Goal: Information Seeking & Learning: Check status

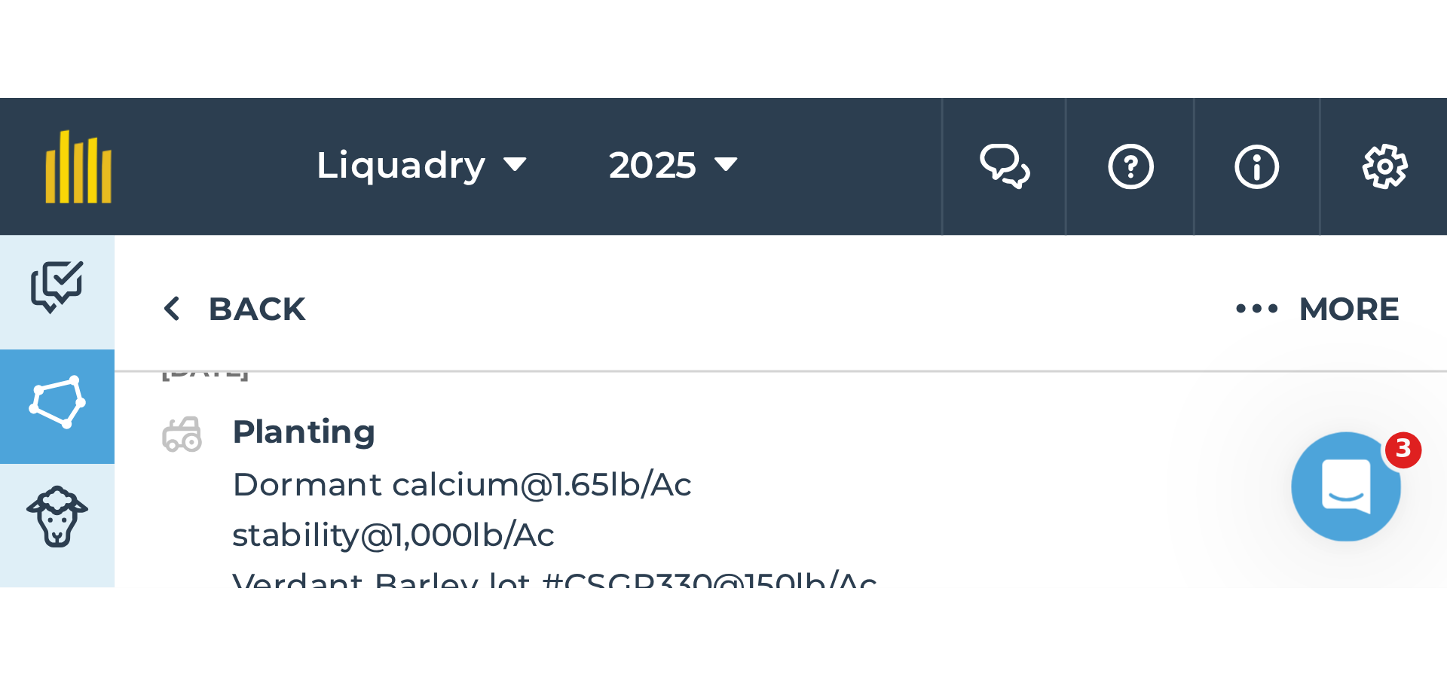
scroll to position [959, 0]
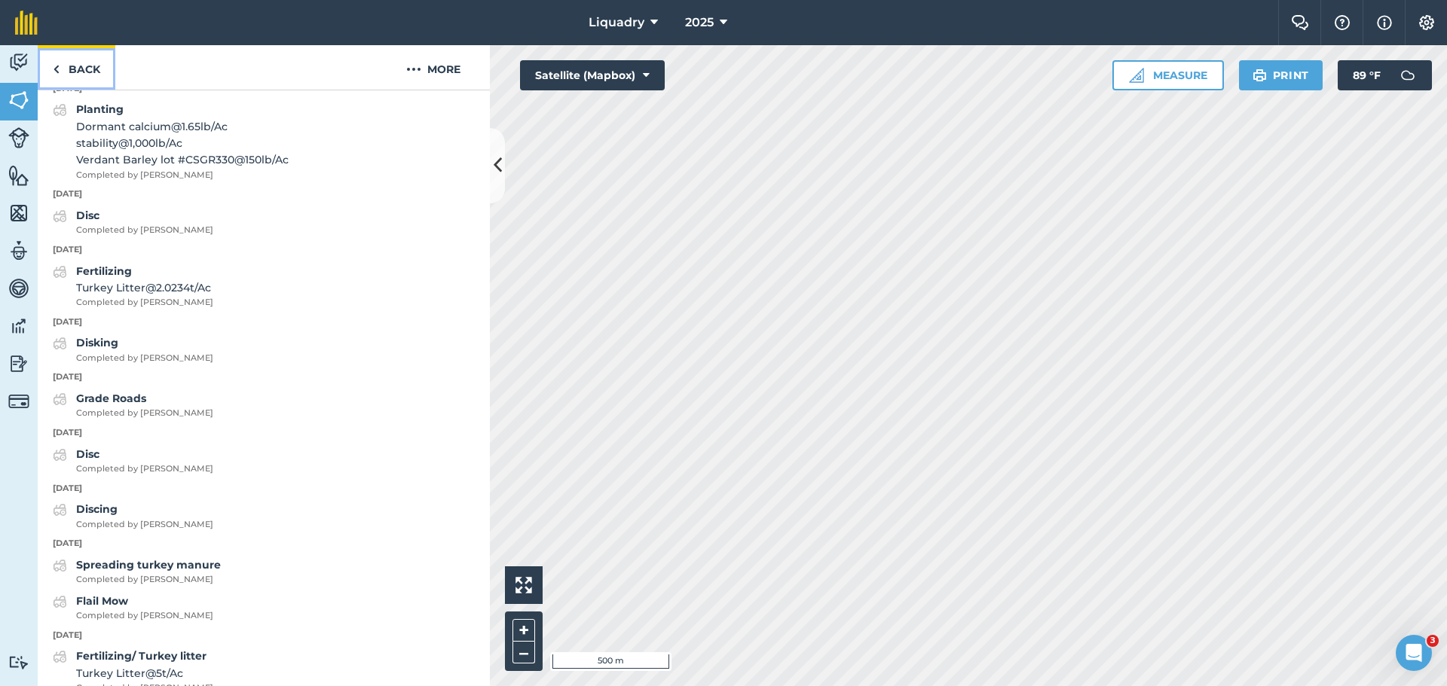
click at [69, 62] on link "Back" at bounding box center [77, 67] width 78 height 44
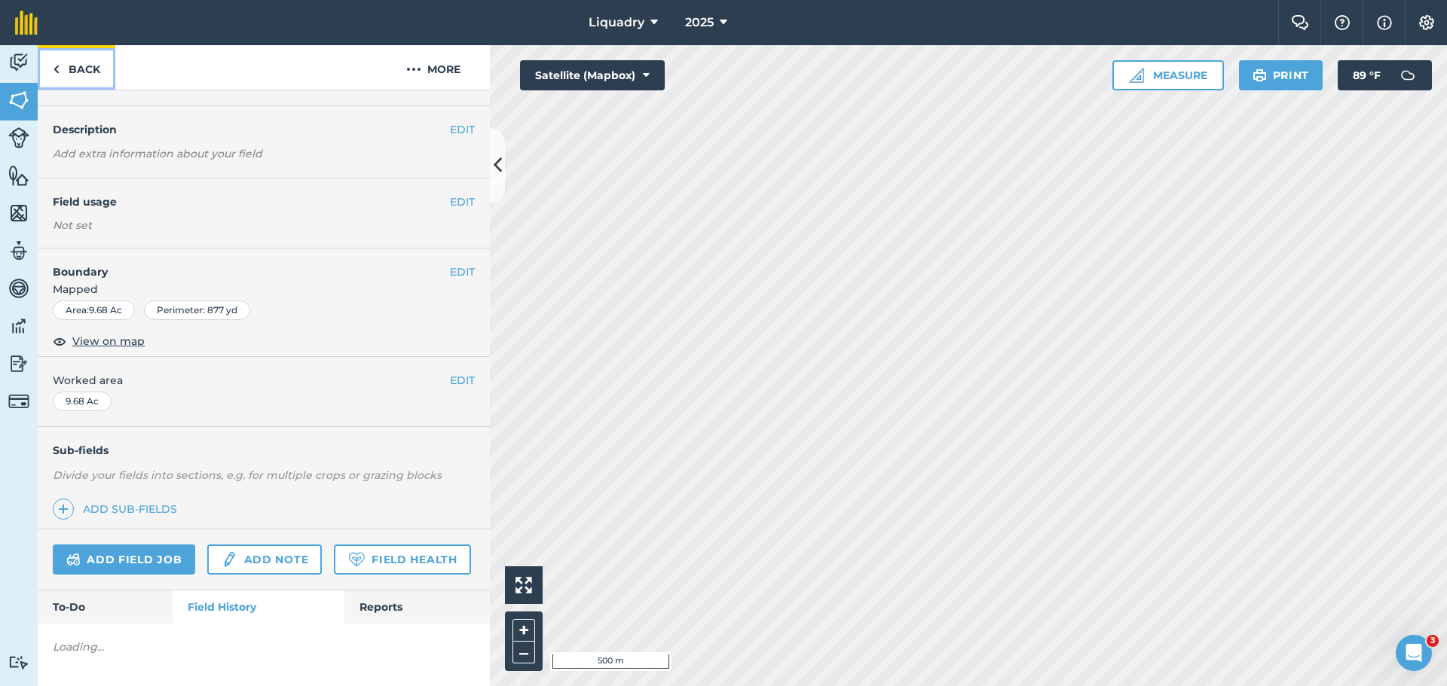
scroll to position [917, 0]
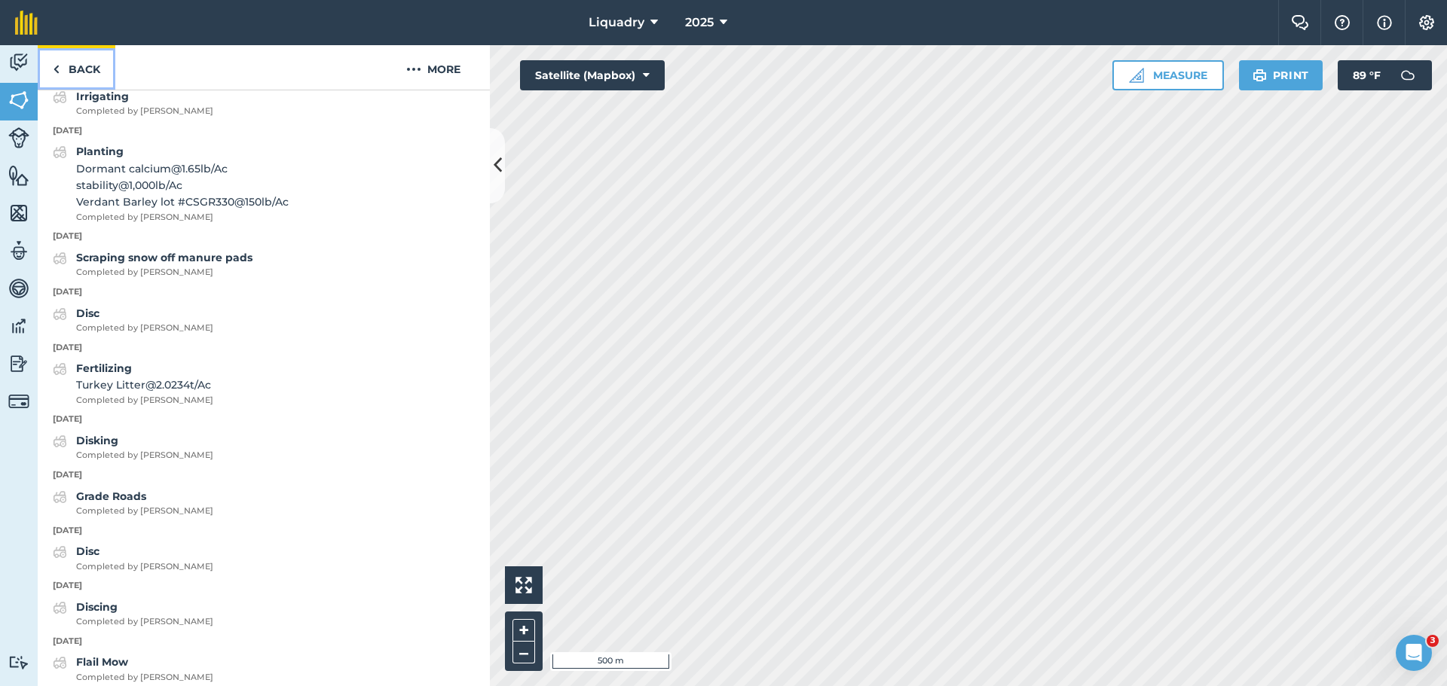
click at [65, 68] on link "Back" at bounding box center [77, 67] width 78 height 44
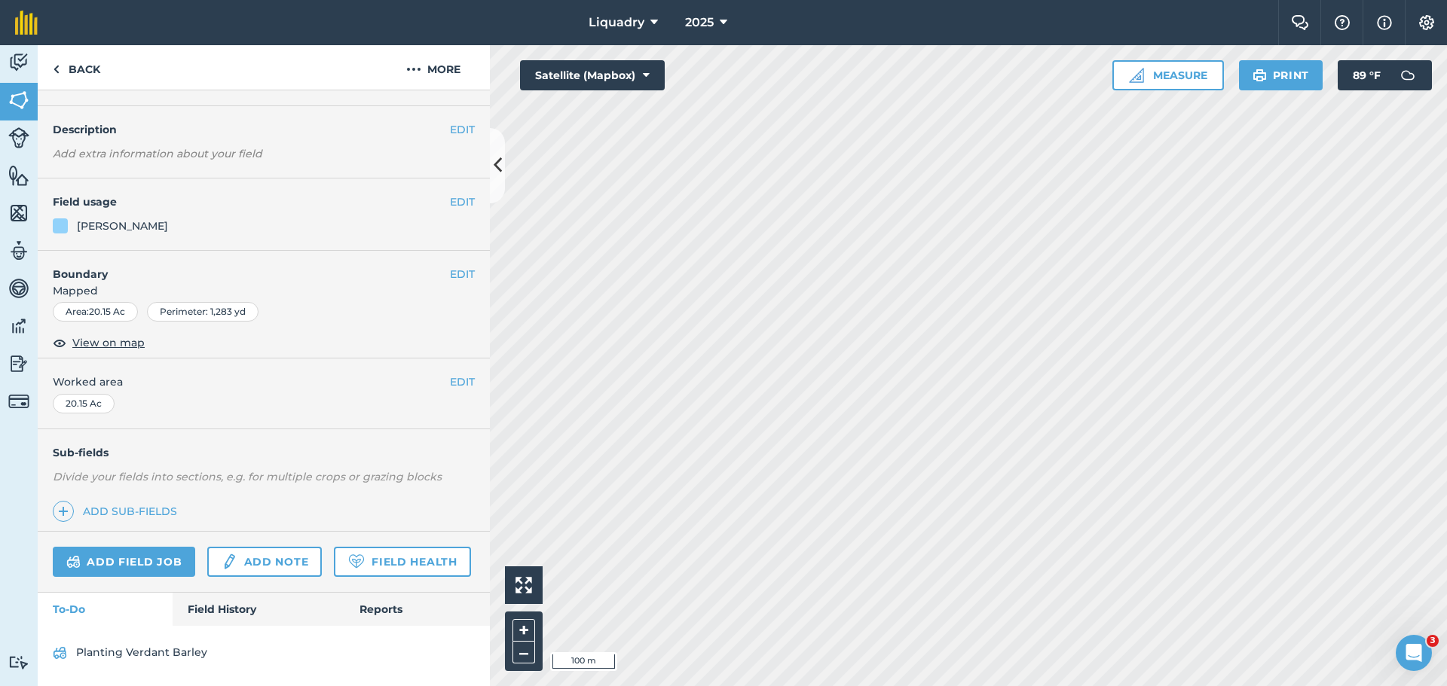
scroll to position [78, 0]
click at [209, 602] on link "Field History" at bounding box center [258, 609] width 171 height 33
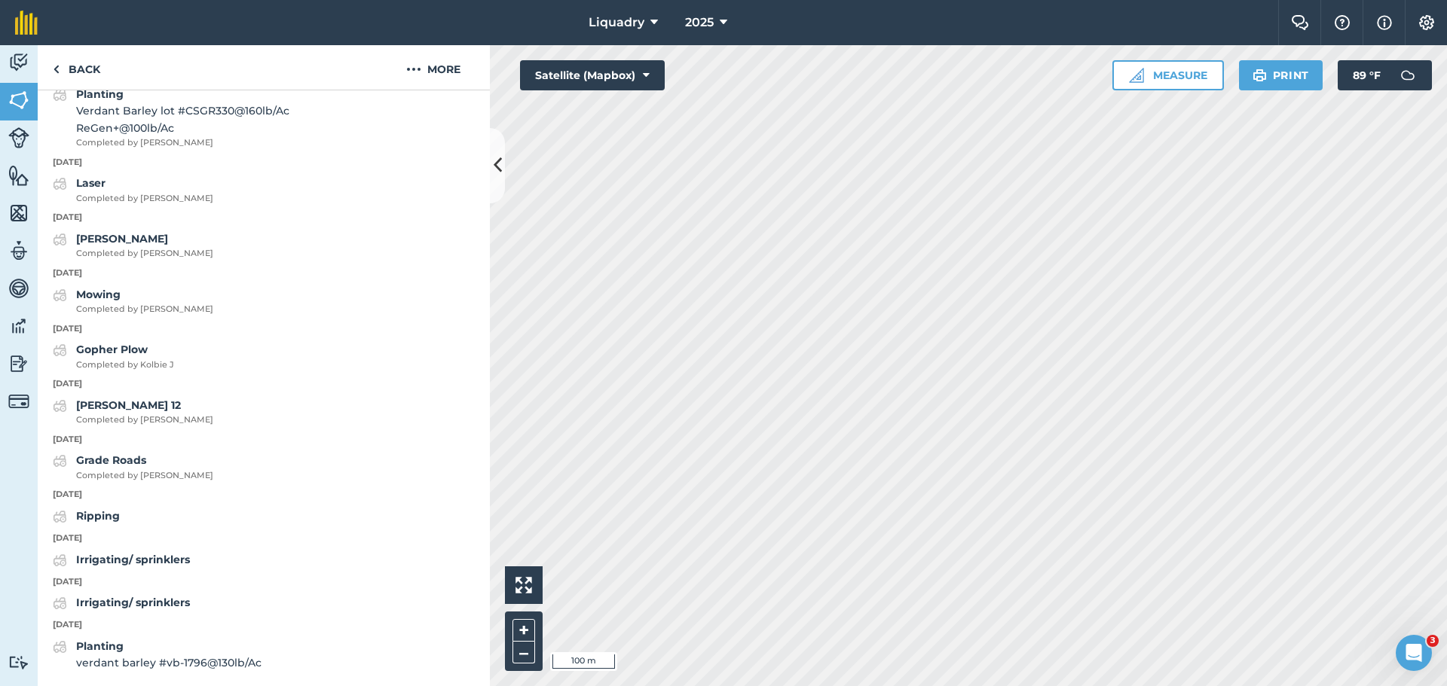
scroll to position [1218, 0]
click at [66, 63] on link "Back" at bounding box center [77, 67] width 78 height 44
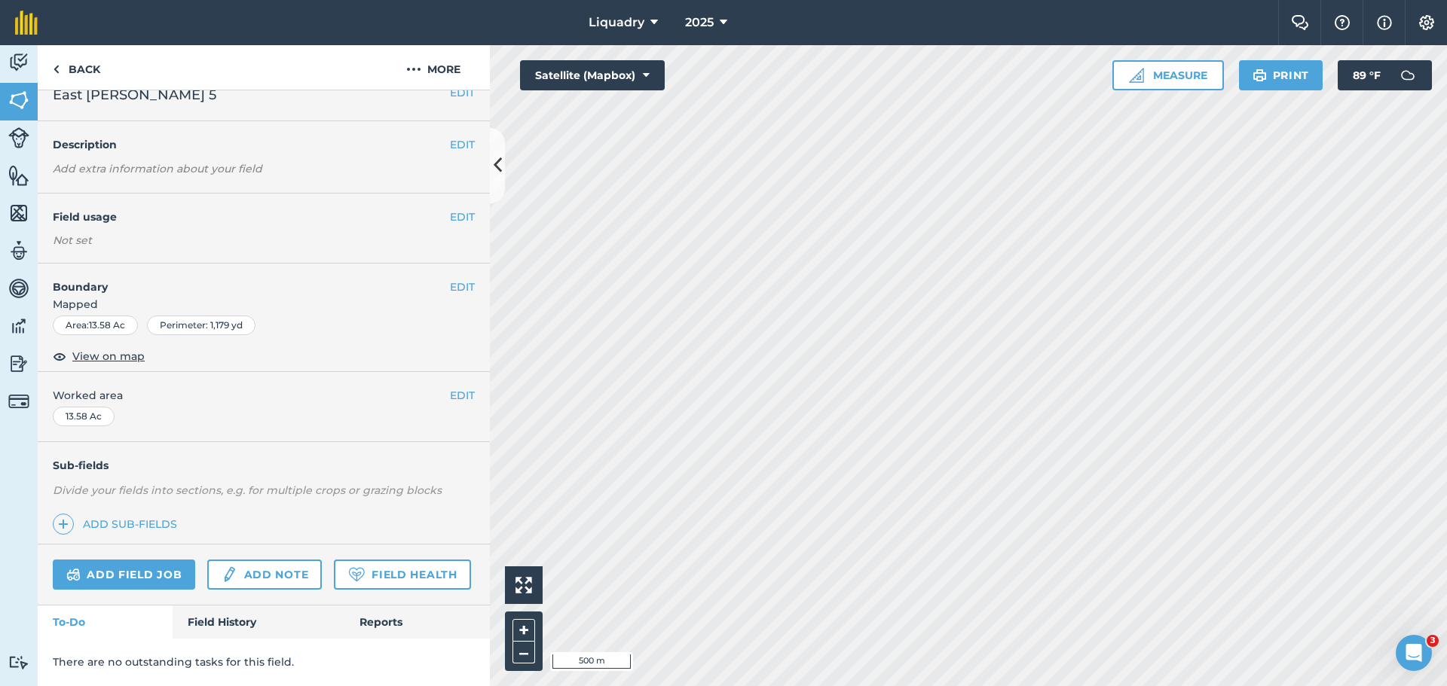
scroll to position [63, 0]
click at [218, 611] on link "Field History" at bounding box center [258, 622] width 171 height 33
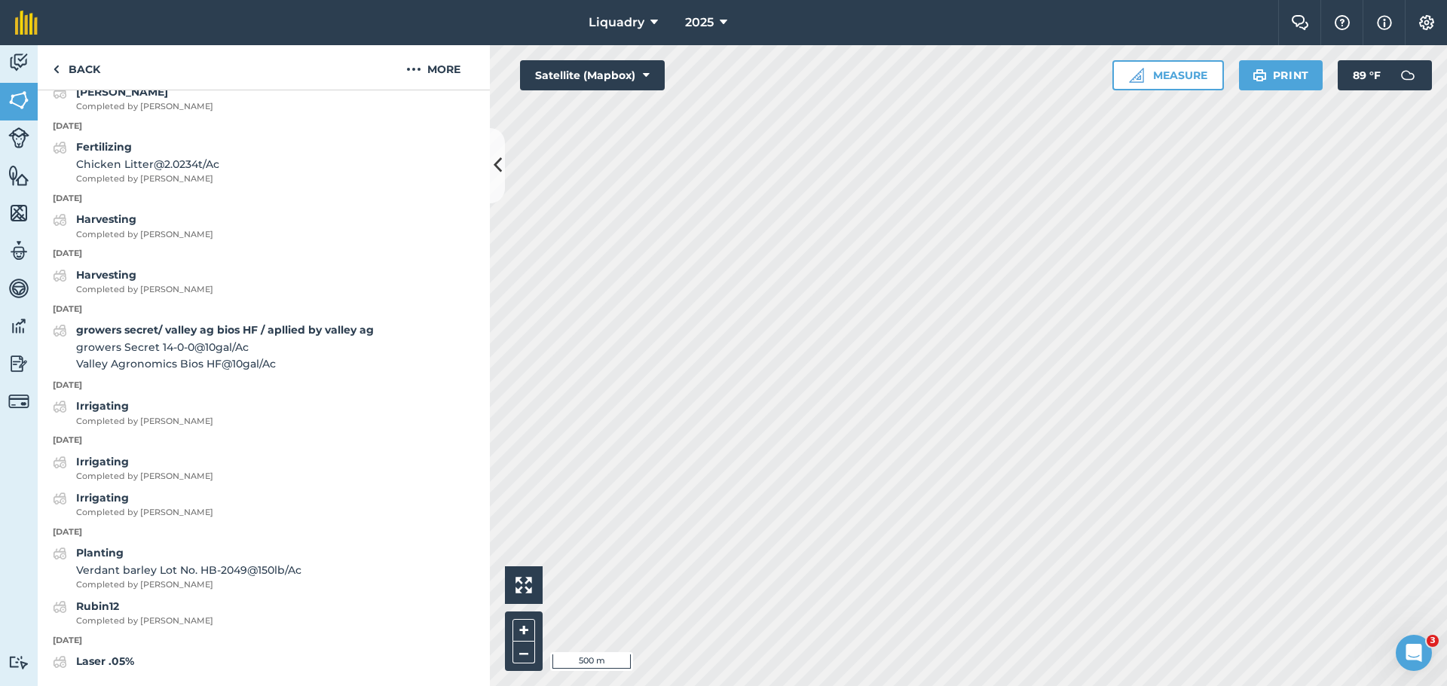
scroll to position [1535, 0]
click at [90, 69] on link "Back" at bounding box center [77, 67] width 78 height 44
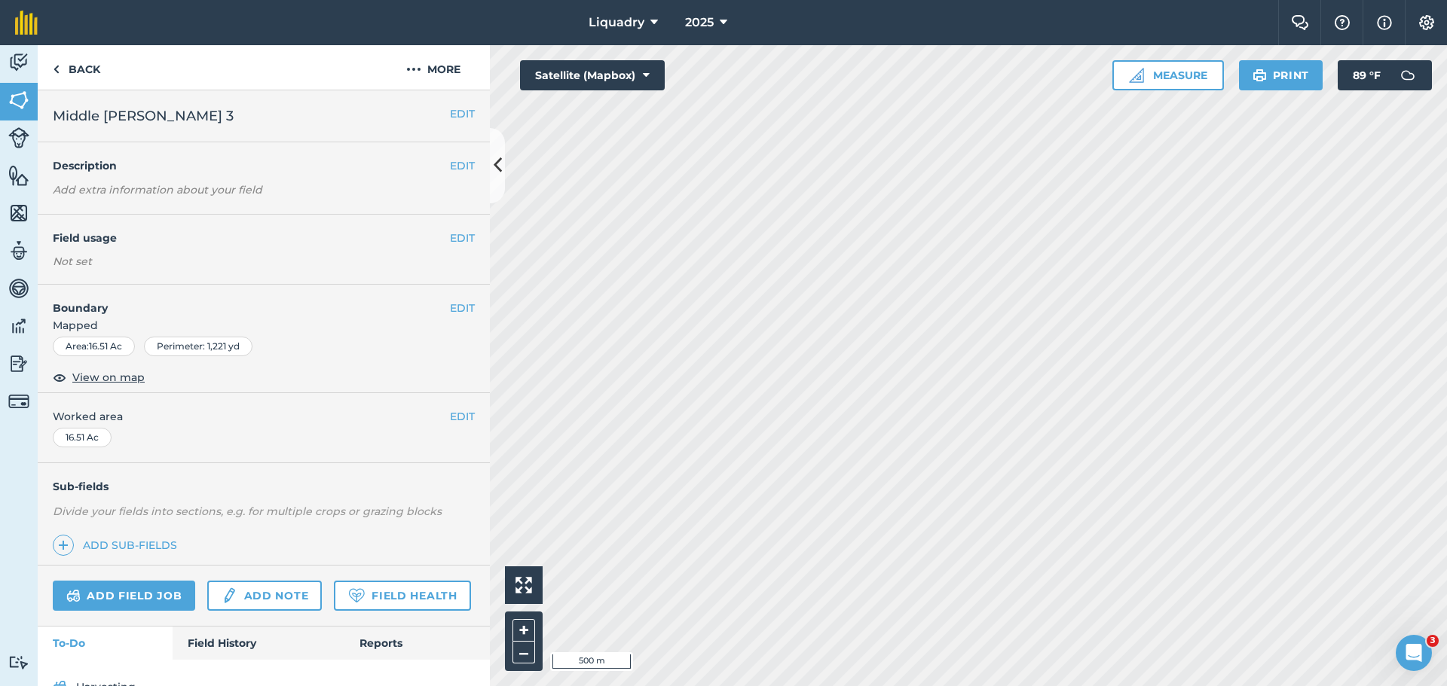
scroll to position [76, 0]
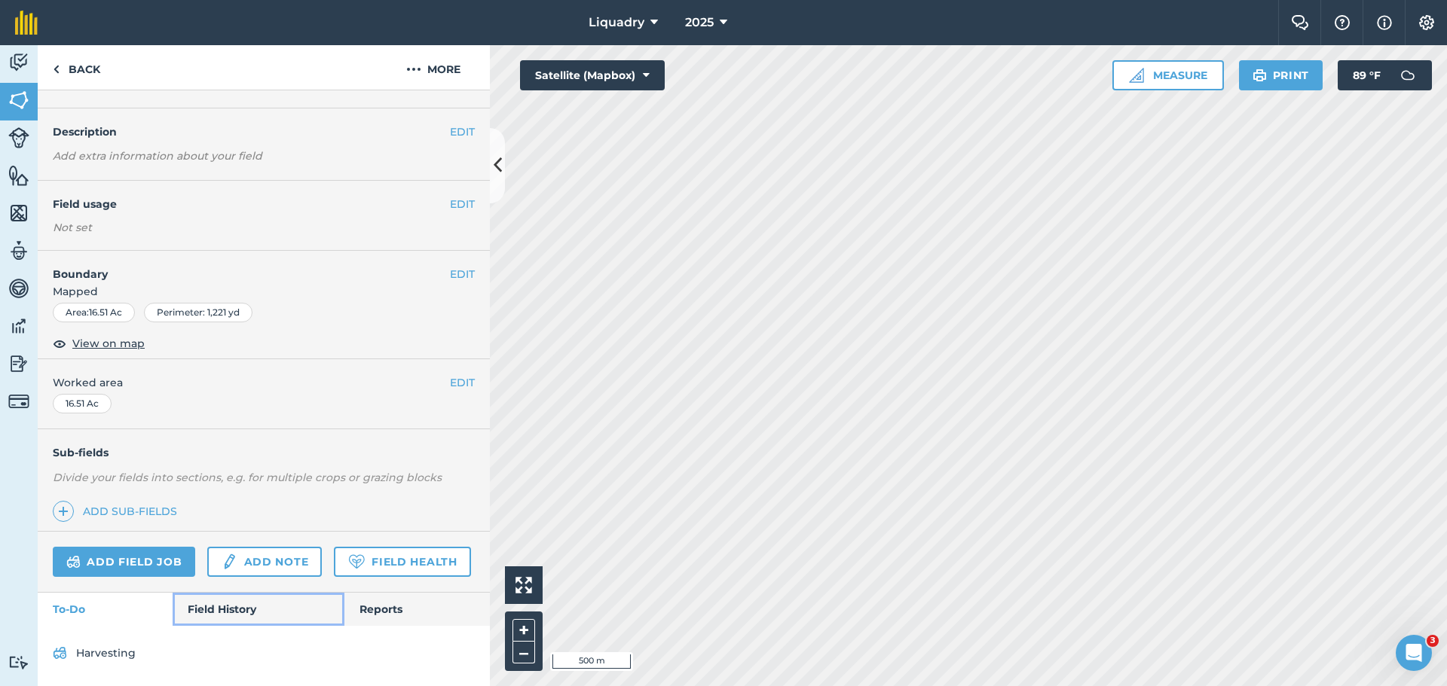
click at [246, 609] on link "Field History" at bounding box center [258, 609] width 171 height 33
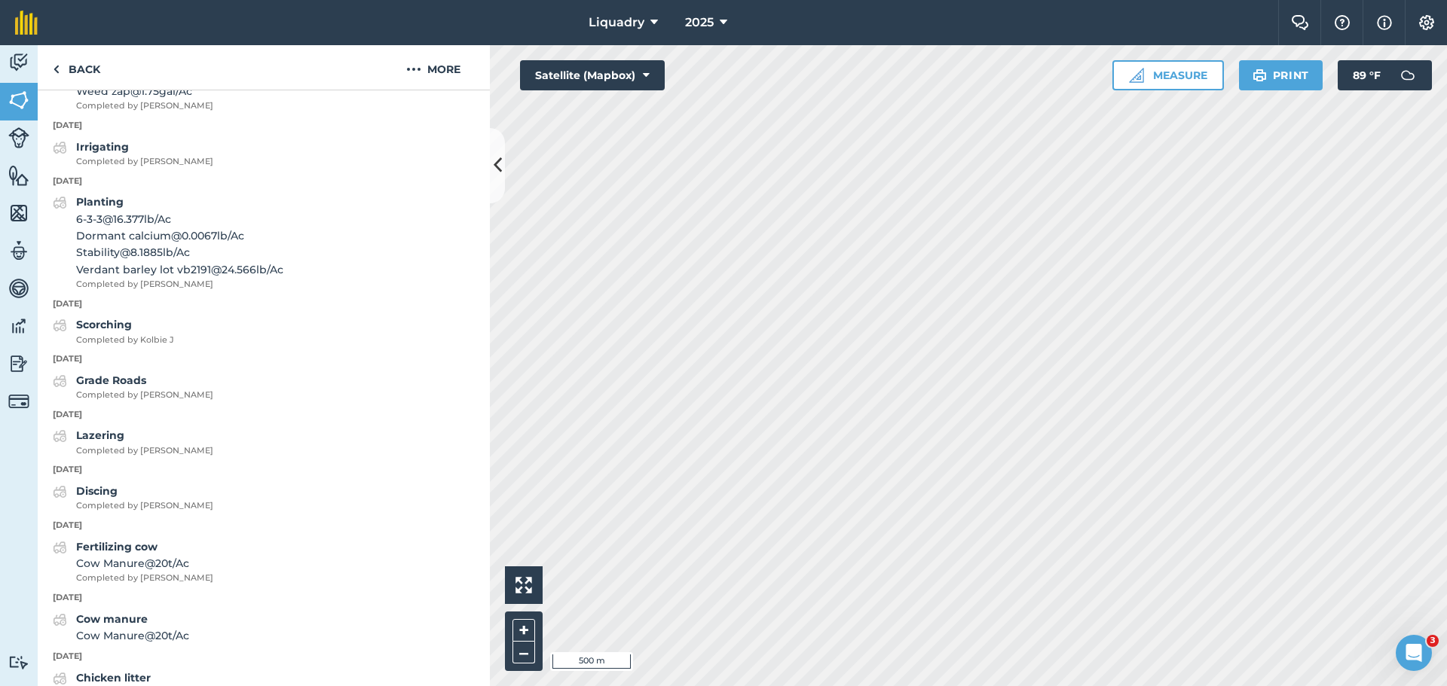
scroll to position [1582, 0]
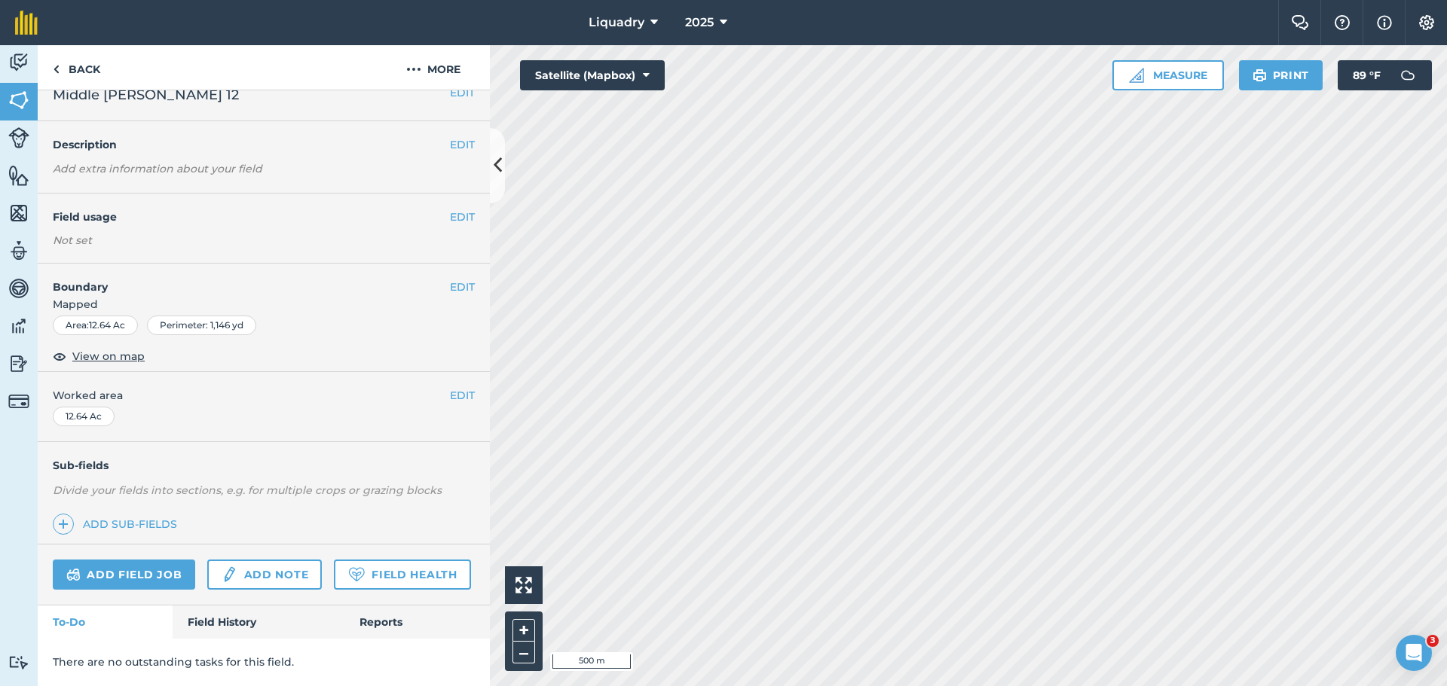
scroll to position [63, 0]
click at [196, 609] on link "Field History" at bounding box center [258, 622] width 171 height 33
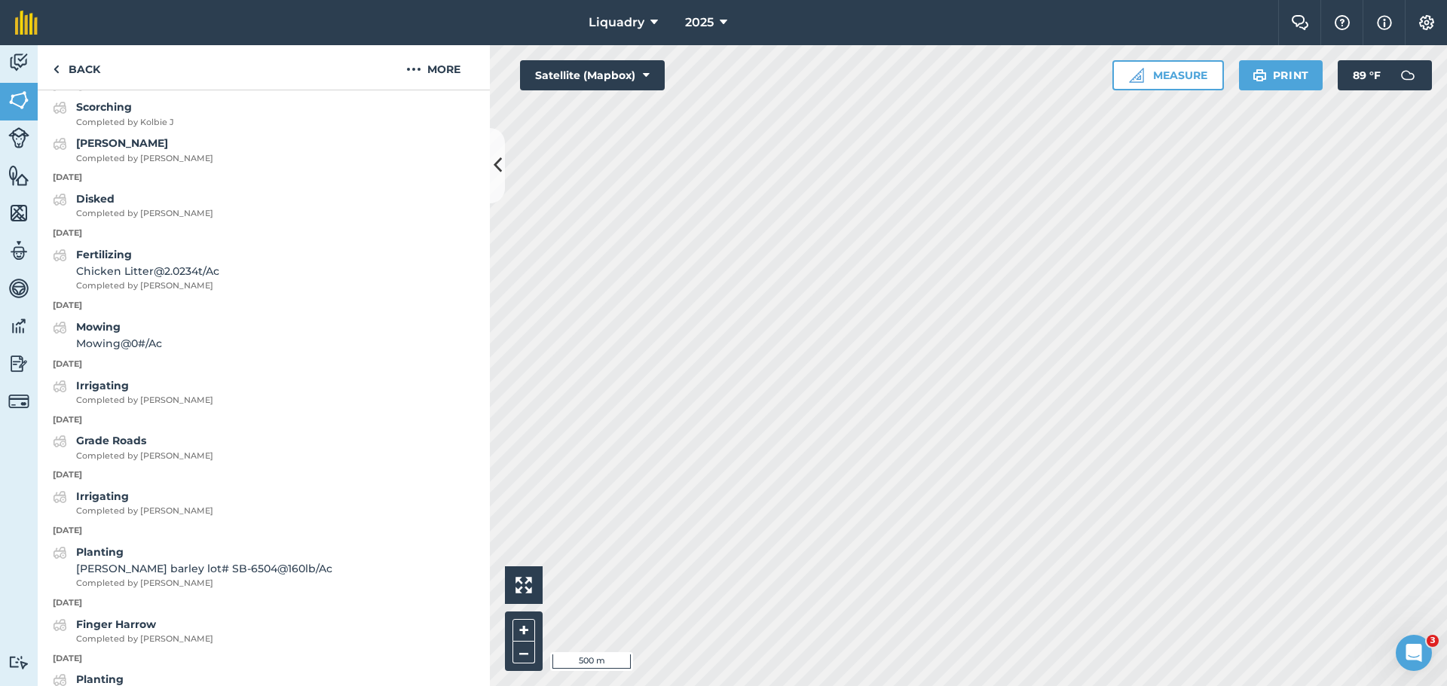
scroll to position [1538, 0]
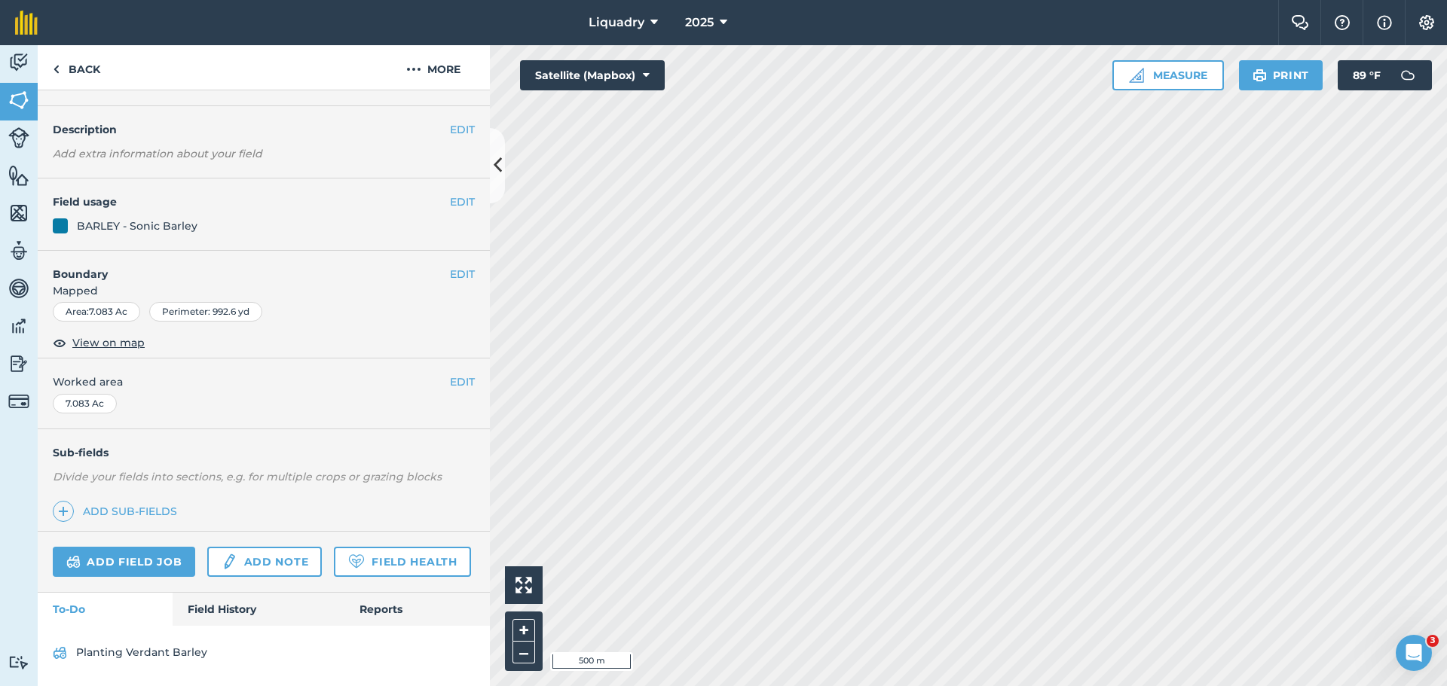
scroll to position [78, 0]
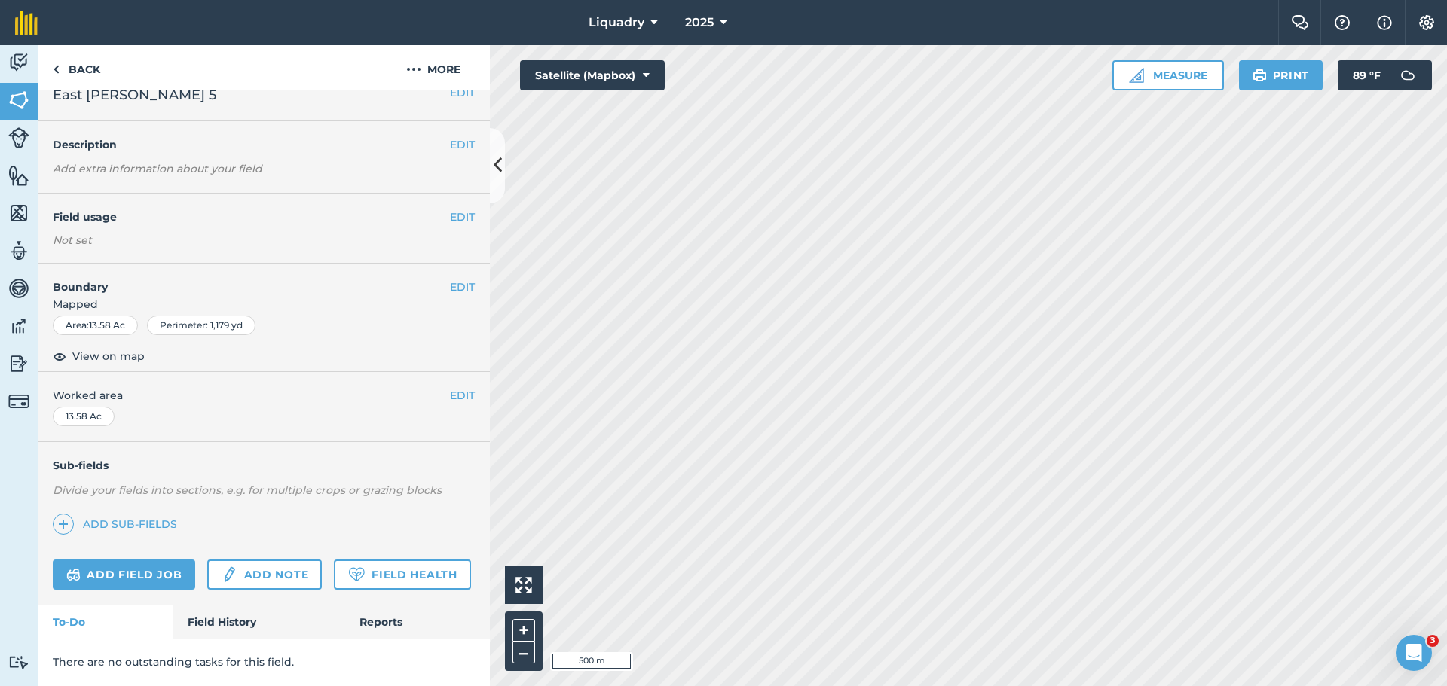
scroll to position [63, 0]
click at [222, 619] on link "Field History" at bounding box center [258, 622] width 171 height 33
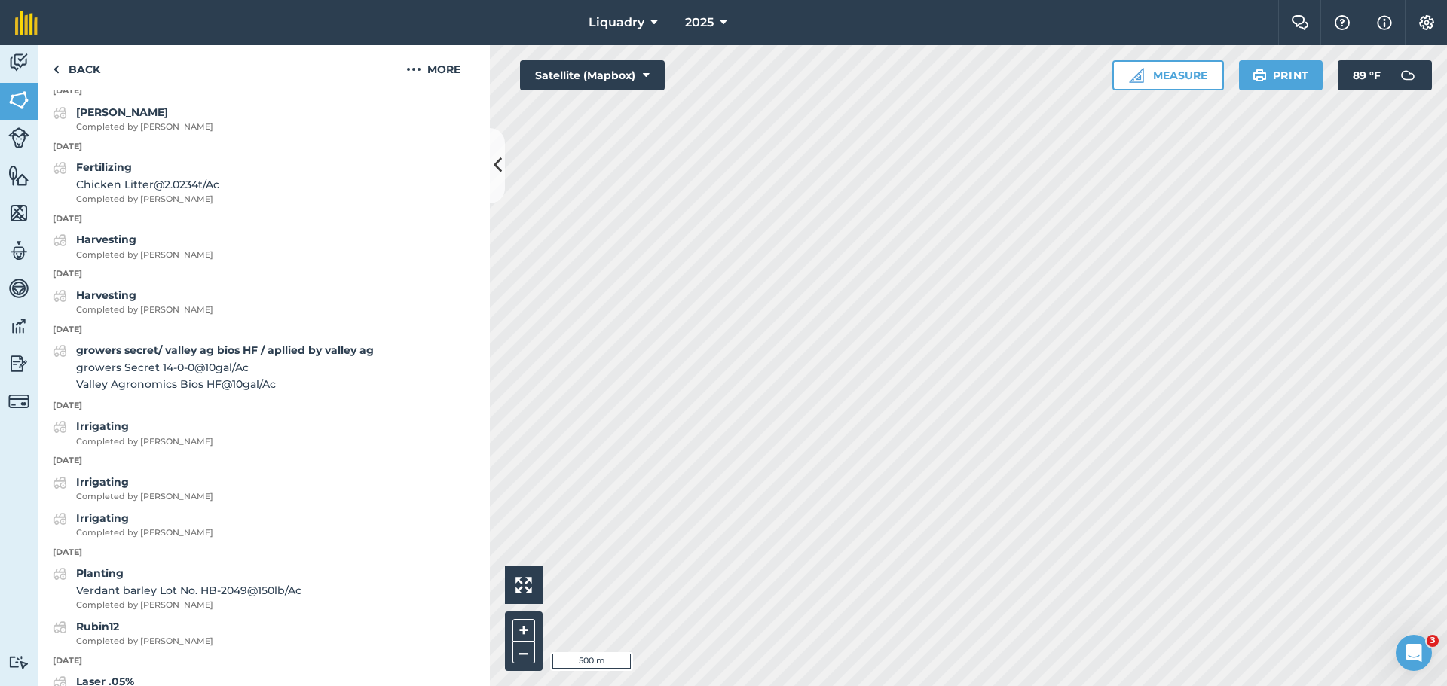
scroll to position [1459, 0]
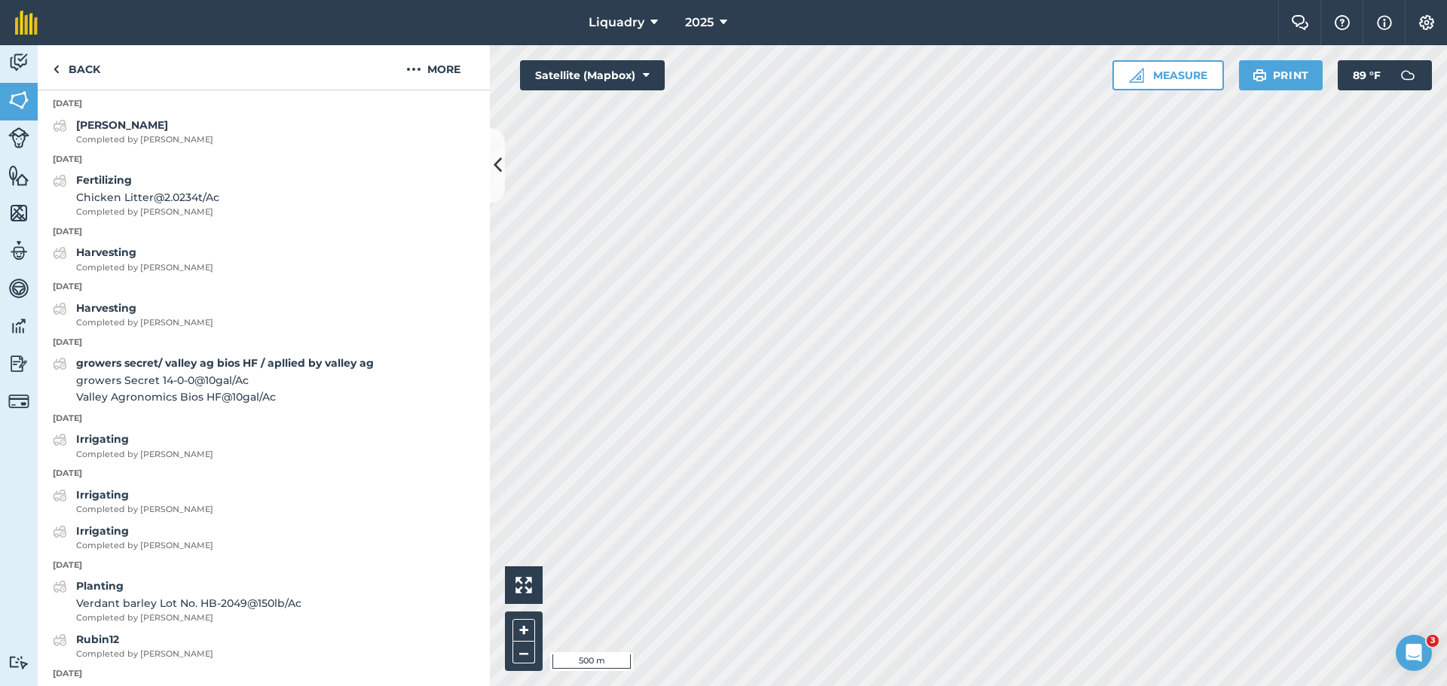
scroll to position [63, 0]
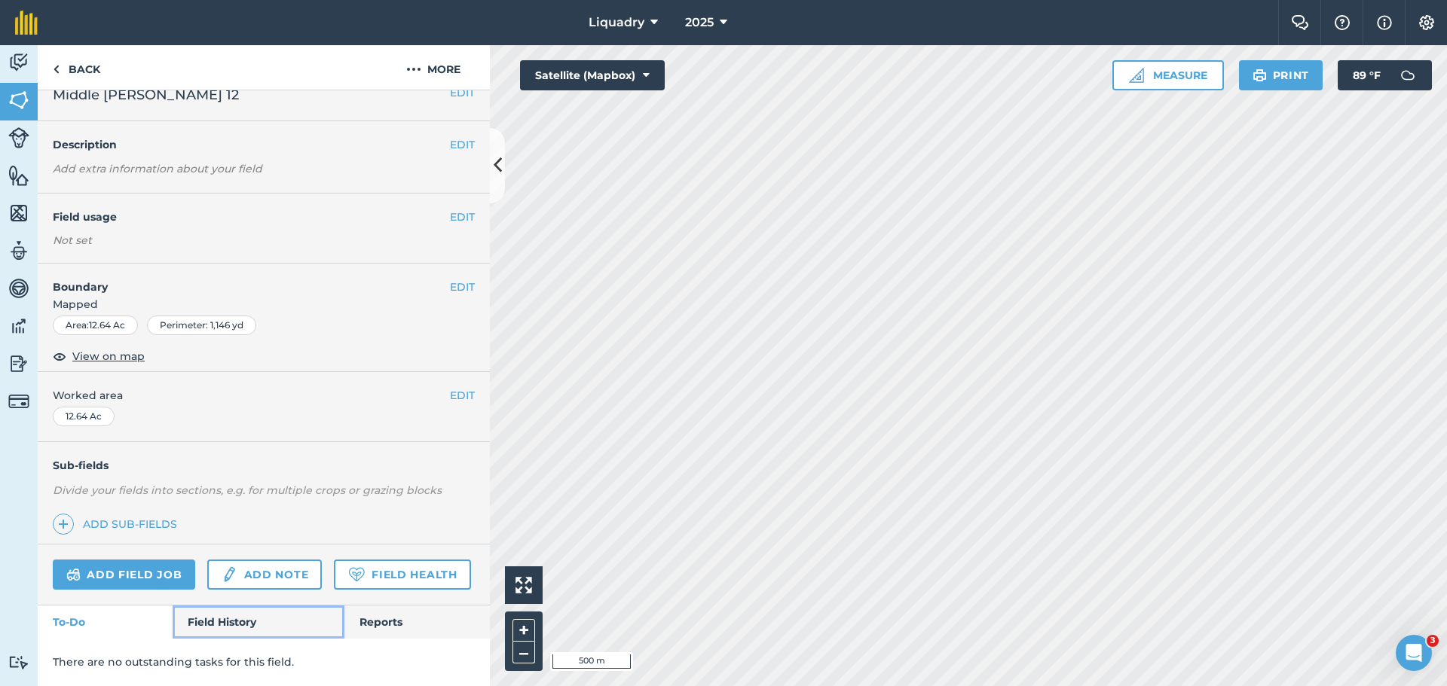
click at [225, 624] on link "Field History" at bounding box center [258, 622] width 171 height 33
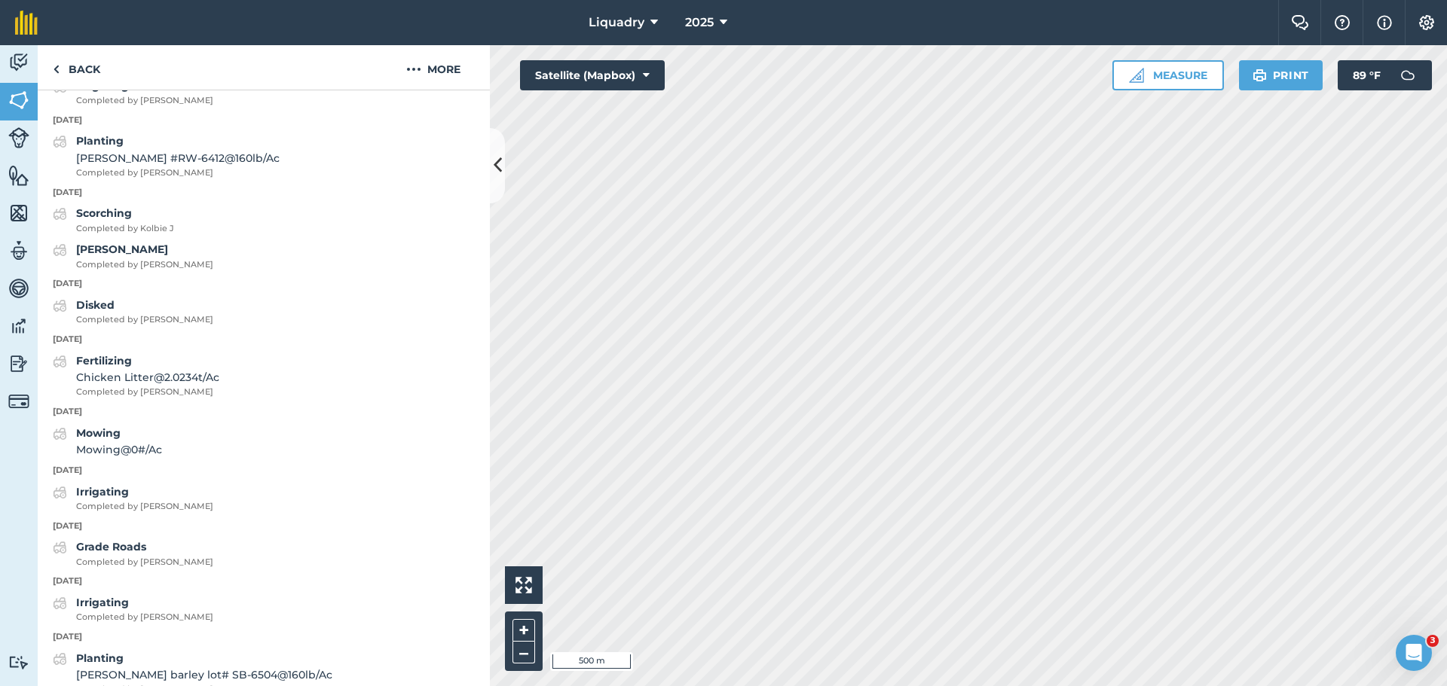
scroll to position [1236, 0]
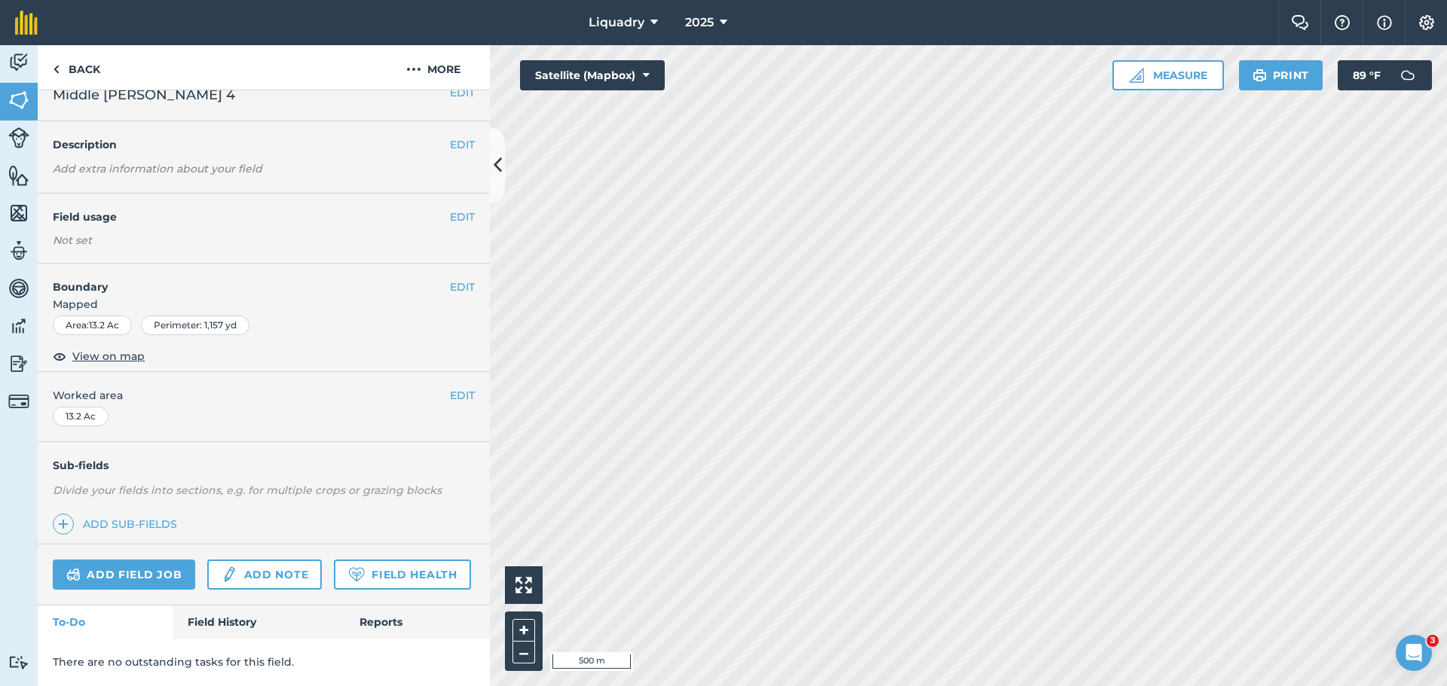
scroll to position [63, 0]
click at [218, 620] on link "Field History" at bounding box center [258, 622] width 171 height 33
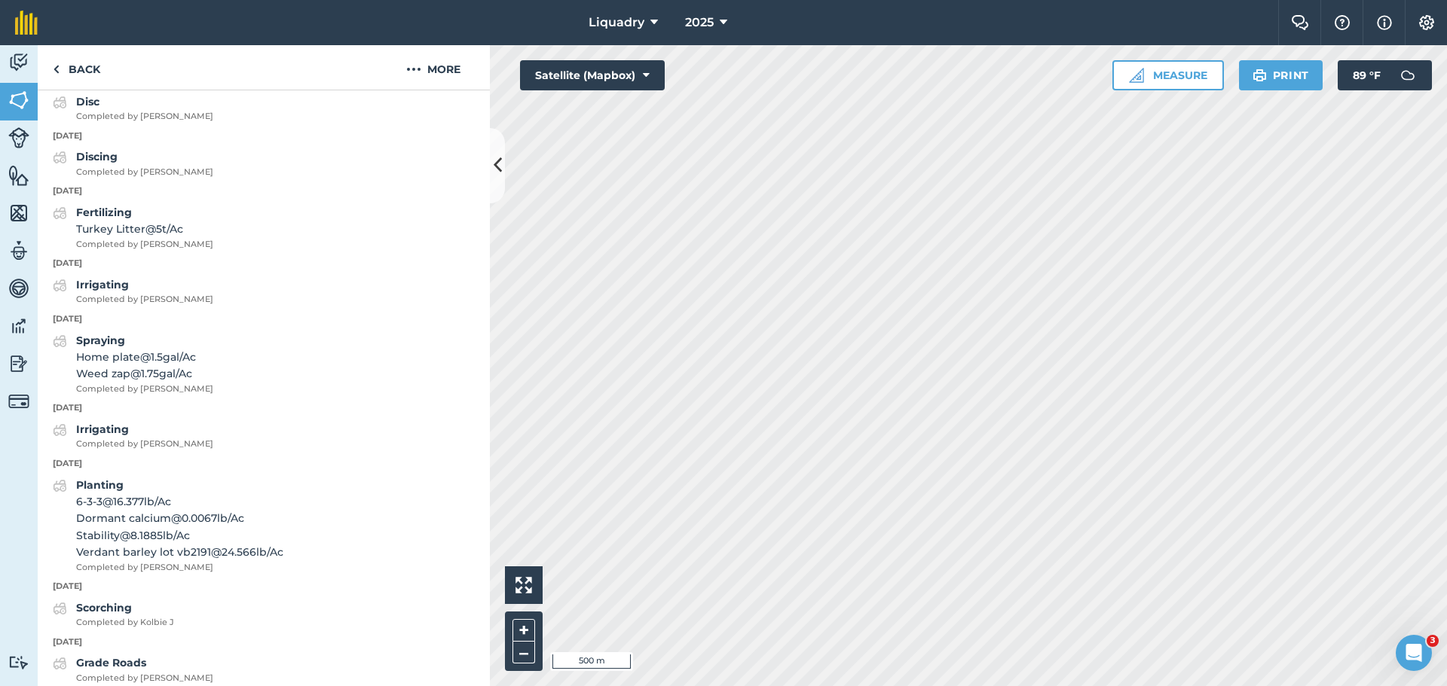
scroll to position [1193, 0]
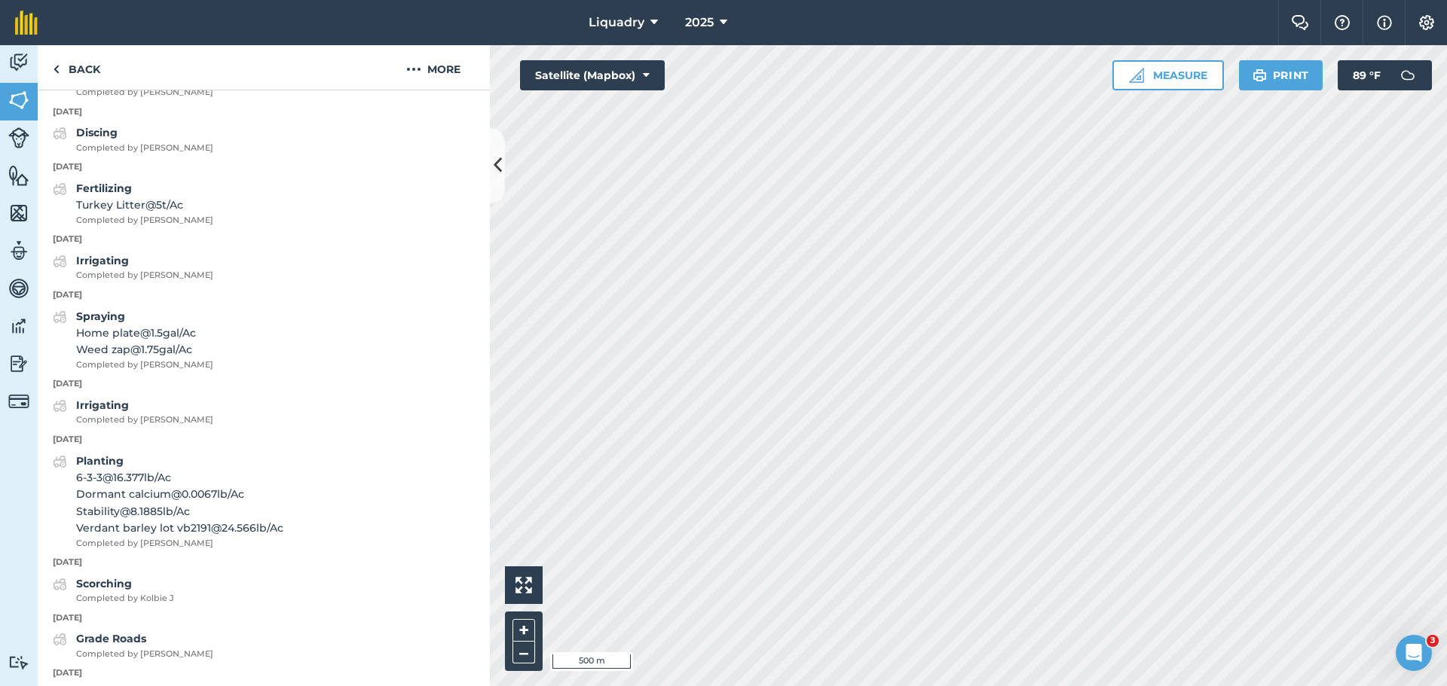
scroll to position [65, 0]
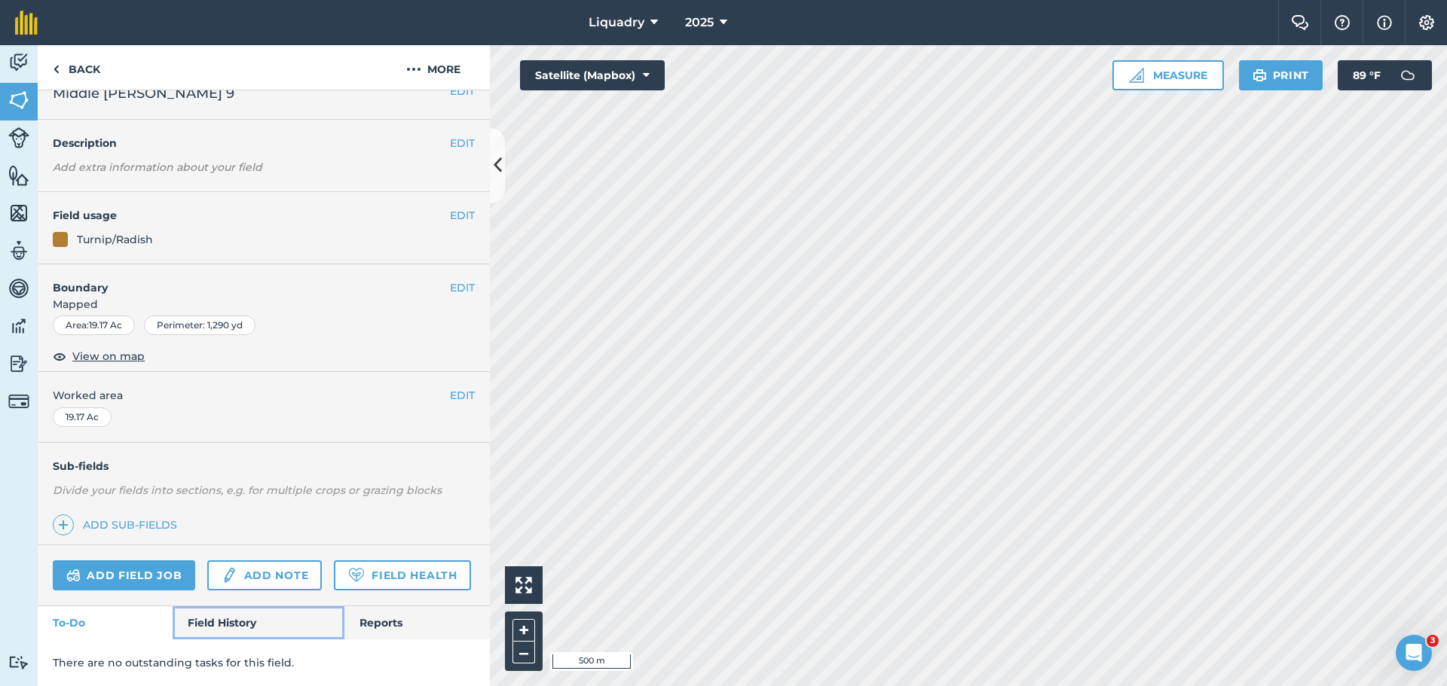
click at [199, 622] on link "Field History" at bounding box center [258, 622] width 171 height 33
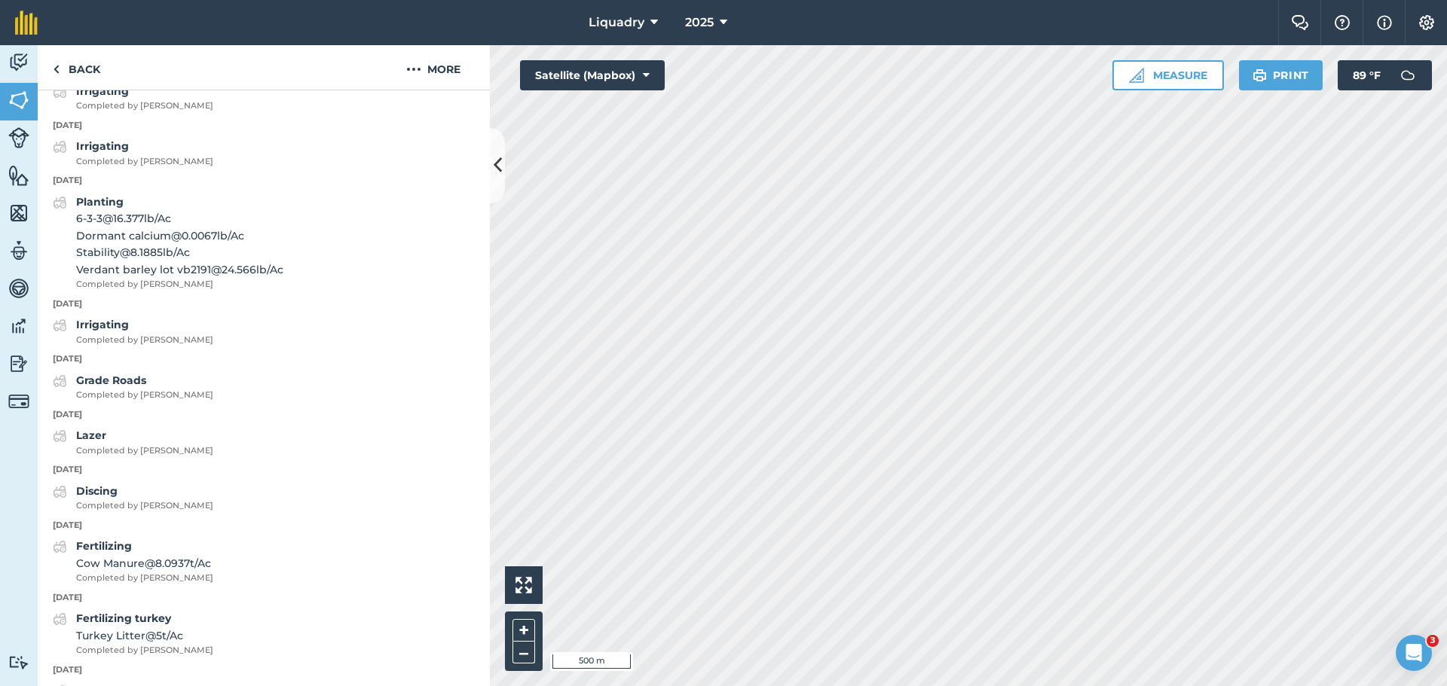
scroll to position [1270, 0]
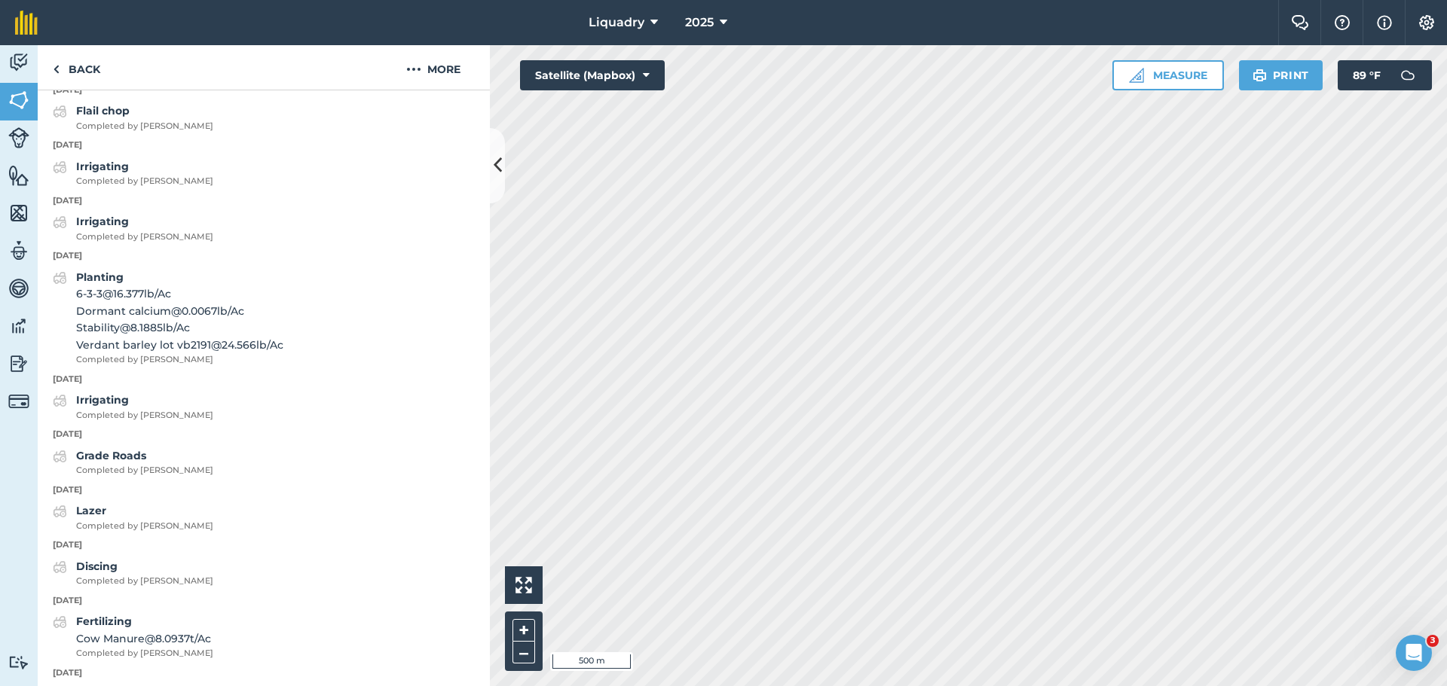
scroll to position [65, 0]
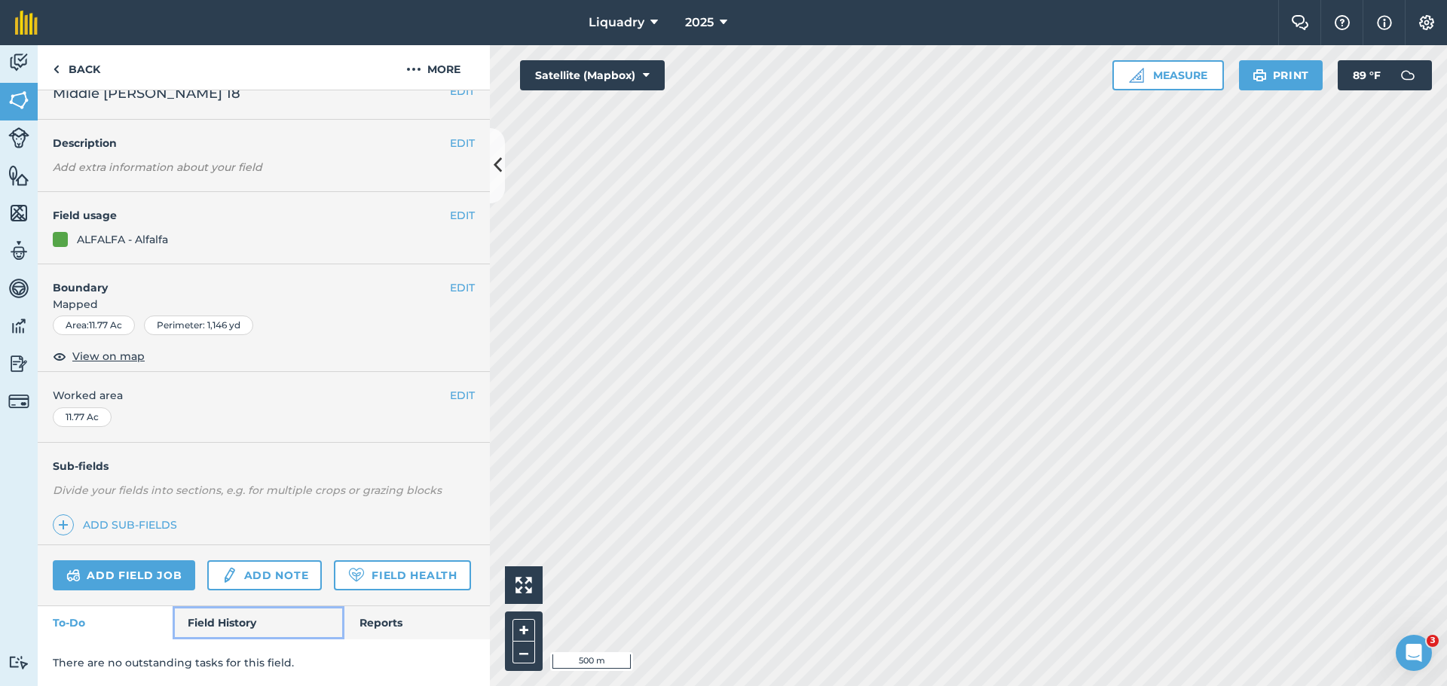
click at [197, 618] on link "Field History" at bounding box center [258, 622] width 171 height 33
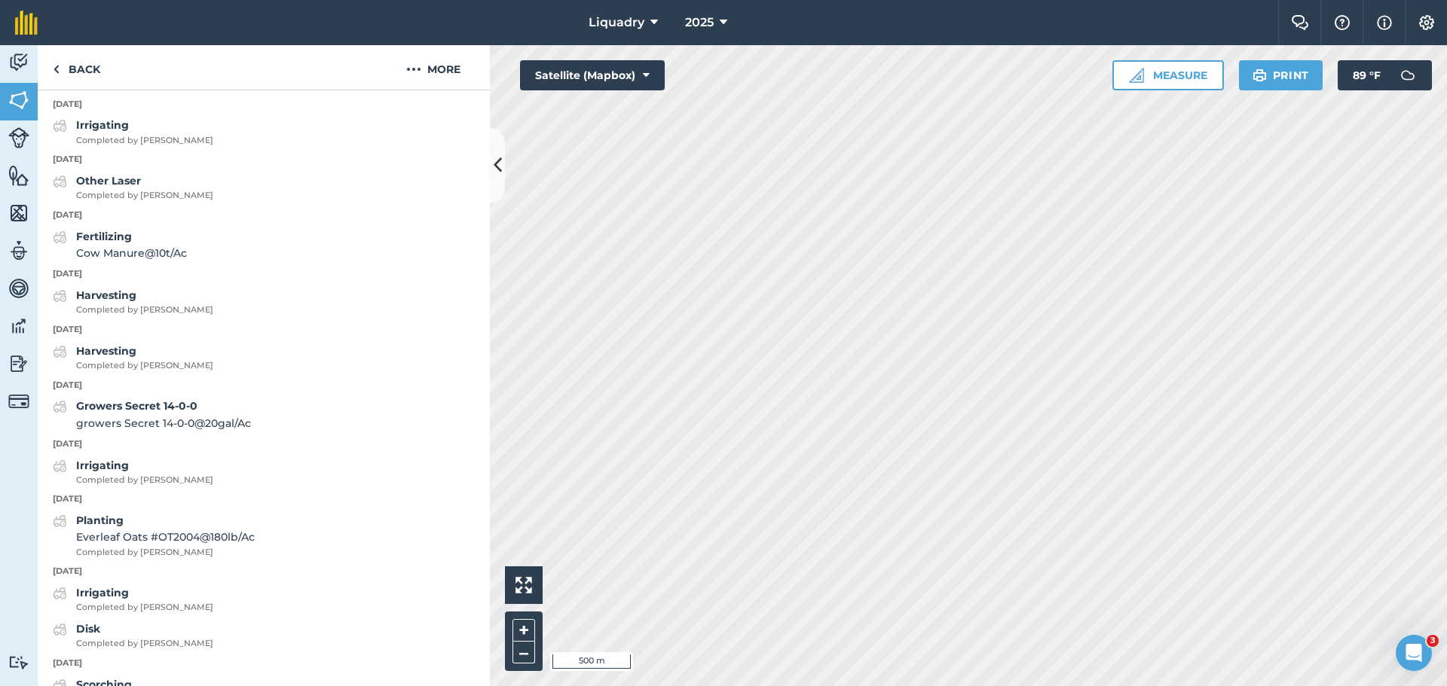
scroll to position [1798, 0]
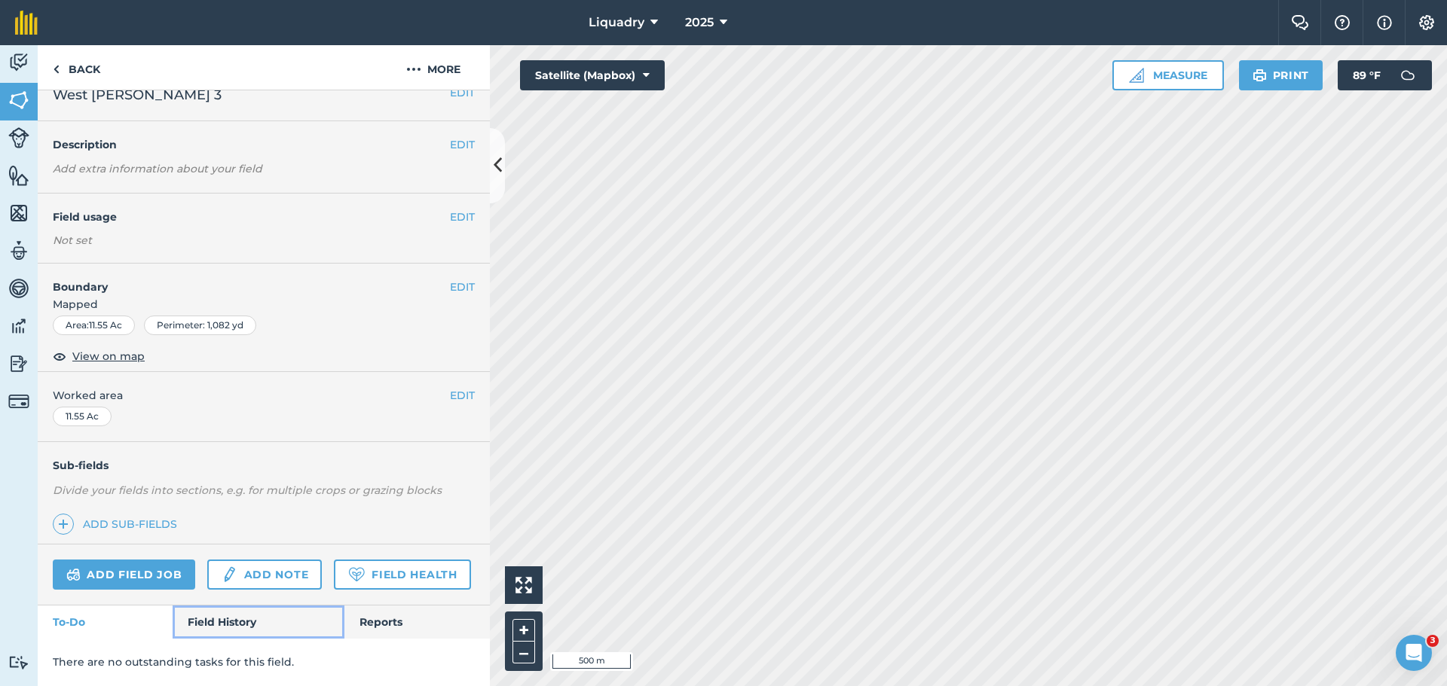
click at [199, 622] on link "Field History" at bounding box center [258, 622] width 171 height 33
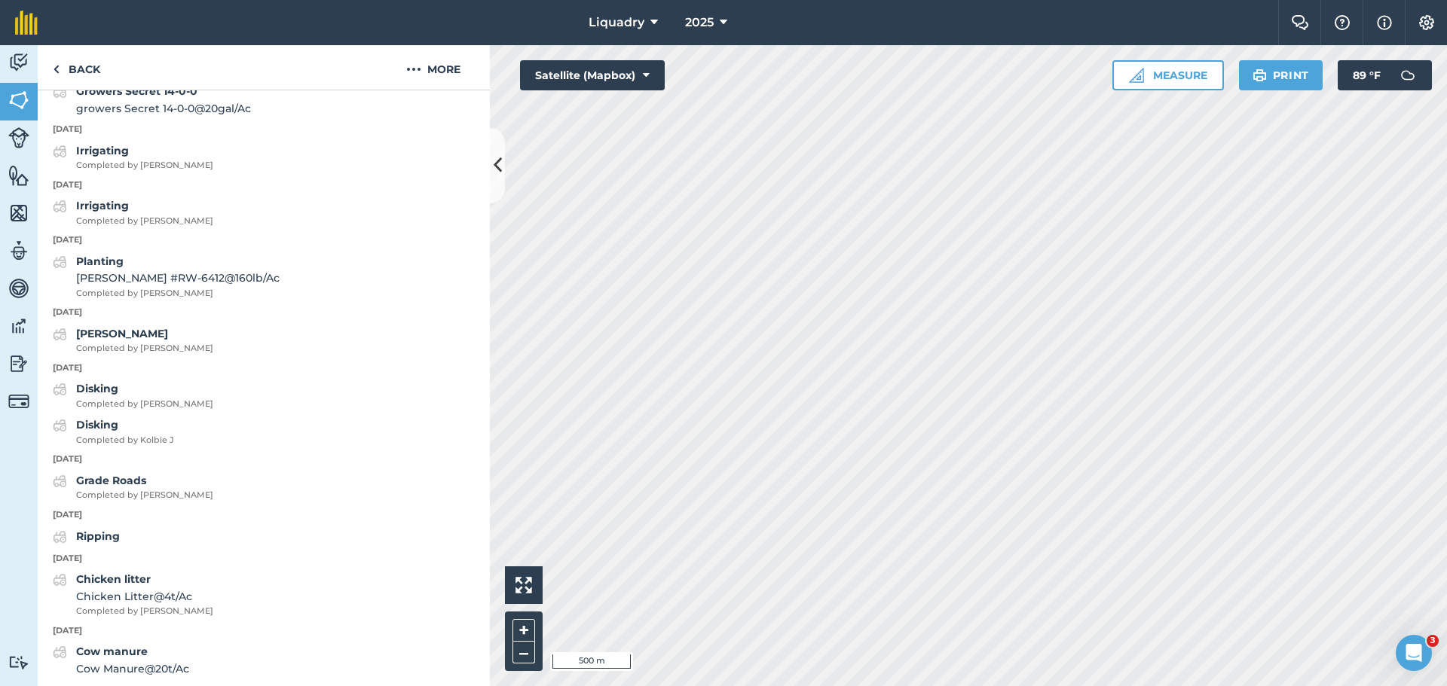
scroll to position [1160, 0]
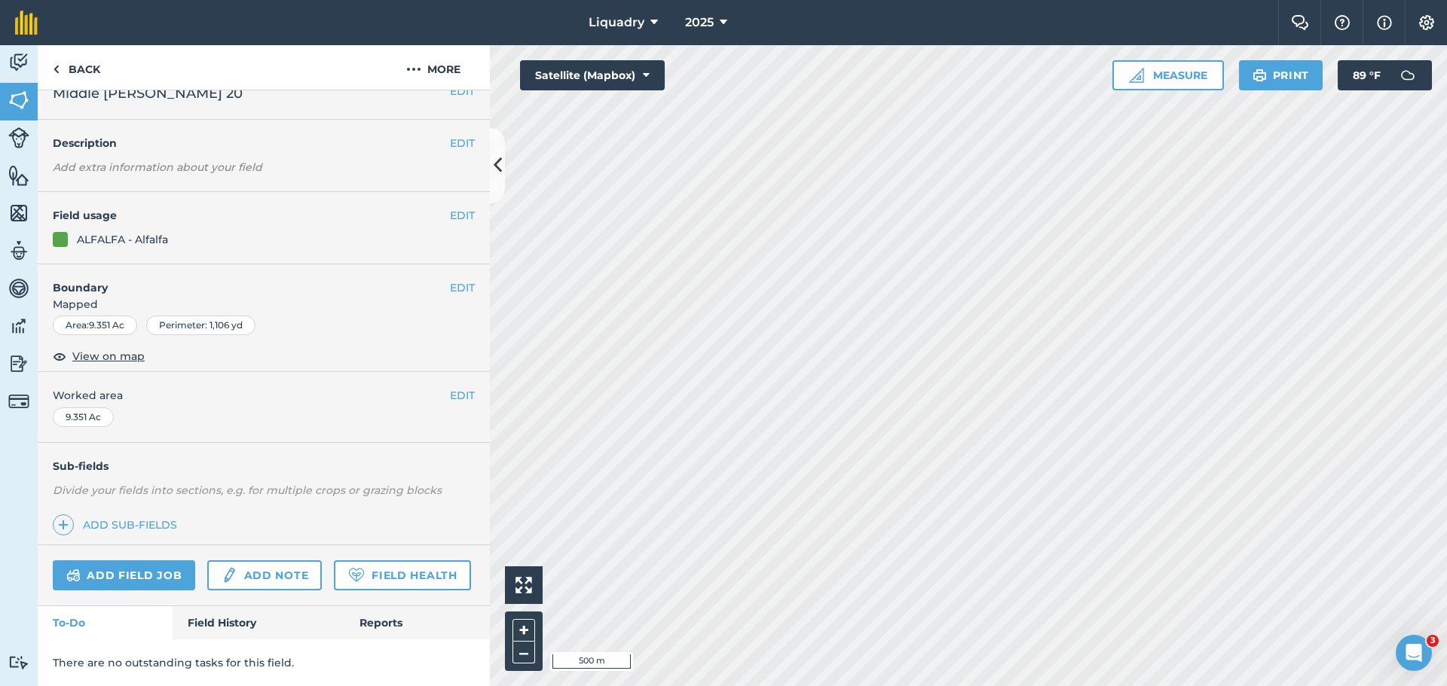
scroll to position [65, 0]
click at [234, 613] on link "Field History" at bounding box center [258, 622] width 171 height 33
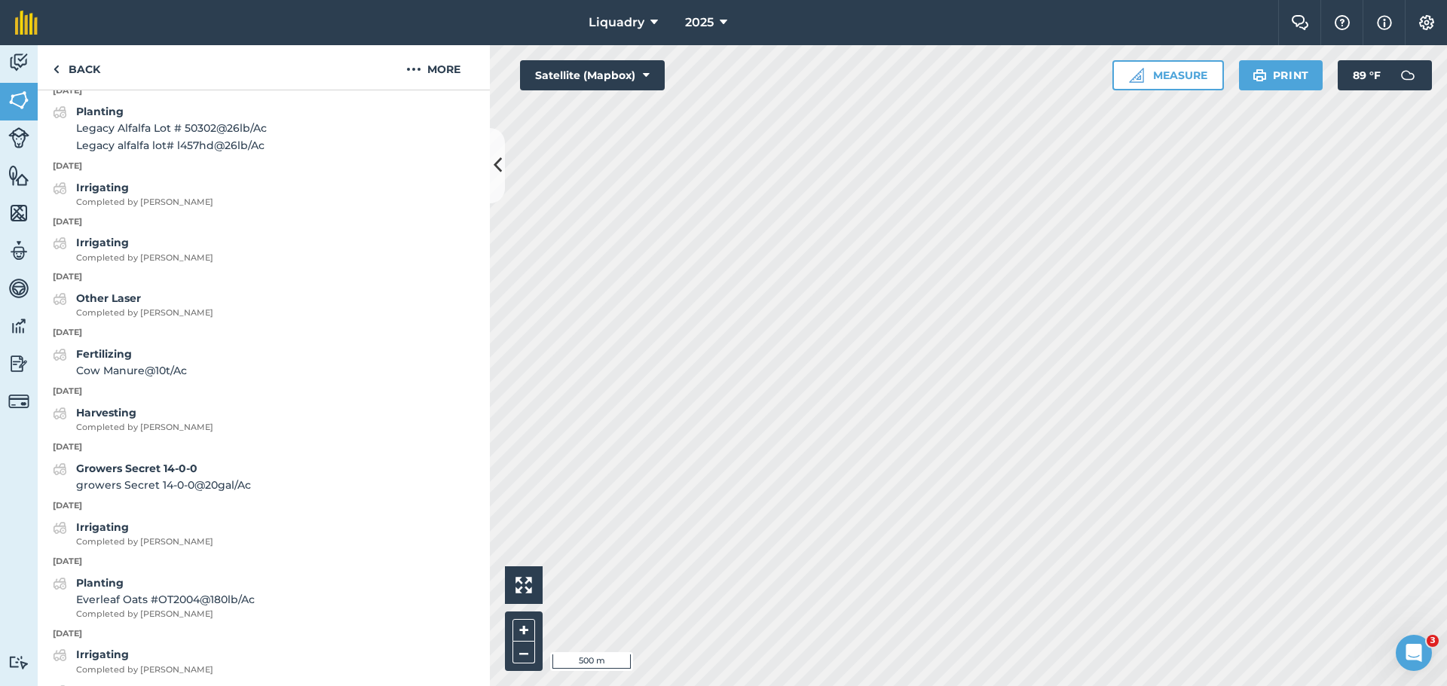
scroll to position [1873, 0]
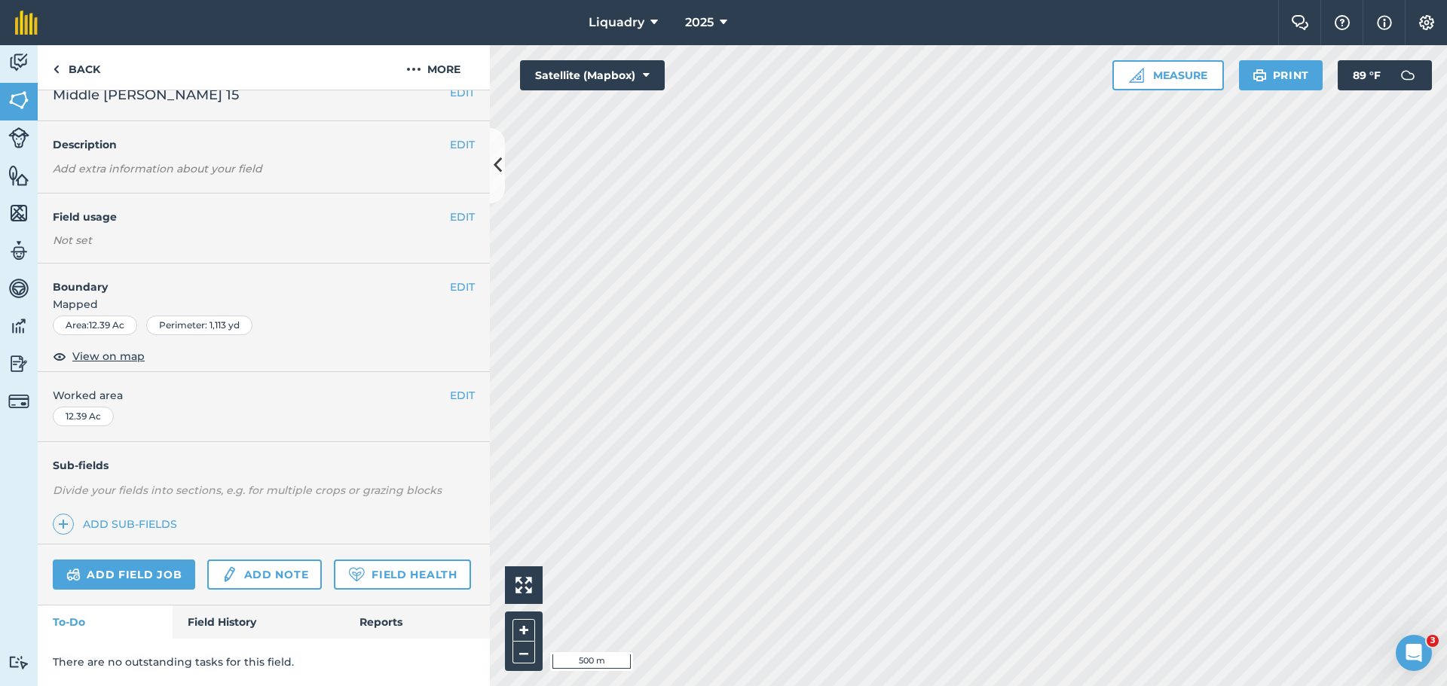
scroll to position [63, 0]
click at [211, 609] on link "Field History" at bounding box center [258, 622] width 171 height 33
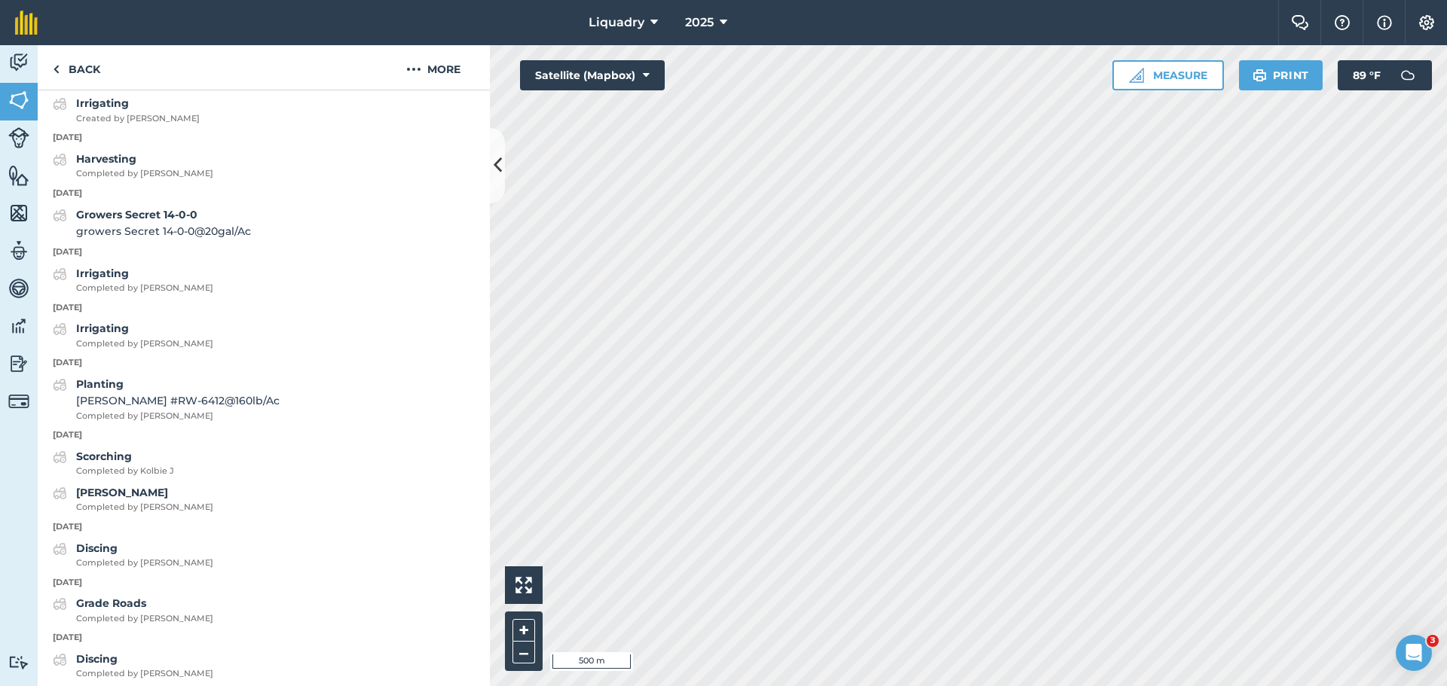
scroll to position [1219, 0]
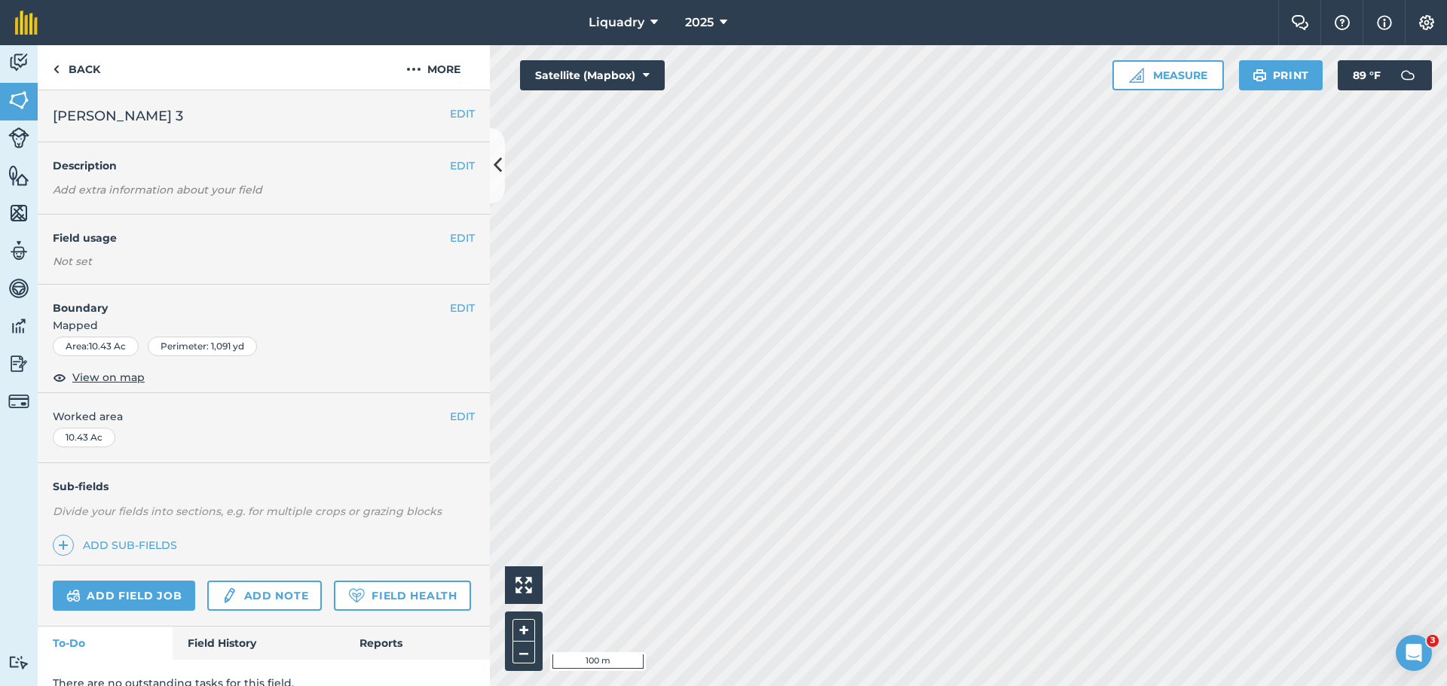
scroll to position [63, 0]
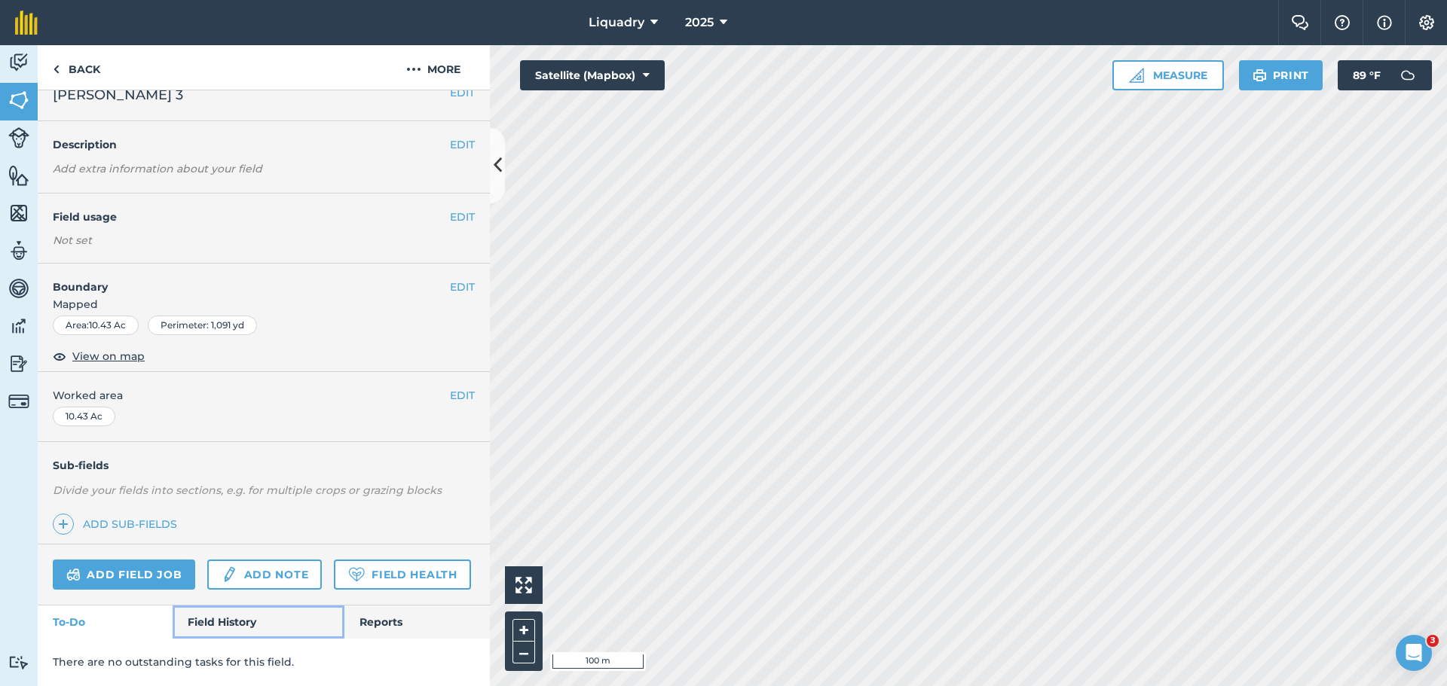
click at [220, 613] on link "Field History" at bounding box center [258, 622] width 171 height 33
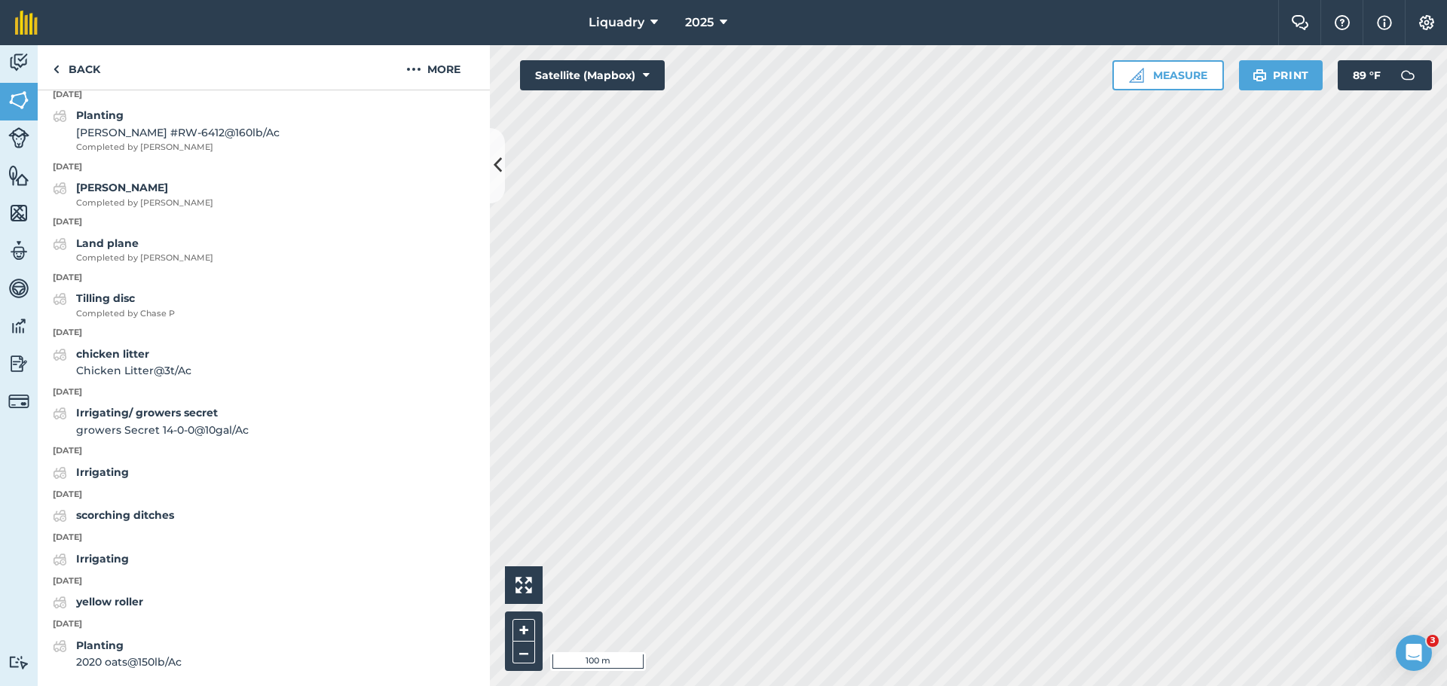
scroll to position [1483, 0]
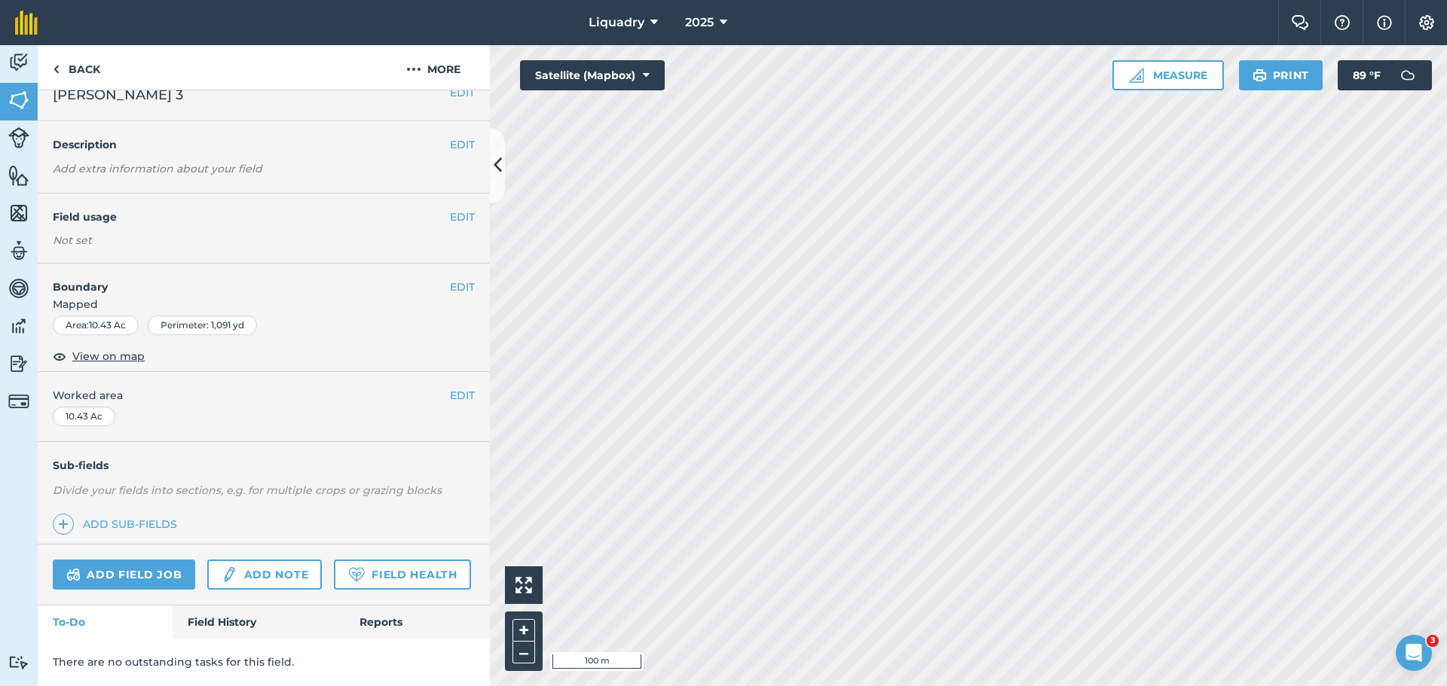
scroll to position [63, 0]
click at [72, 69] on link "Back" at bounding box center [77, 67] width 78 height 44
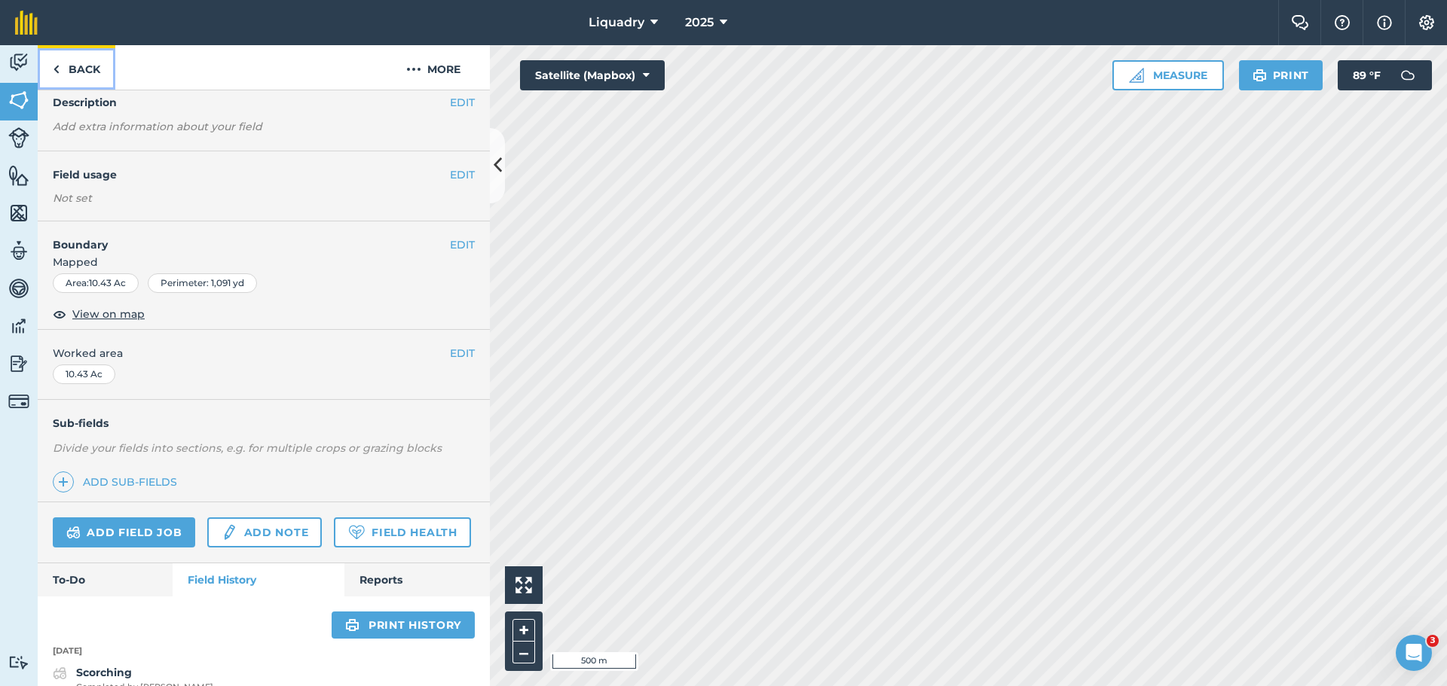
scroll to position [1483, 0]
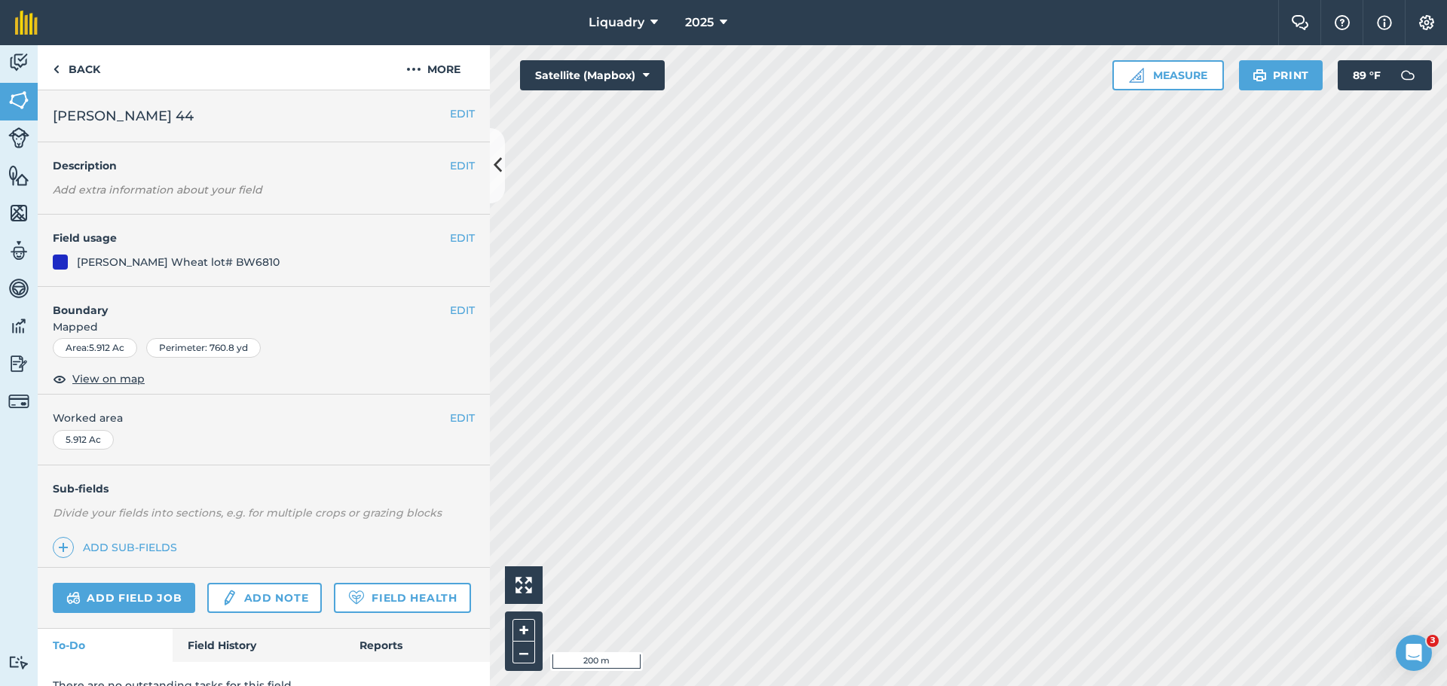
scroll to position [65, 0]
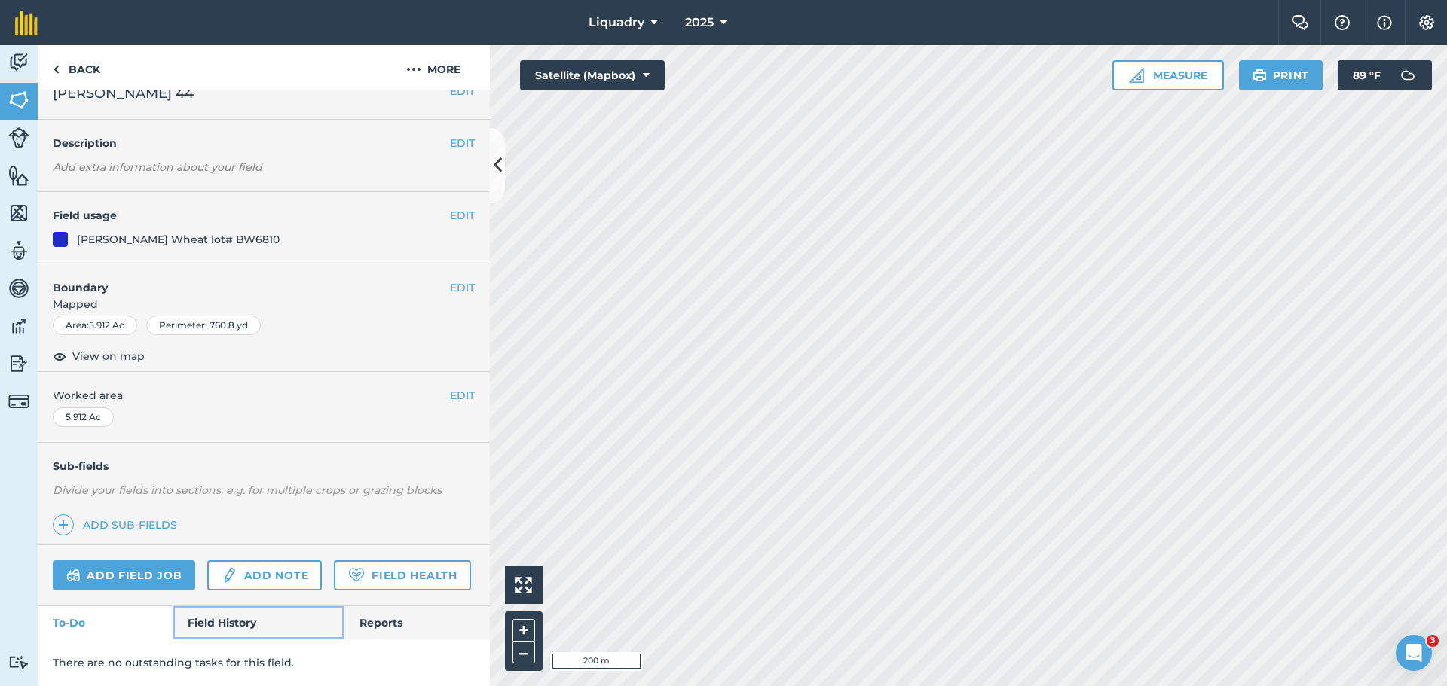
click at [225, 616] on link "Field History" at bounding box center [258, 622] width 171 height 33
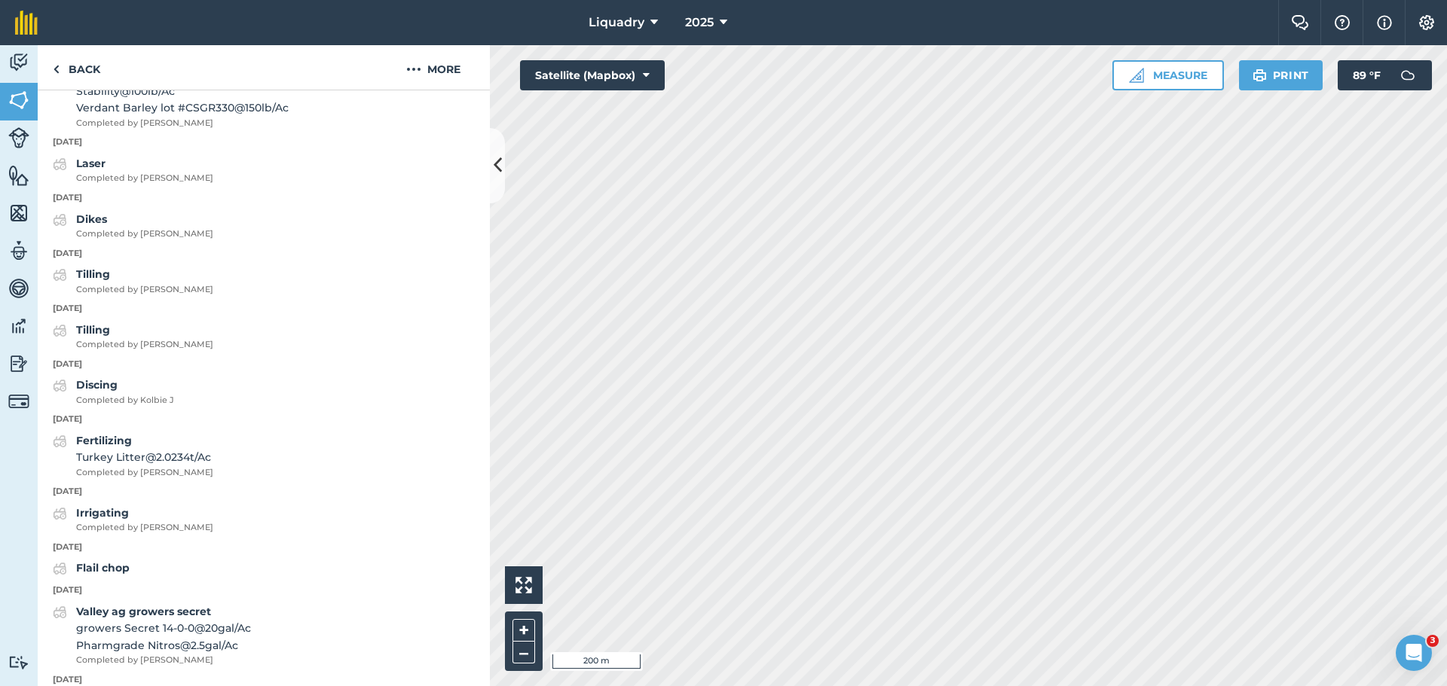
scroll to position [1350, 0]
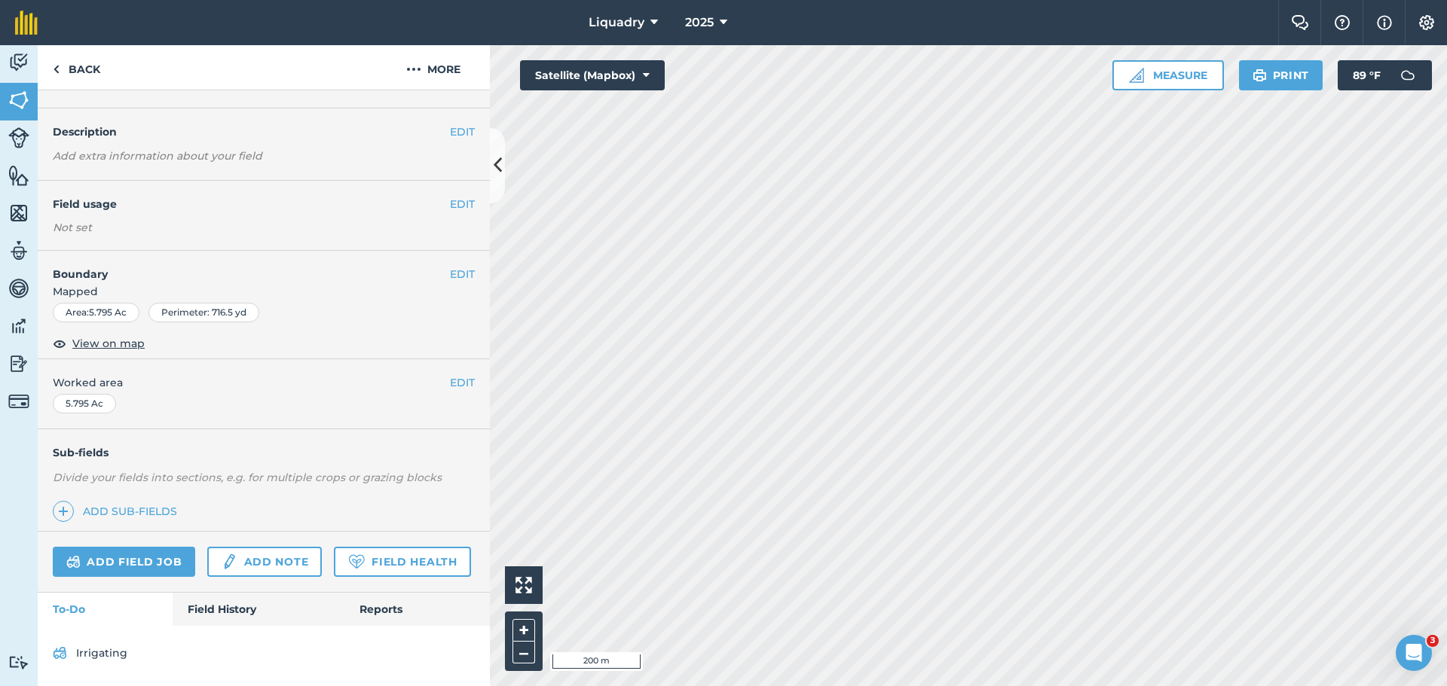
scroll to position [76, 0]
click at [210, 601] on link "Field History" at bounding box center [258, 609] width 171 height 33
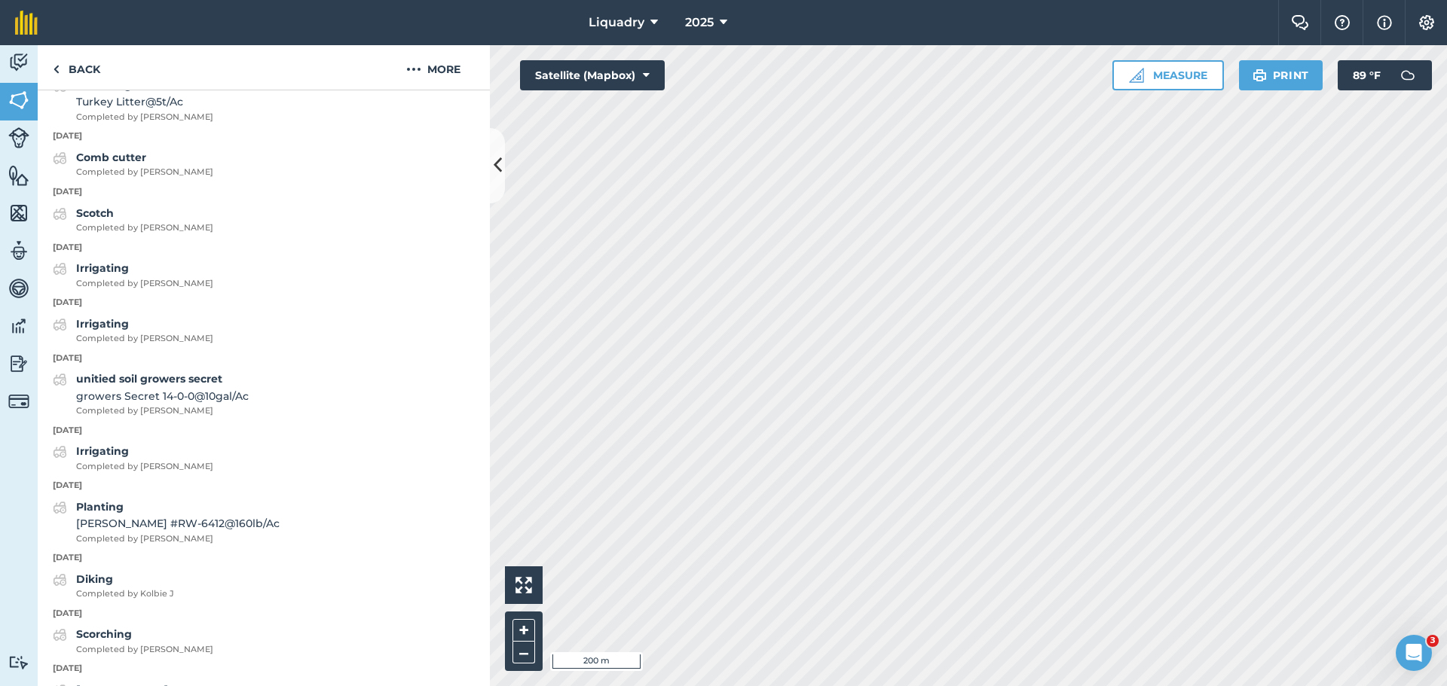
scroll to position [1583, 0]
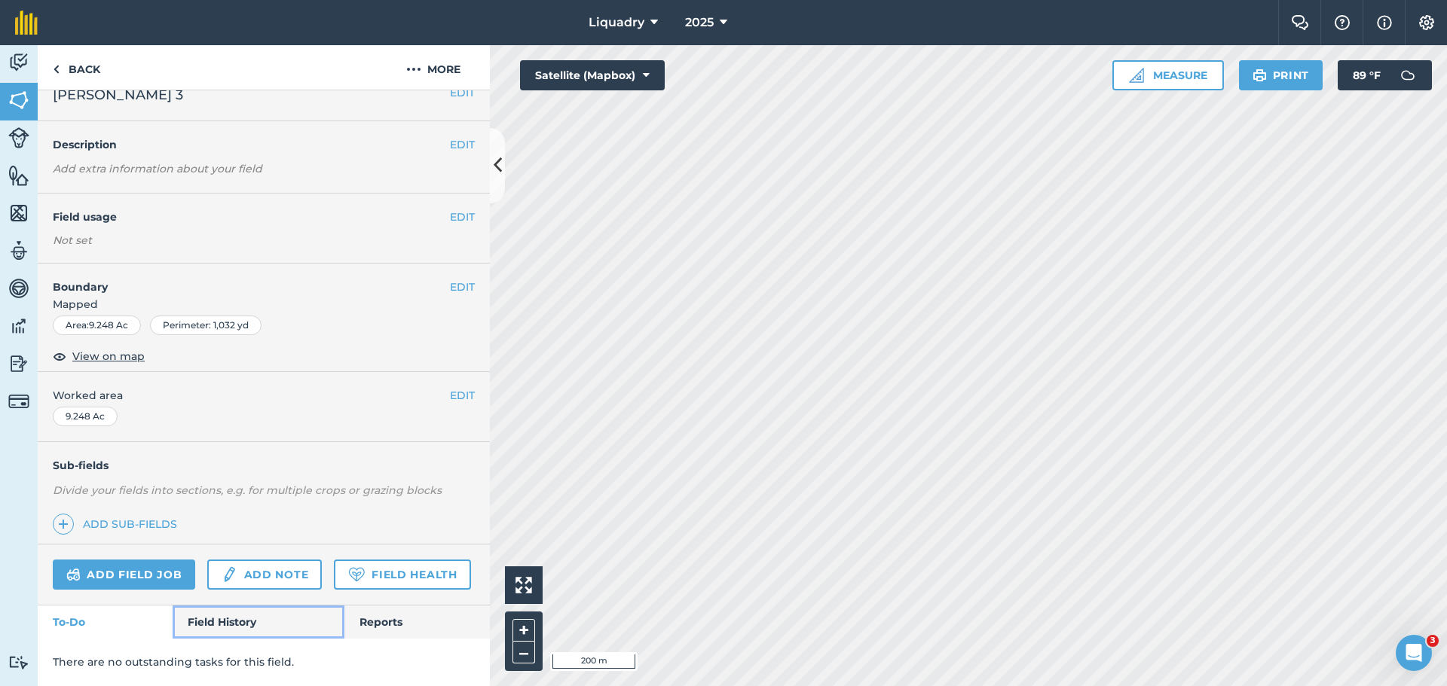
click at [238, 616] on link "Field History" at bounding box center [258, 622] width 171 height 33
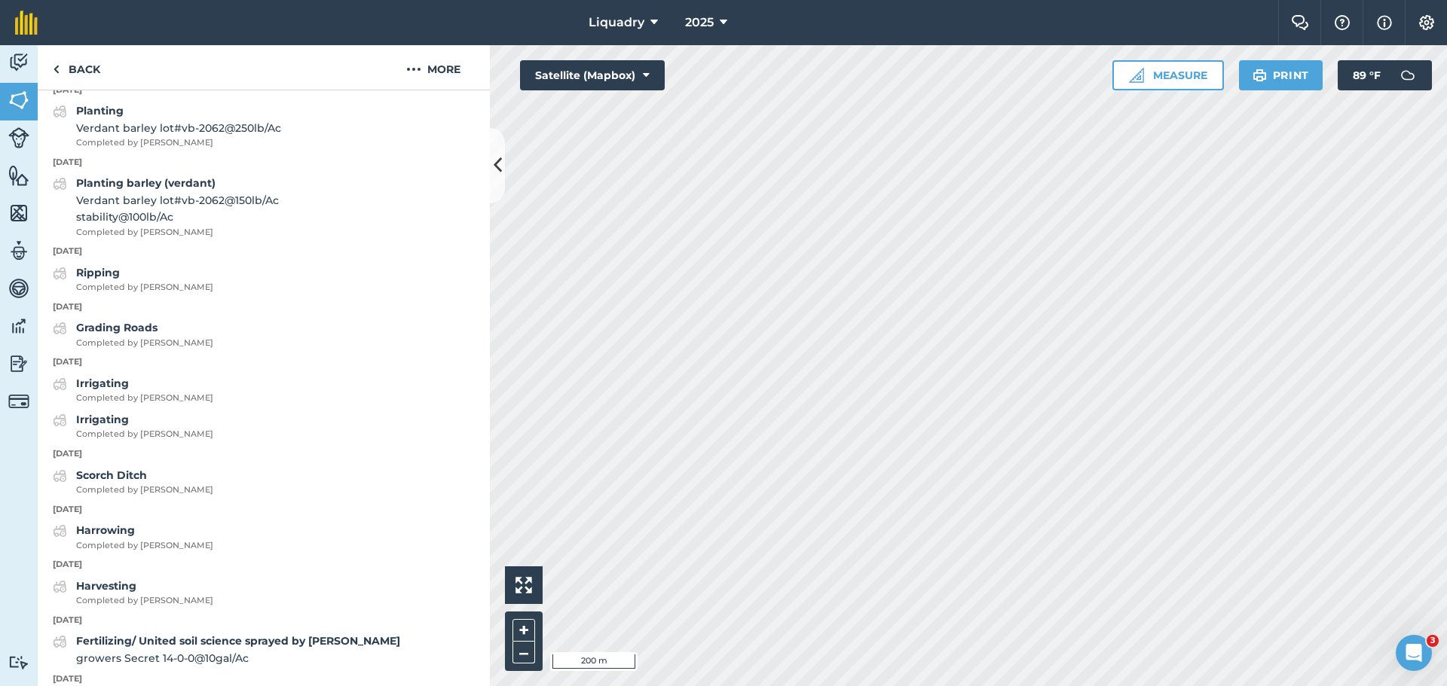
scroll to position [1700, 0]
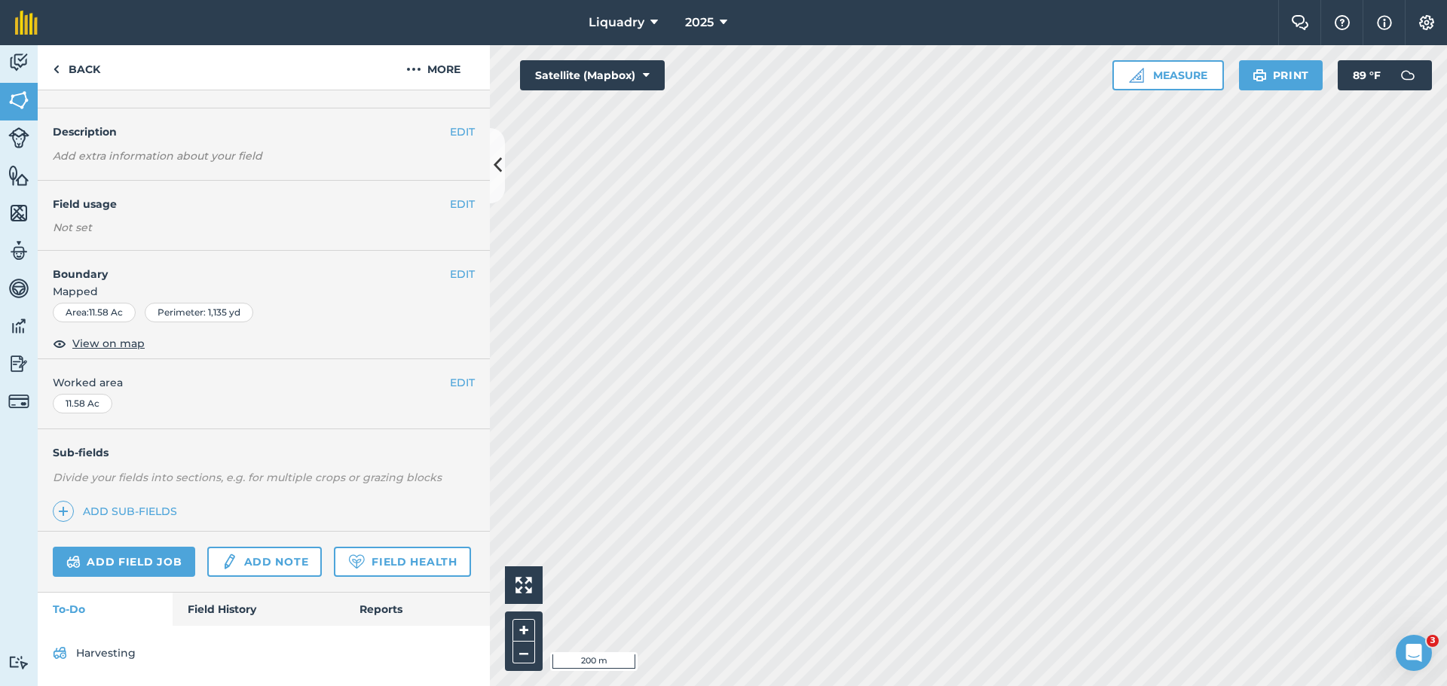
scroll to position [76, 0]
click at [488, 333] on div "Activity Fields Livestock Features Maps Team Vehicles Data Reporting Billing Tu…" at bounding box center [723, 365] width 1447 height 641
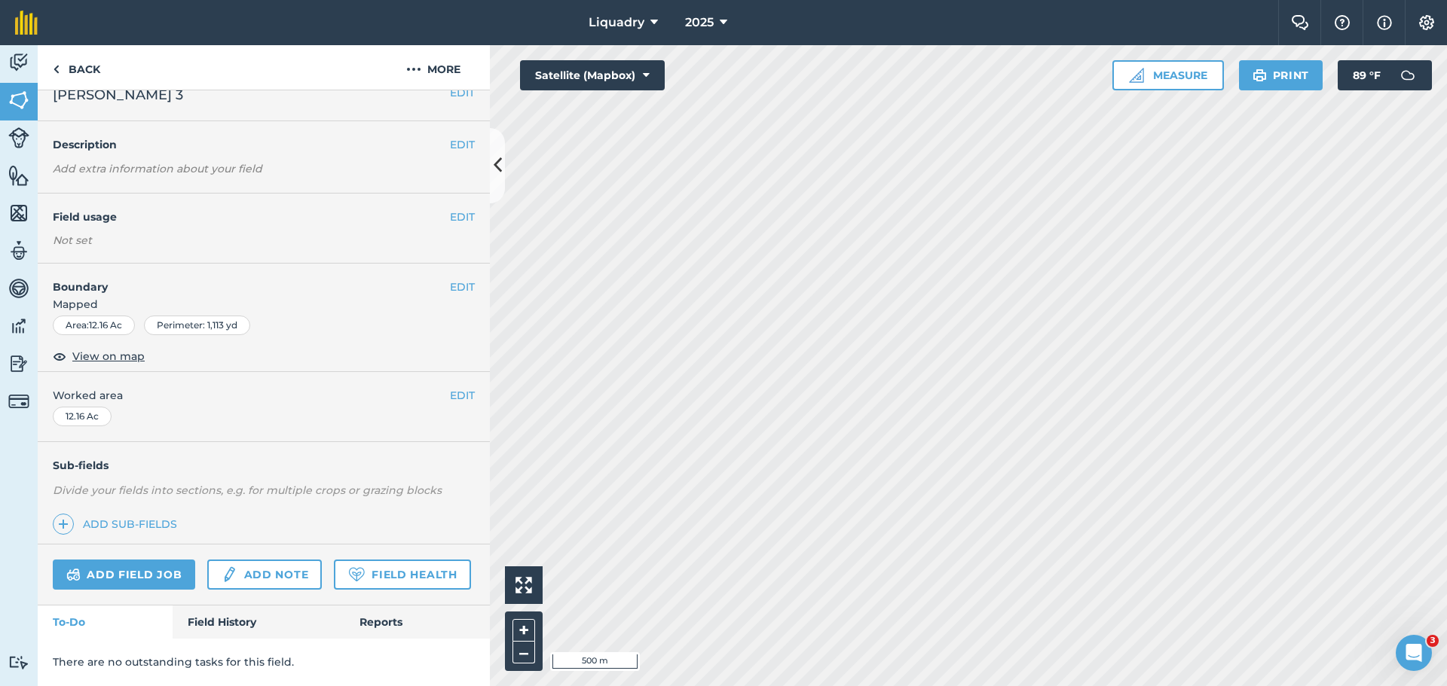
scroll to position [63, 0]
click at [208, 613] on link "Field History" at bounding box center [258, 622] width 171 height 33
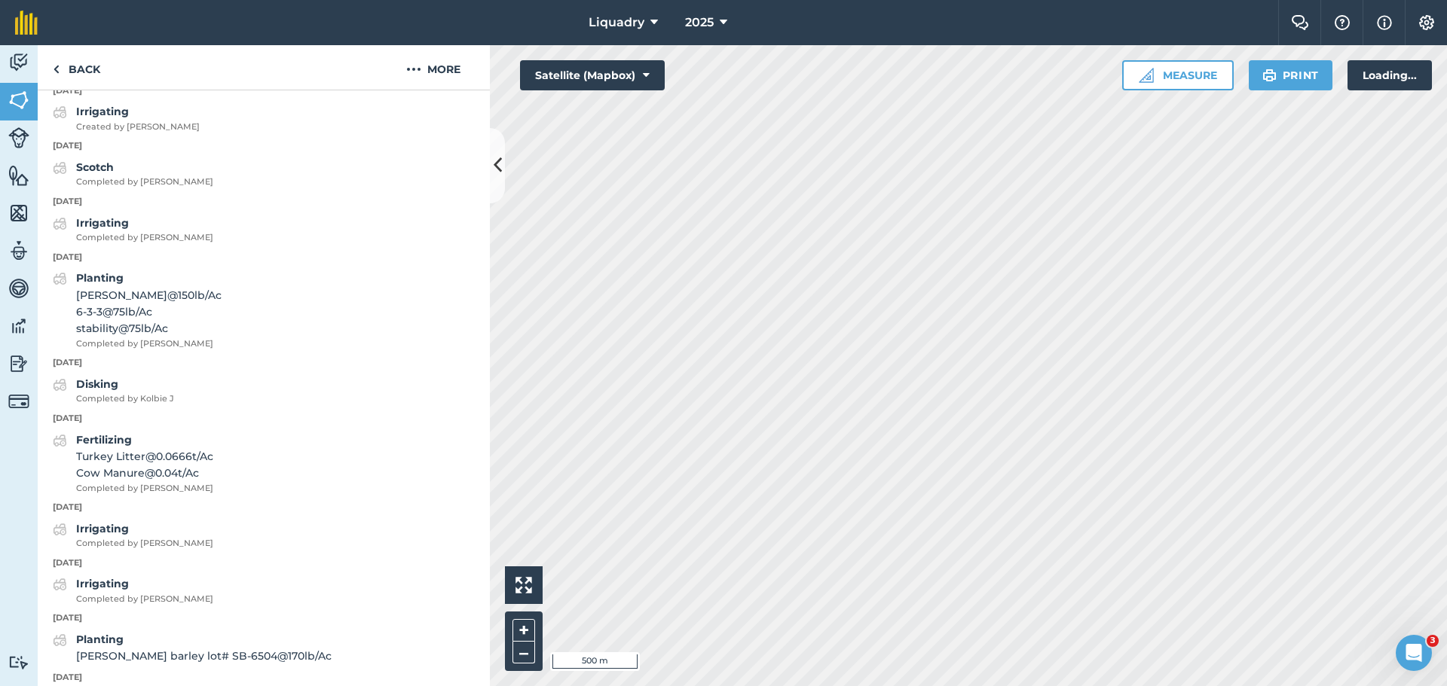
scroll to position [2157, 0]
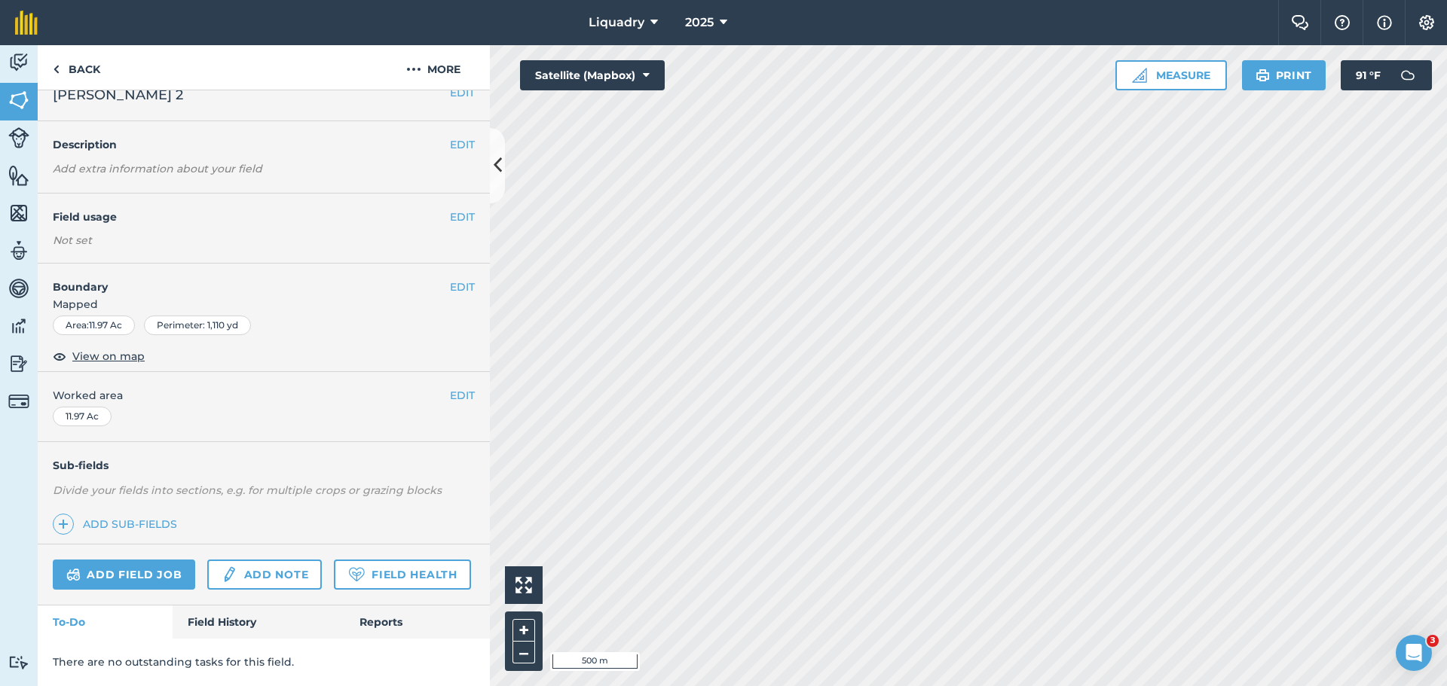
scroll to position [63, 0]
click at [213, 613] on link "Field History" at bounding box center [258, 622] width 171 height 33
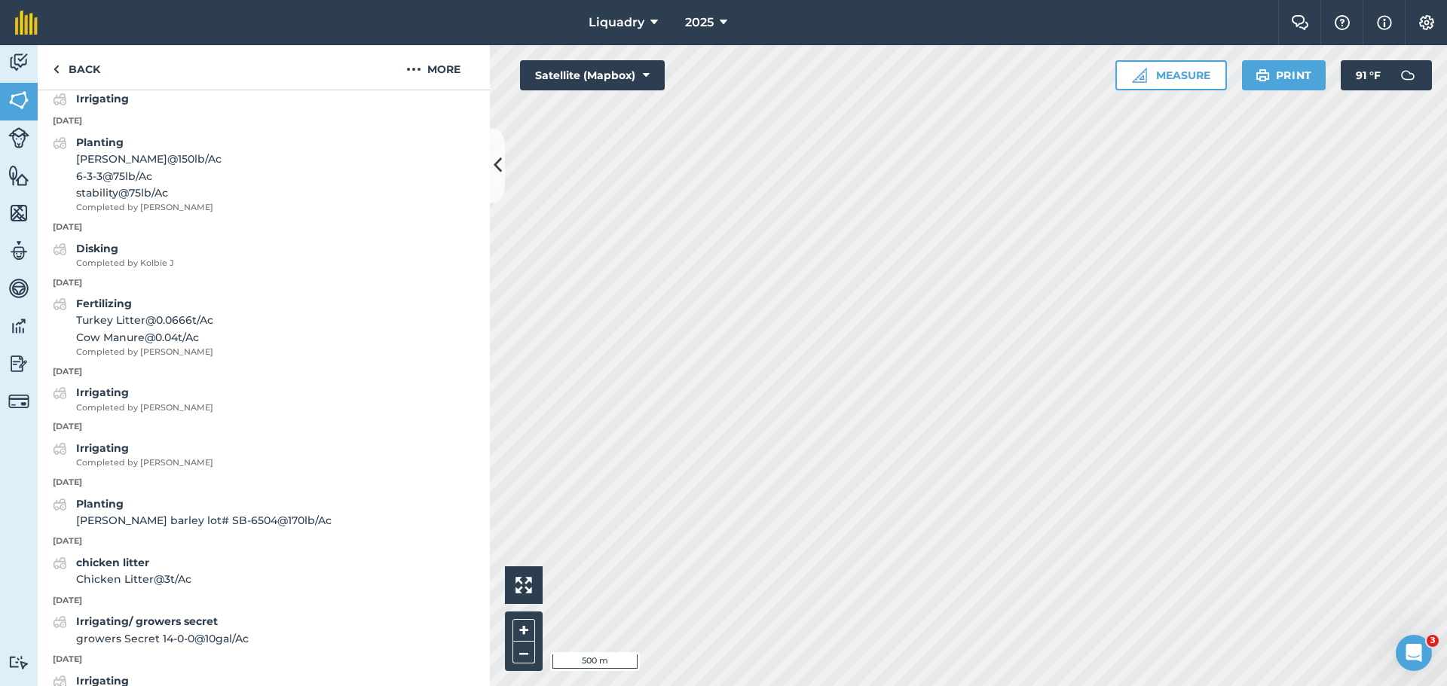
scroll to position [1986, 0]
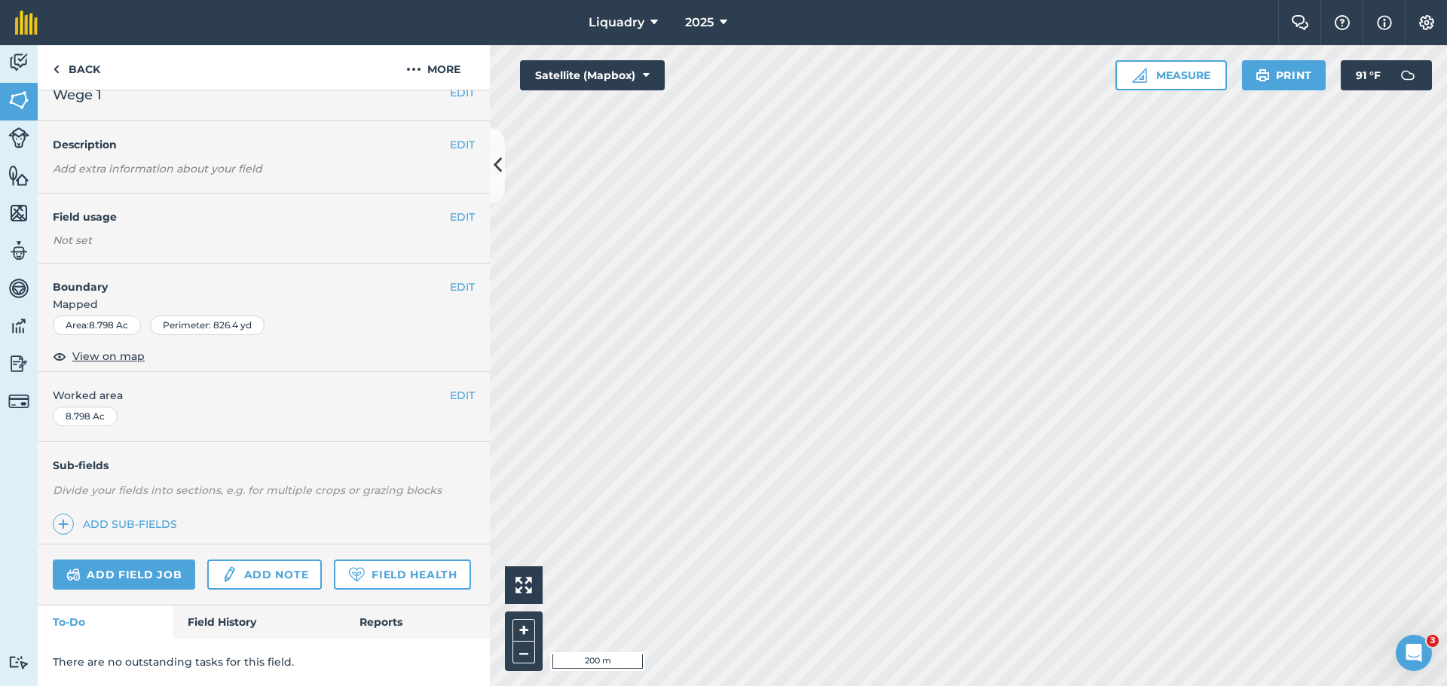
scroll to position [63, 0]
click at [225, 616] on link "Field History" at bounding box center [258, 622] width 171 height 33
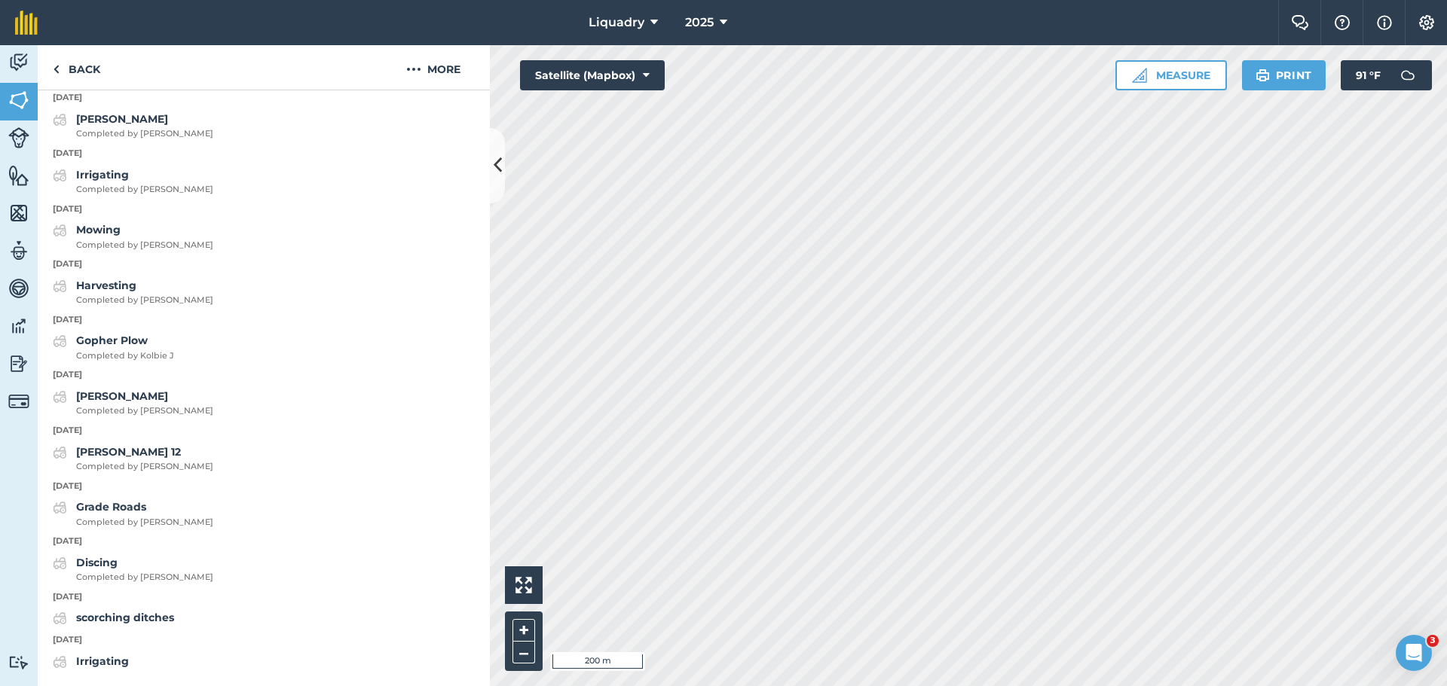
scroll to position [1317, 0]
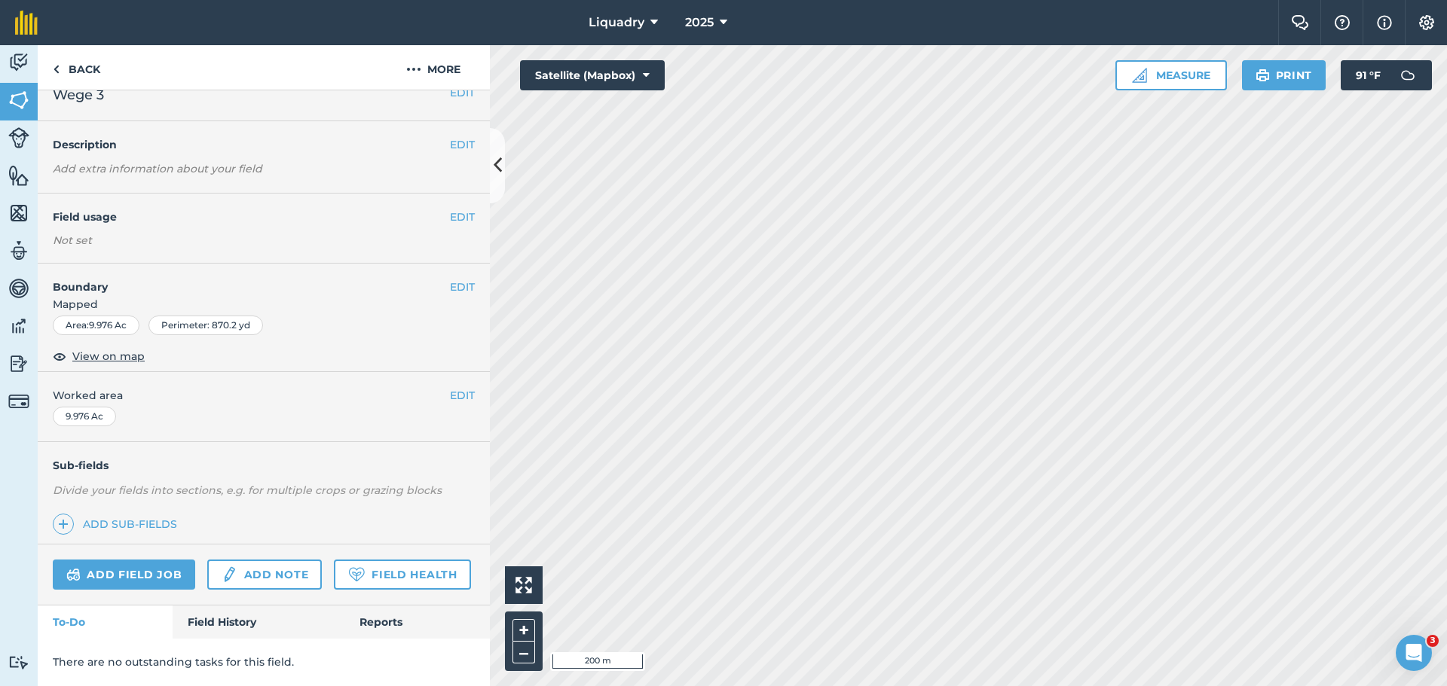
scroll to position [63, 0]
click at [249, 620] on link "Field History" at bounding box center [258, 622] width 171 height 33
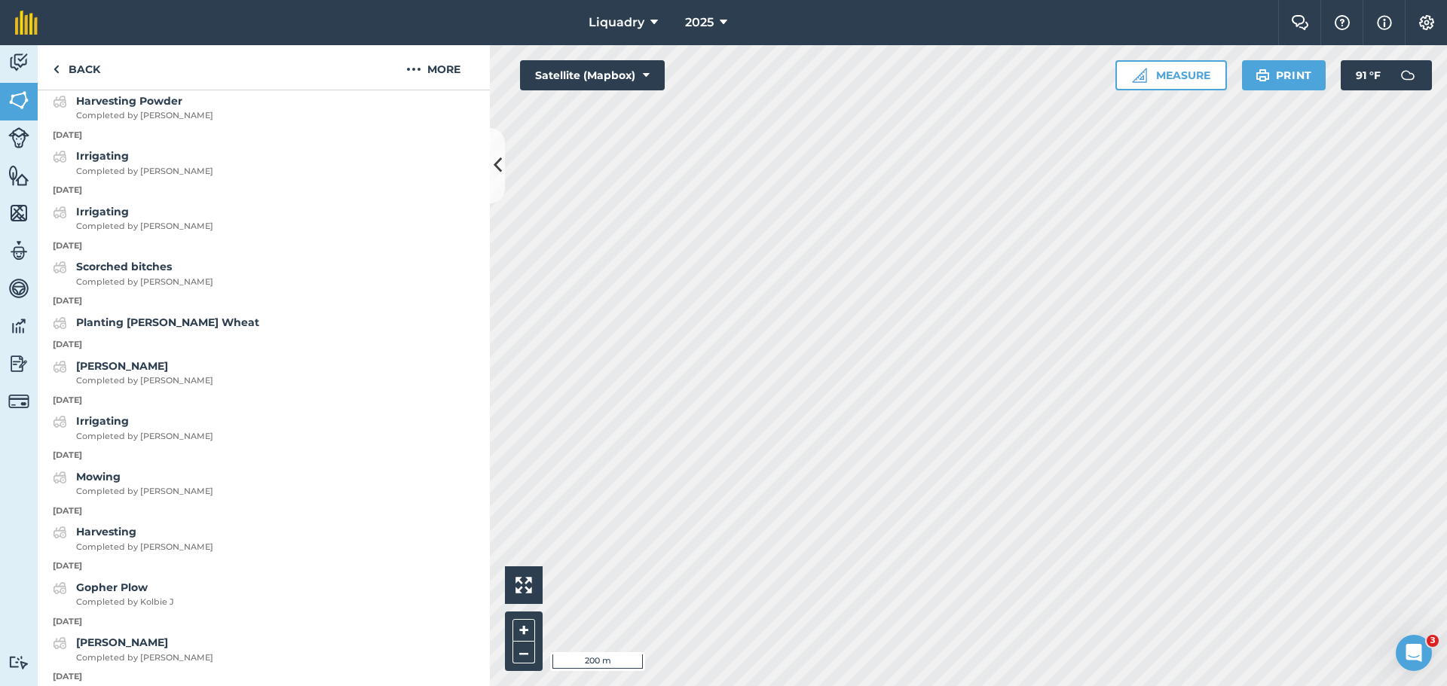
scroll to position [1189, 0]
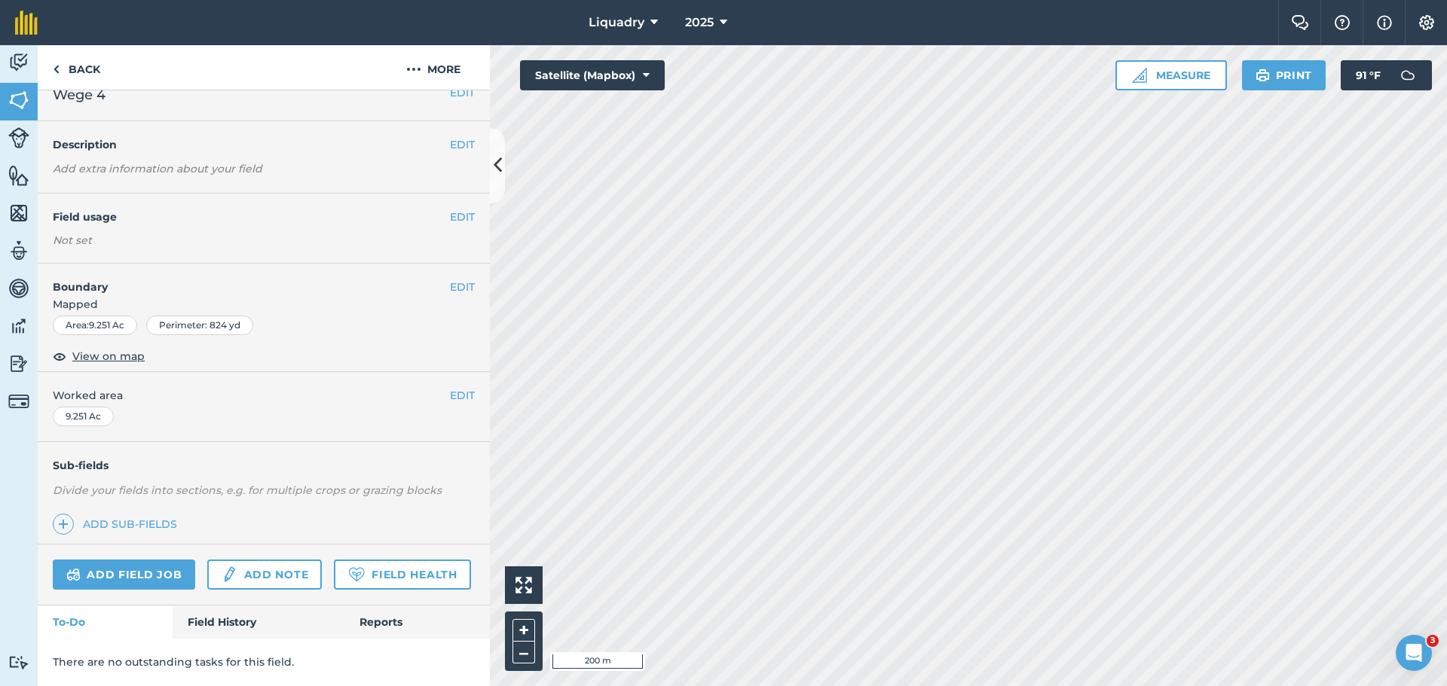
scroll to position [63, 0]
click at [201, 614] on link "Field History" at bounding box center [258, 622] width 171 height 33
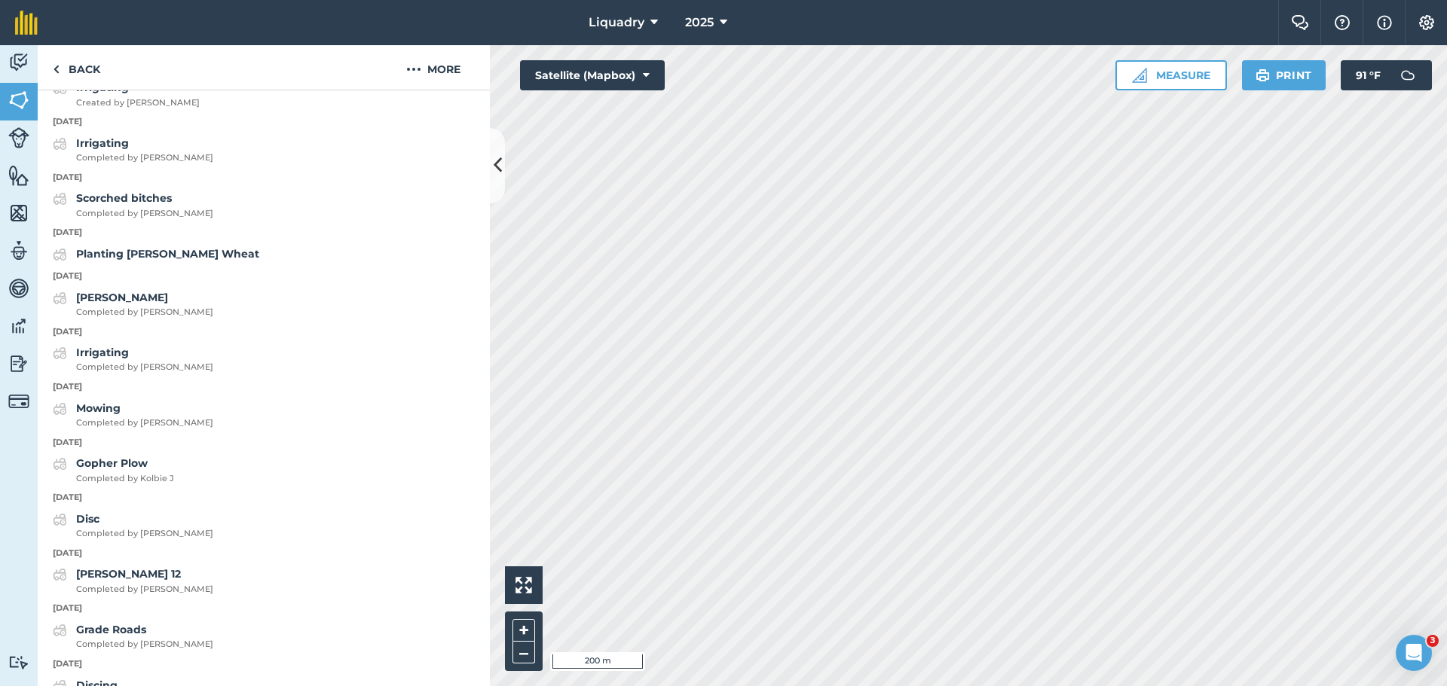
scroll to position [1170, 0]
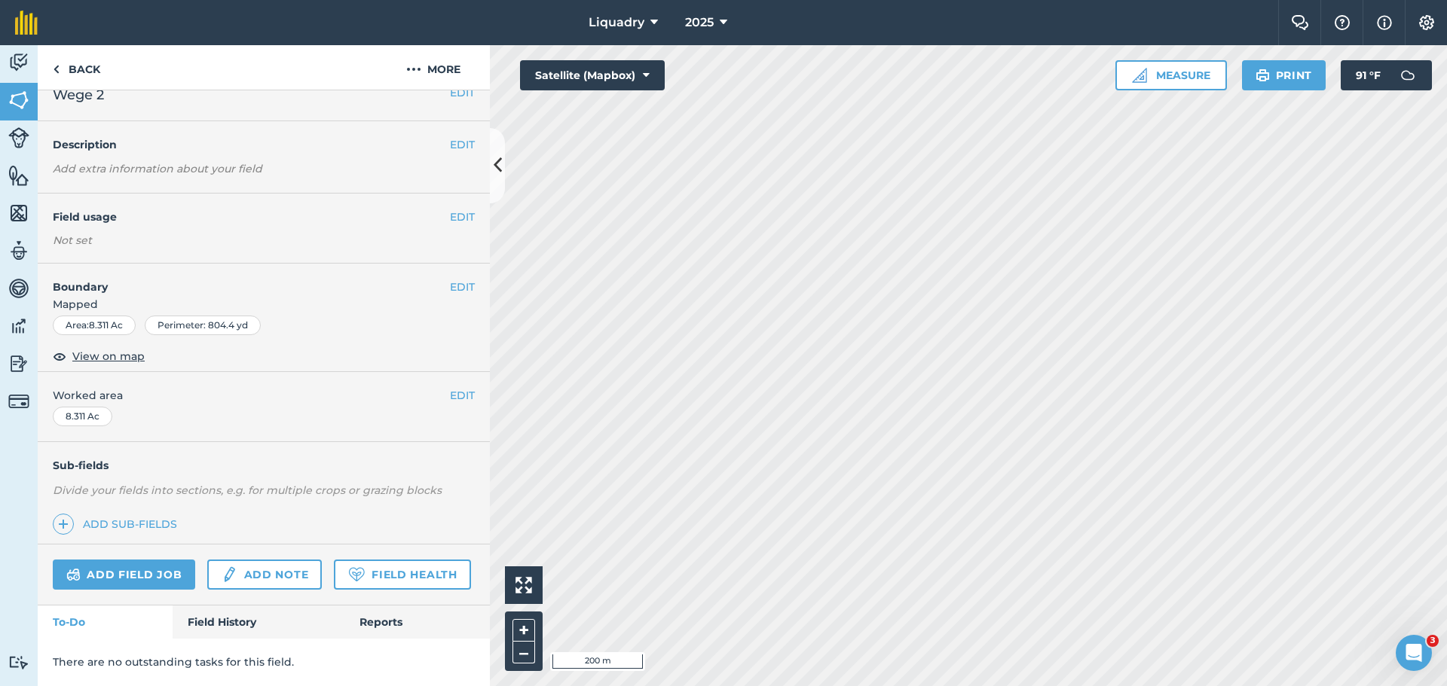
scroll to position [63, 0]
click at [246, 616] on link "Field History" at bounding box center [258, 622] width 171 height 33
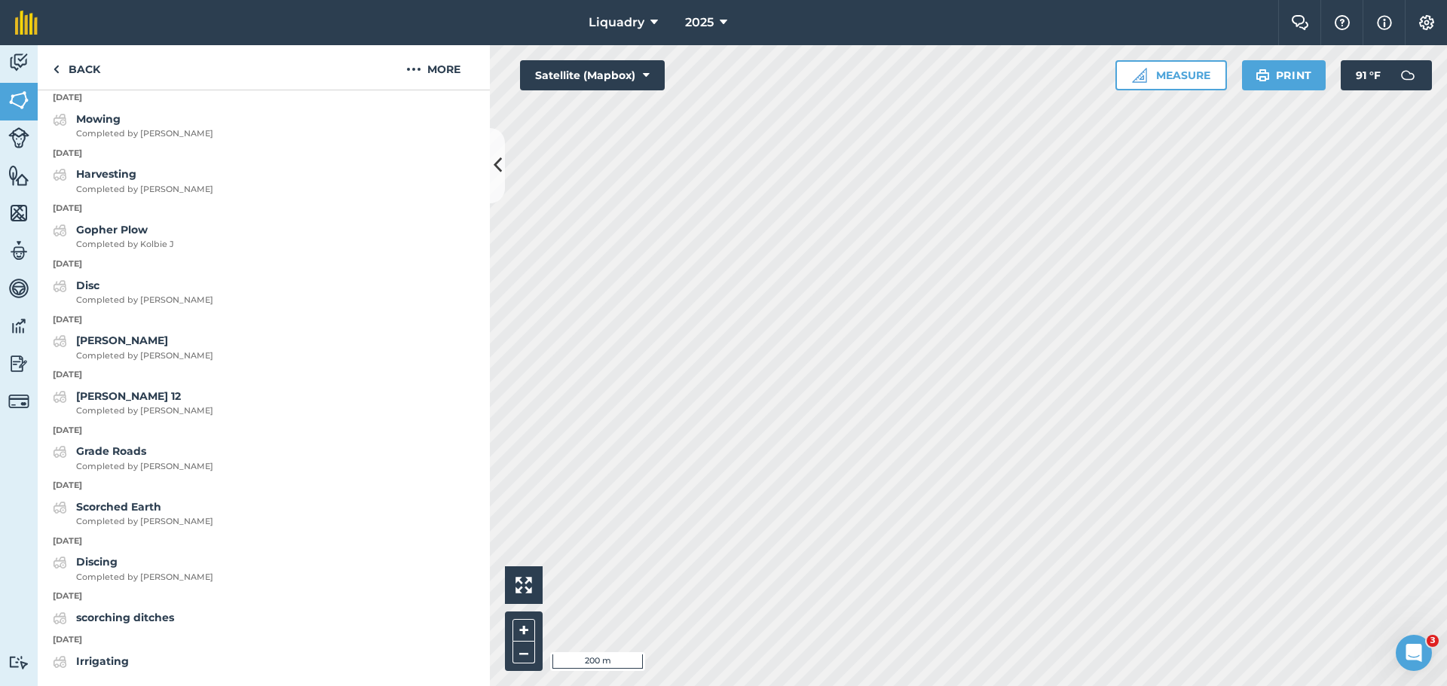
scroll to position [1372, 0]
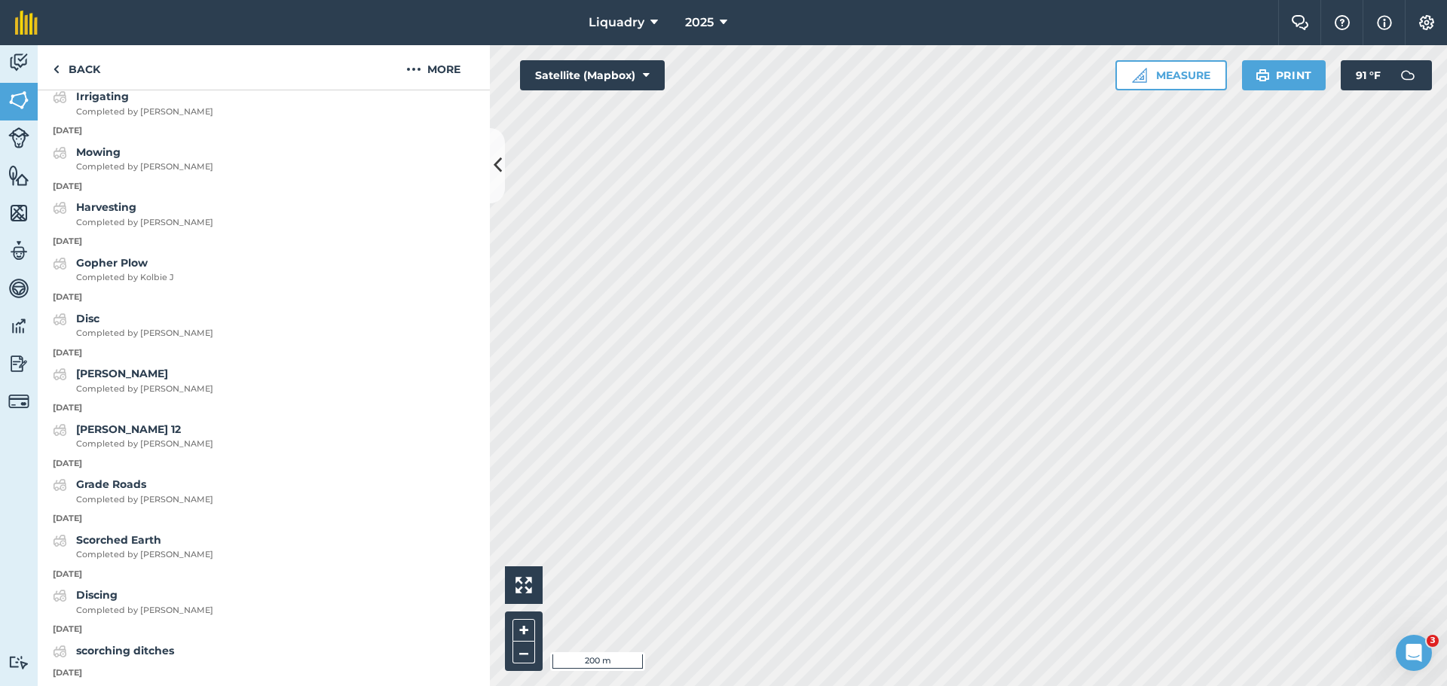
scroll to position [63, 0]
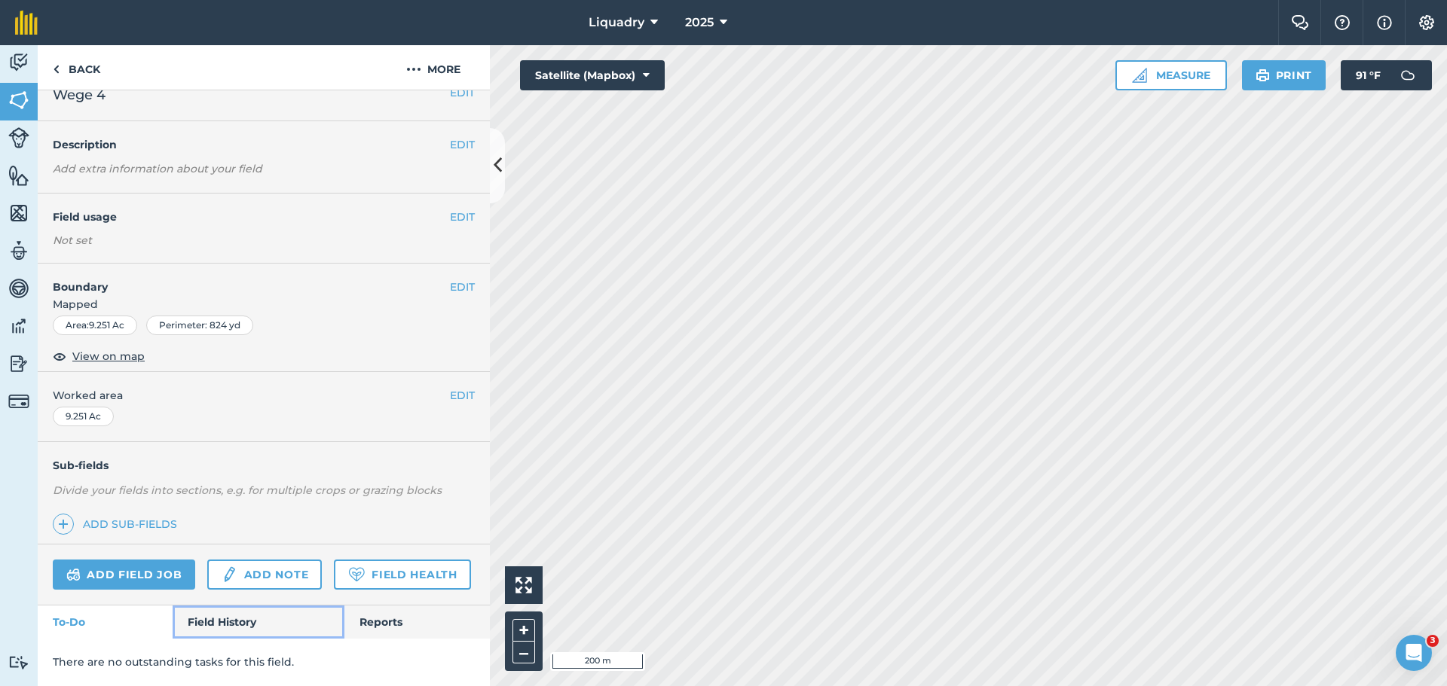
click at [212, 609] on link "Field History" at bounding box center [258, 622] width 171 height 33
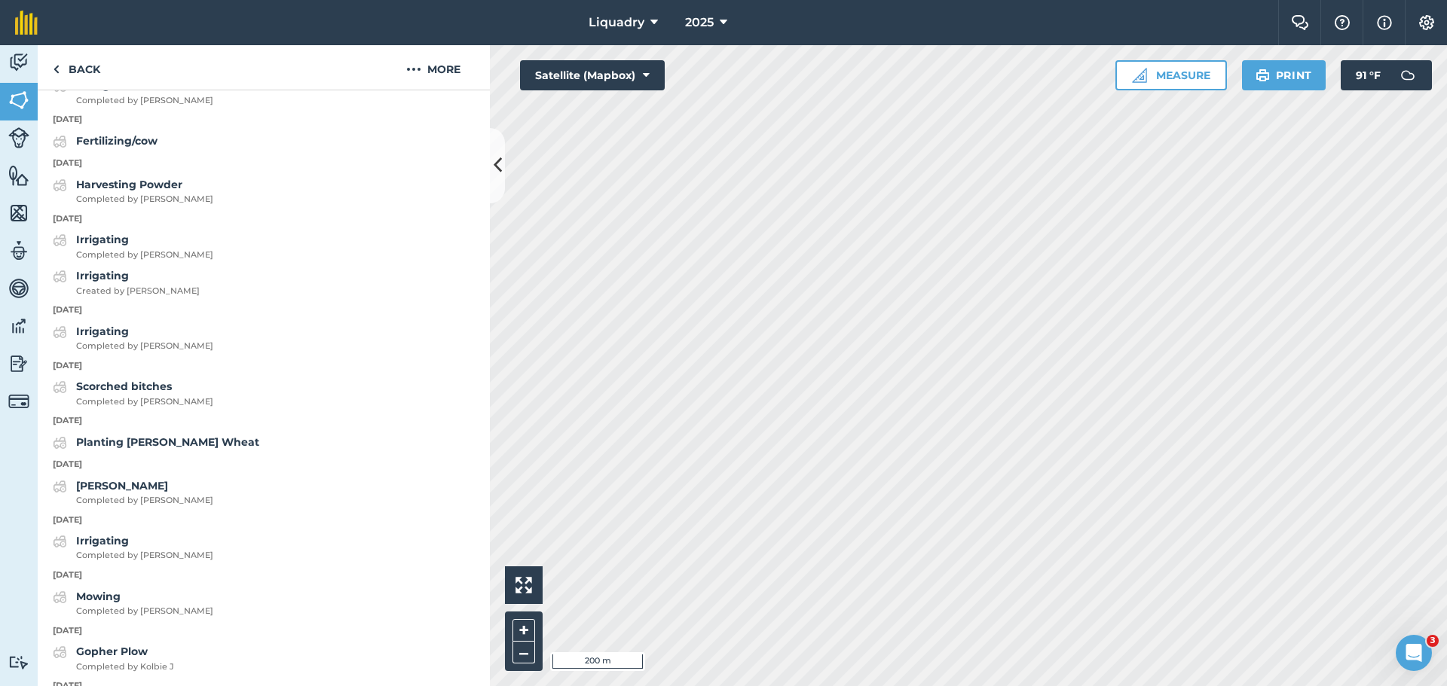
scroll to position [1170, 0]
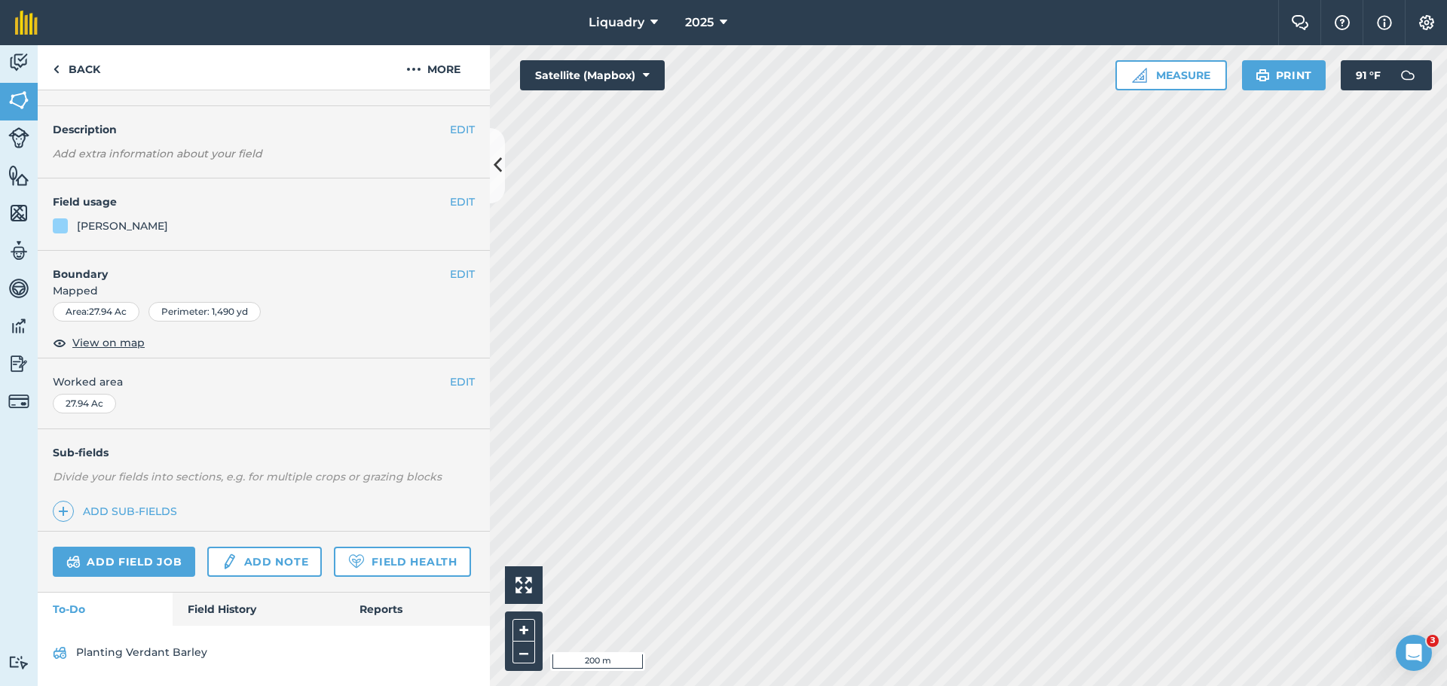
scroll to position [78, 0]
click at [219, 603] on link "Field History" at bounding box center [258, 609] width 171 height 33
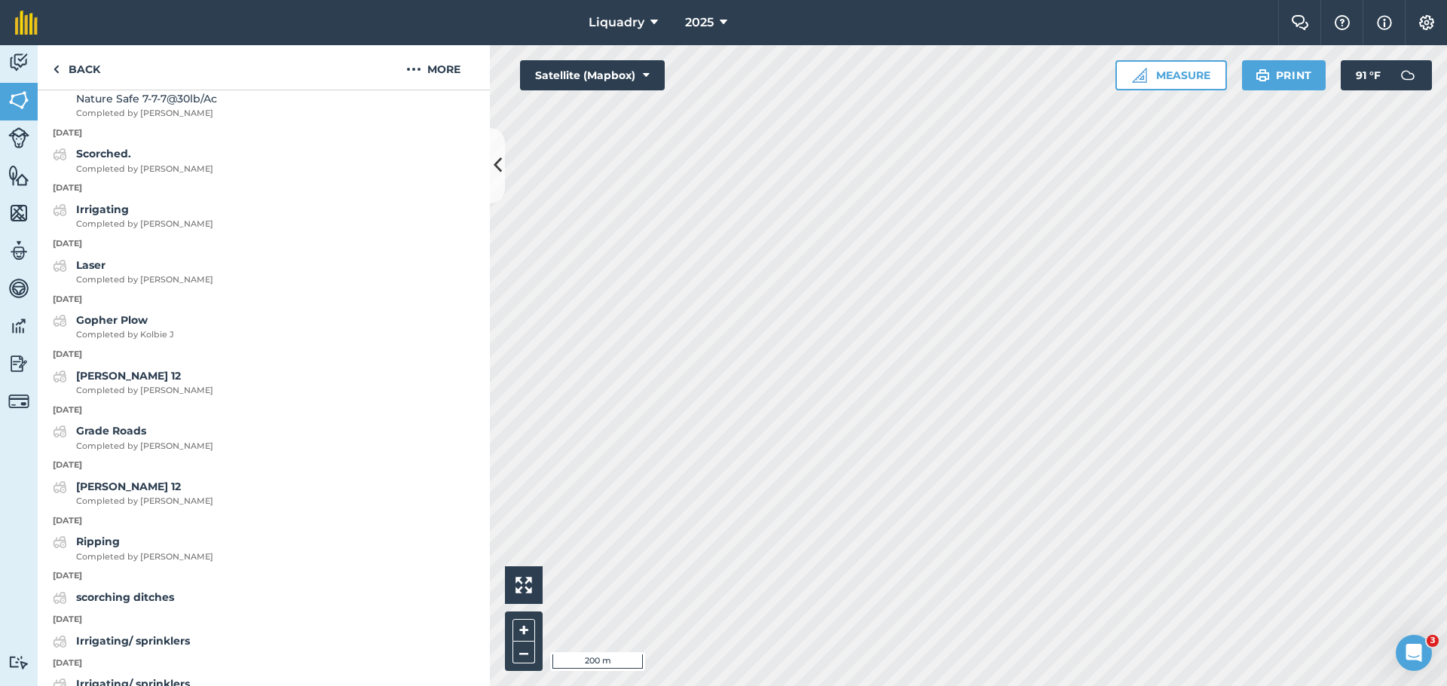
scroll to position [924, 0]
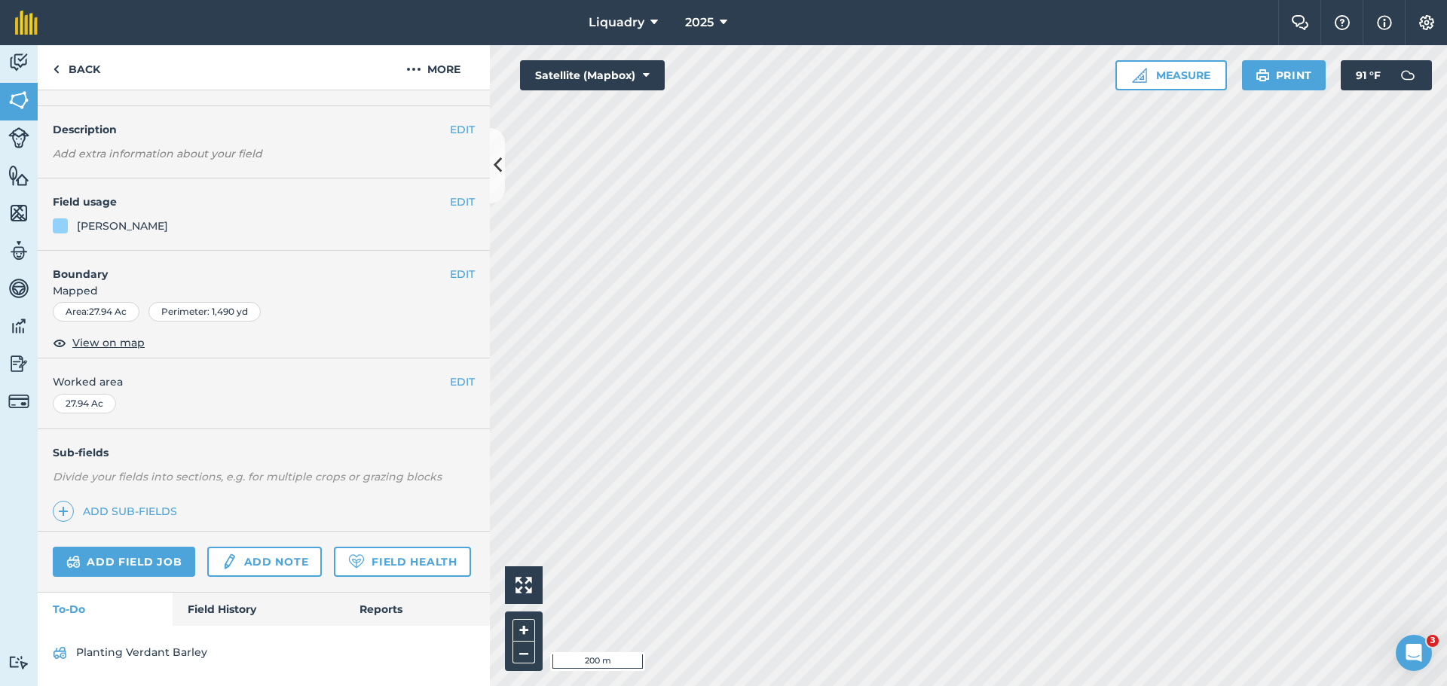
scroll to position [78, 0]
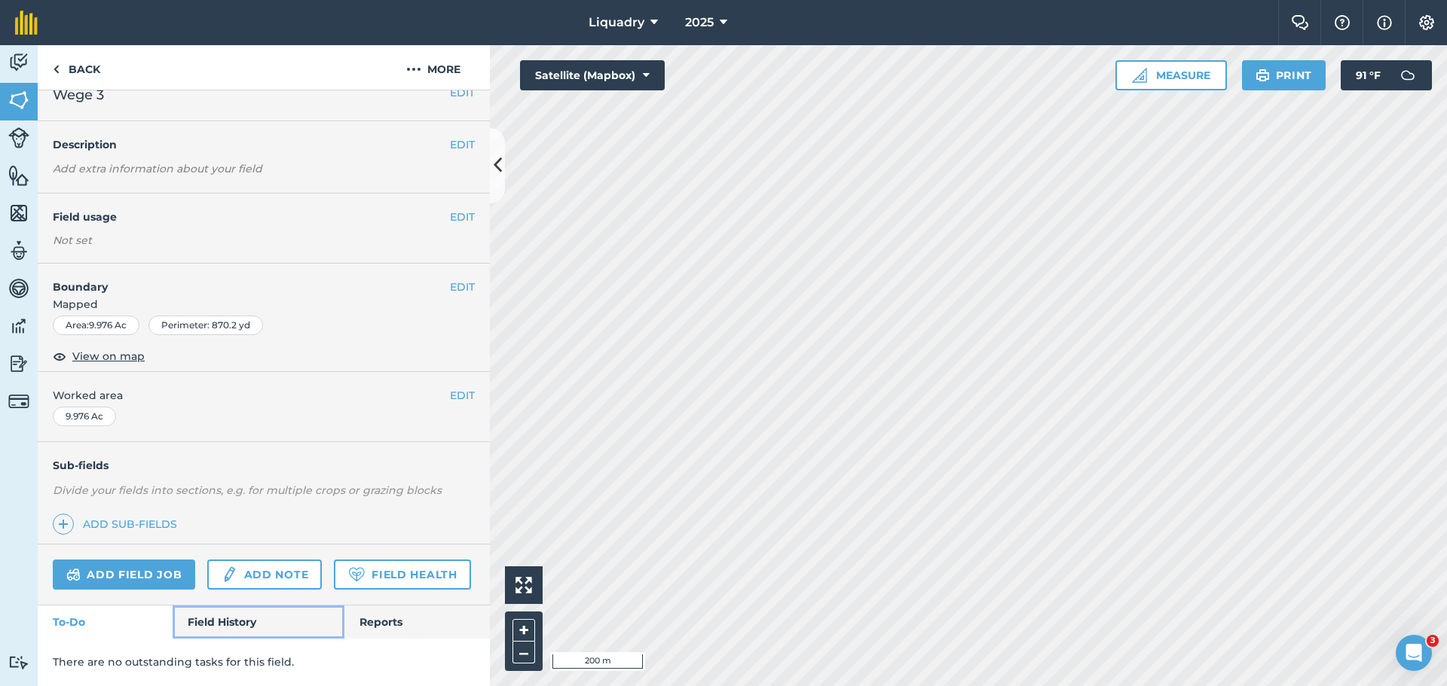
click at [191, 613] on link "Field History" at bounding box center [258, 622] width 171 height 33
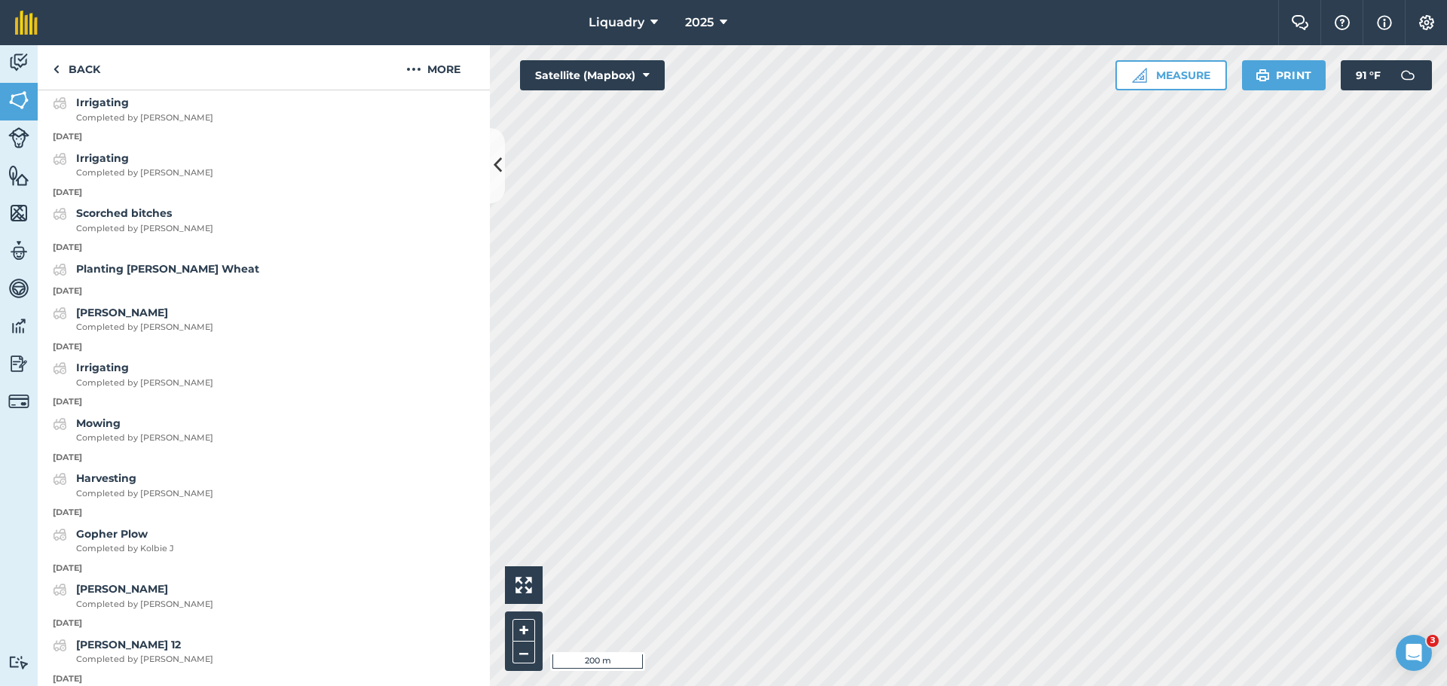
scroll to position [1043, 0]
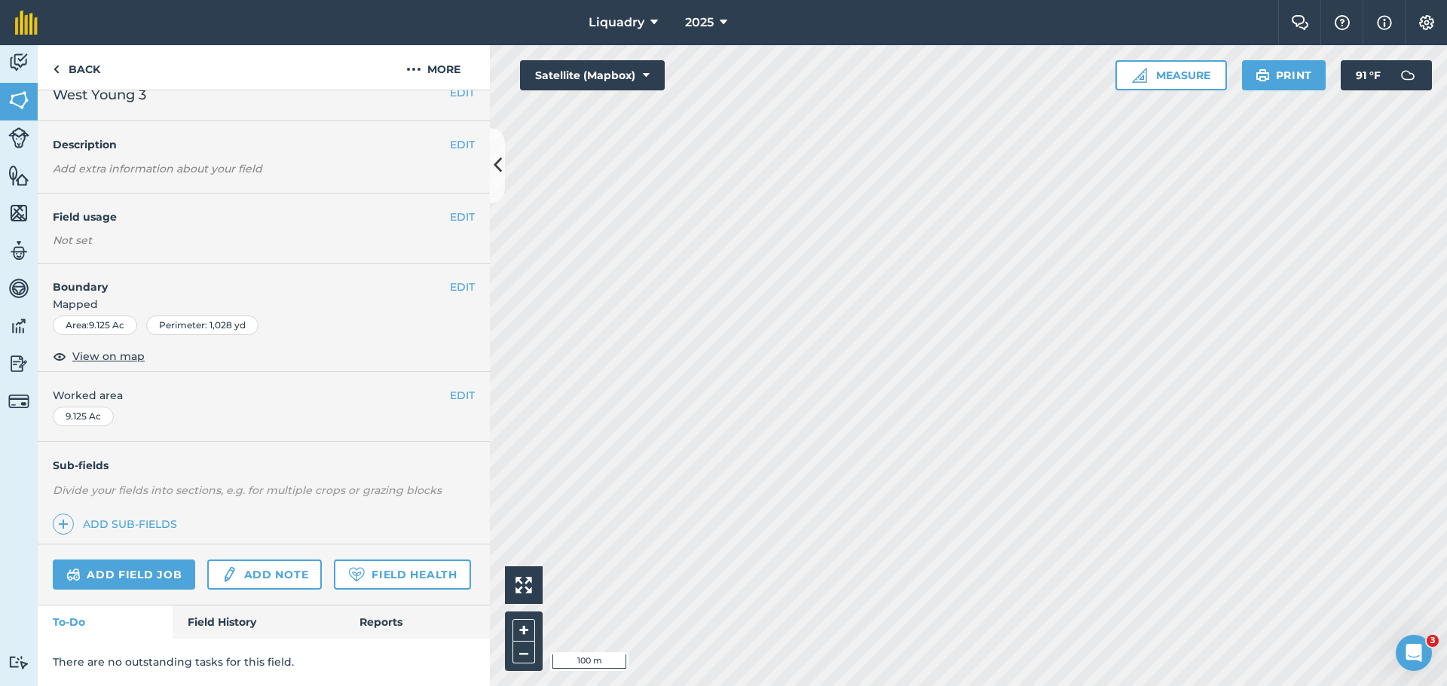
scroll to position [63, 0]
click at [228, 628] on link "Field History" at bounding box center [258, 622] width 171 height 33
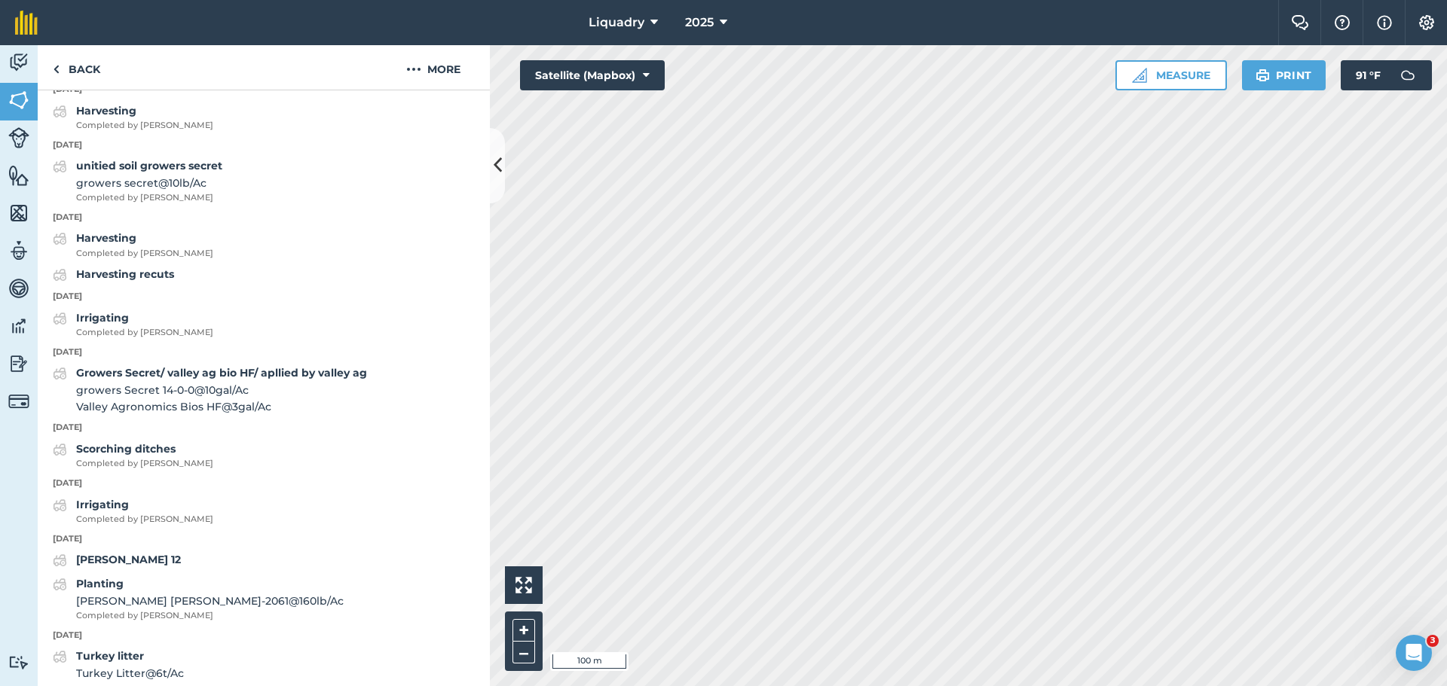
scroll to position [1530, 0]
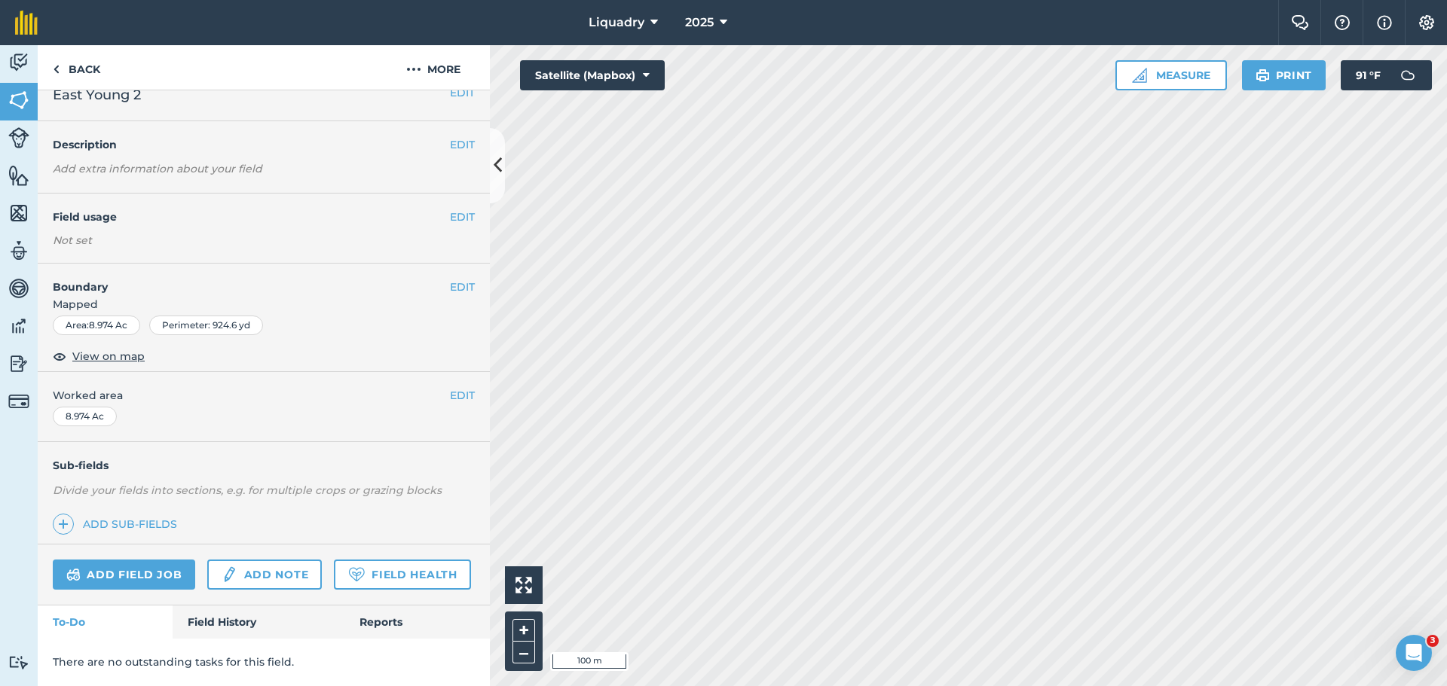
scroll to position [63, 0]
click at [216, 619] on link "Field History" at bounding box center [258, 622] width 171 height 33
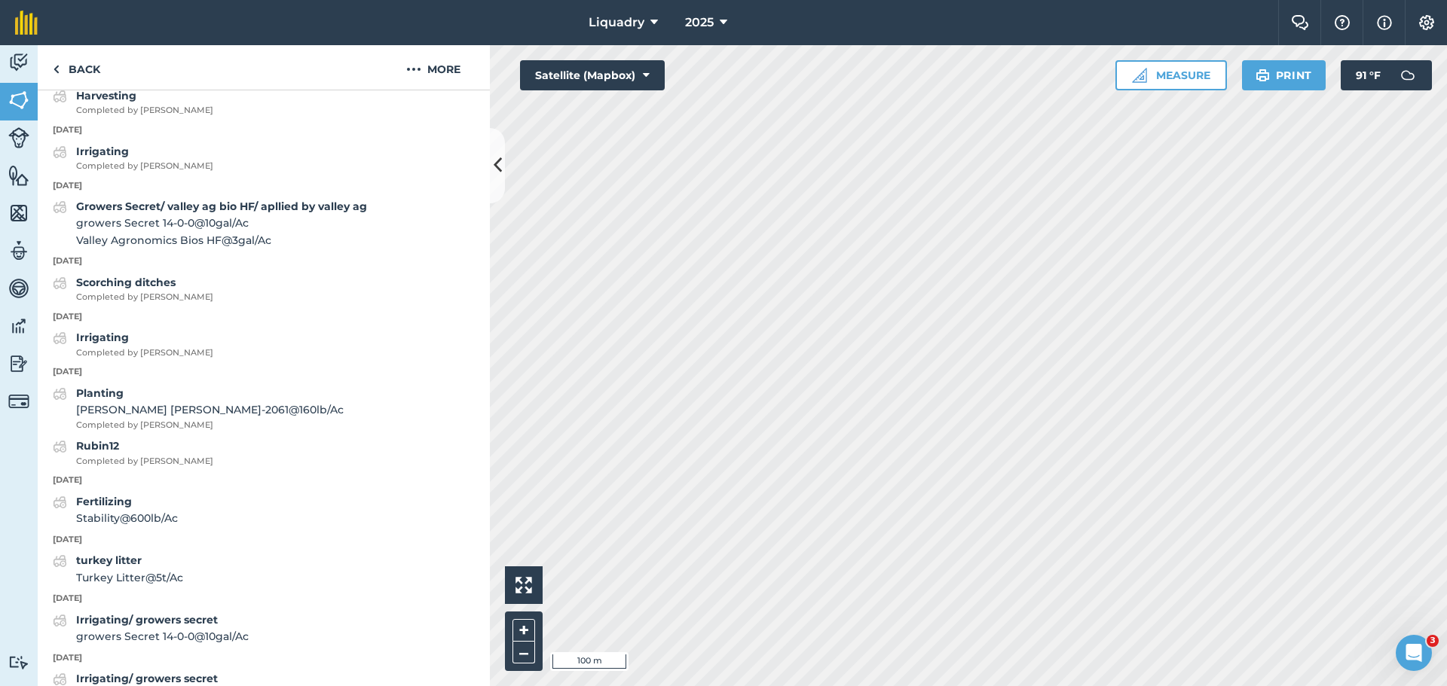
scroll to position [1723, 0]
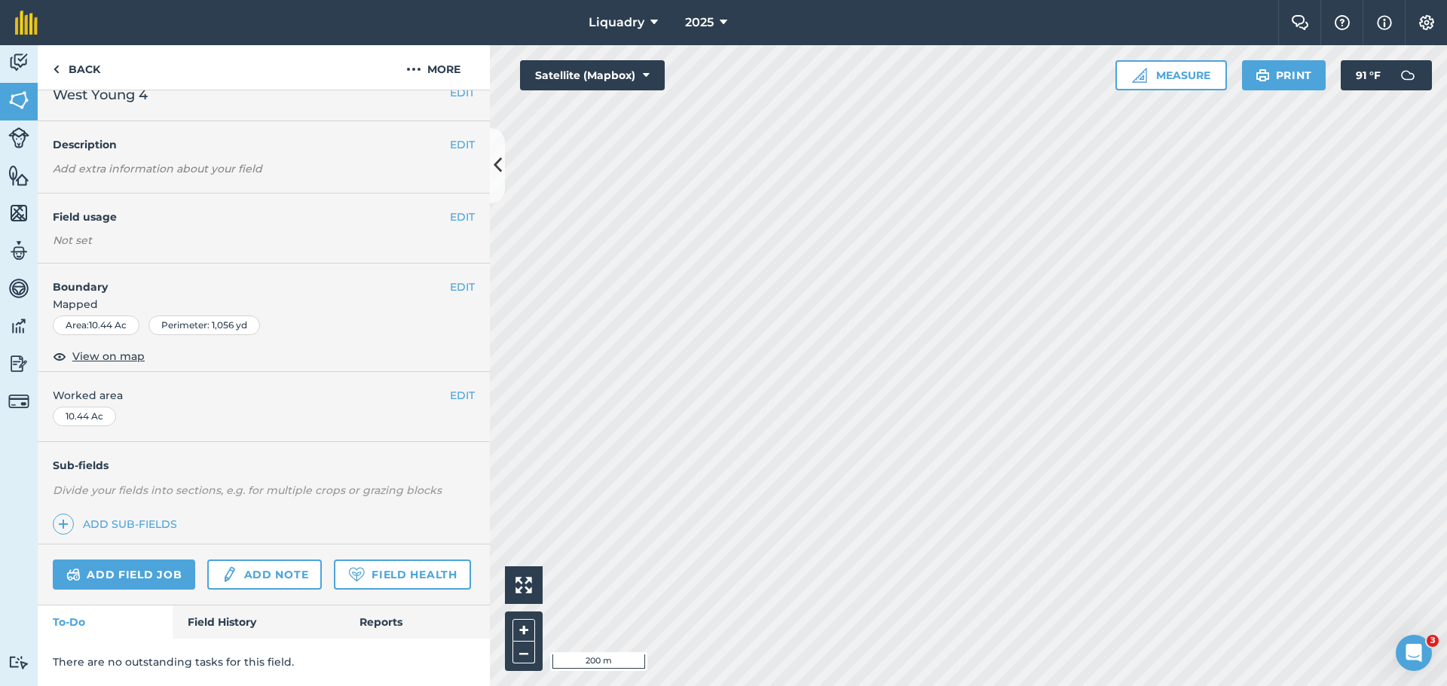
scroll to position [63, 0]
click at [204, 617] on link "Field History" at bounding box center [258, 622] width 171 height 33
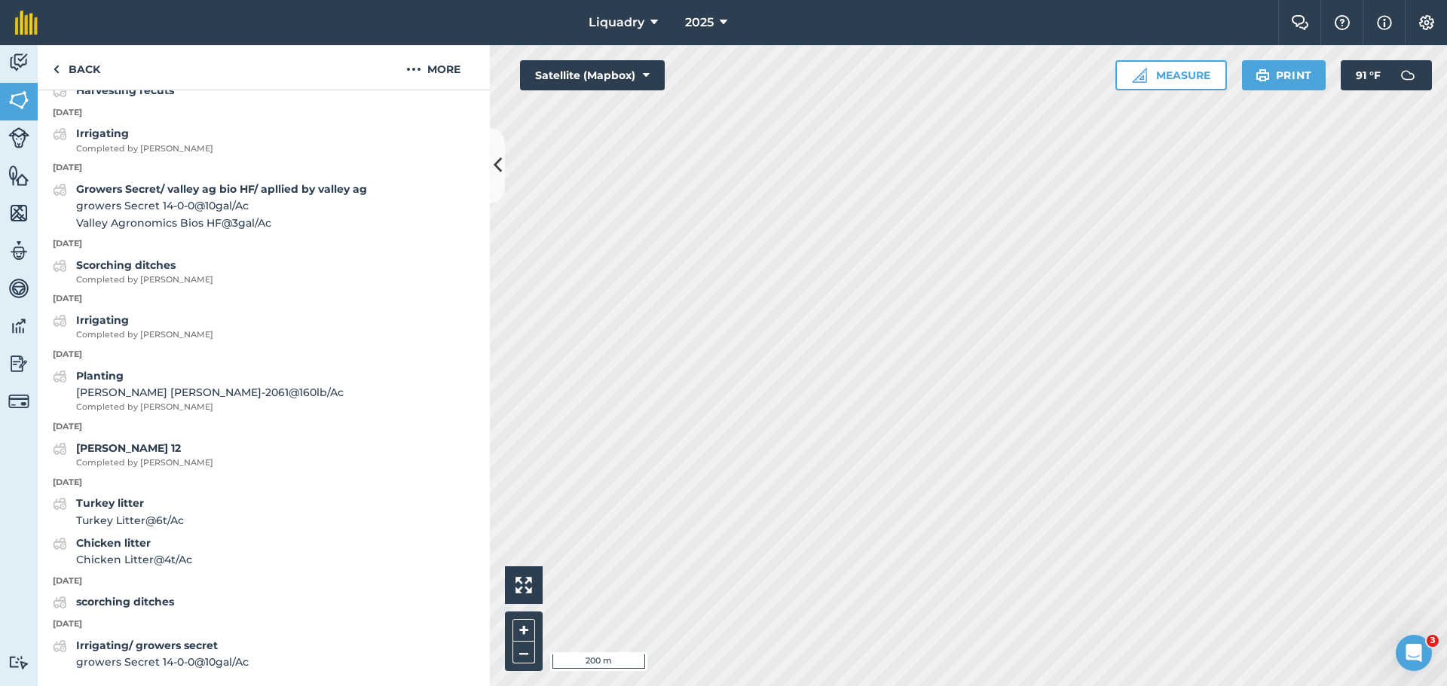
scroll to position [1546, 0]
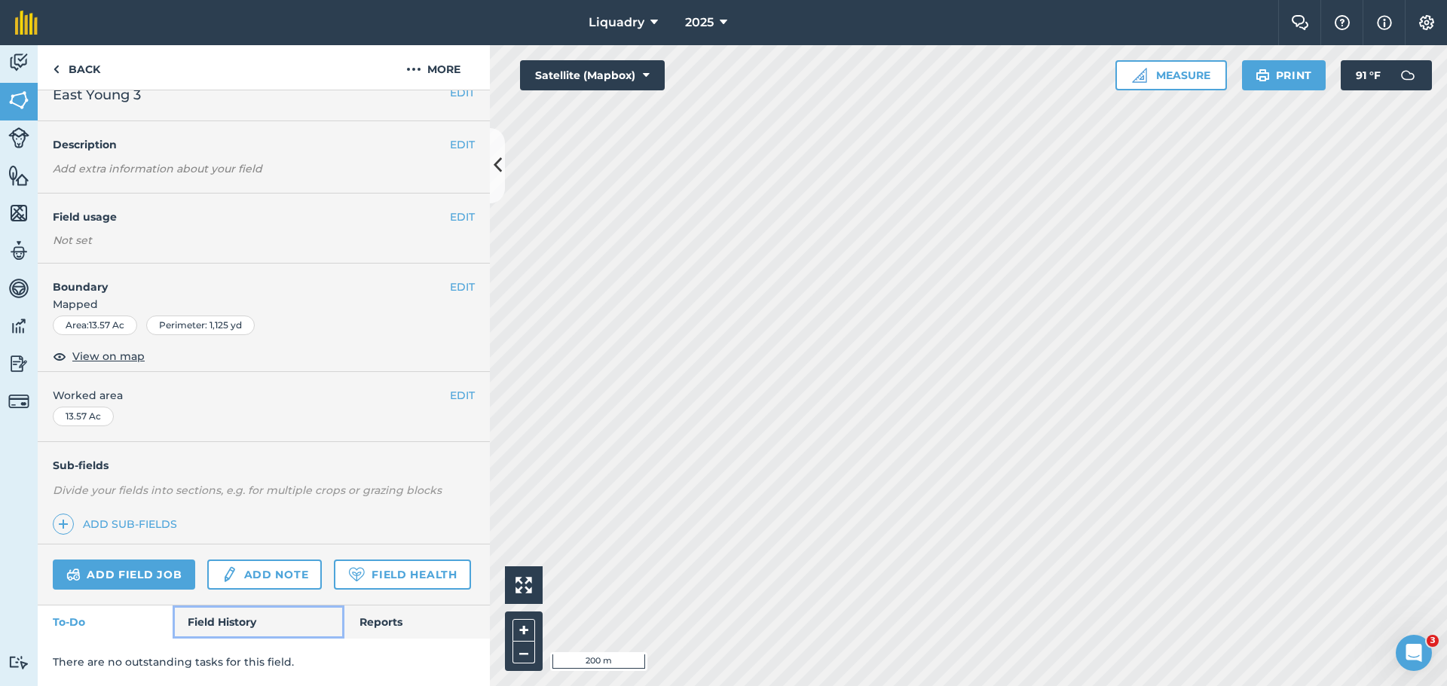
click at [206, 617] on link "Field History" at bounding box center [258, 622] width 171 height 33
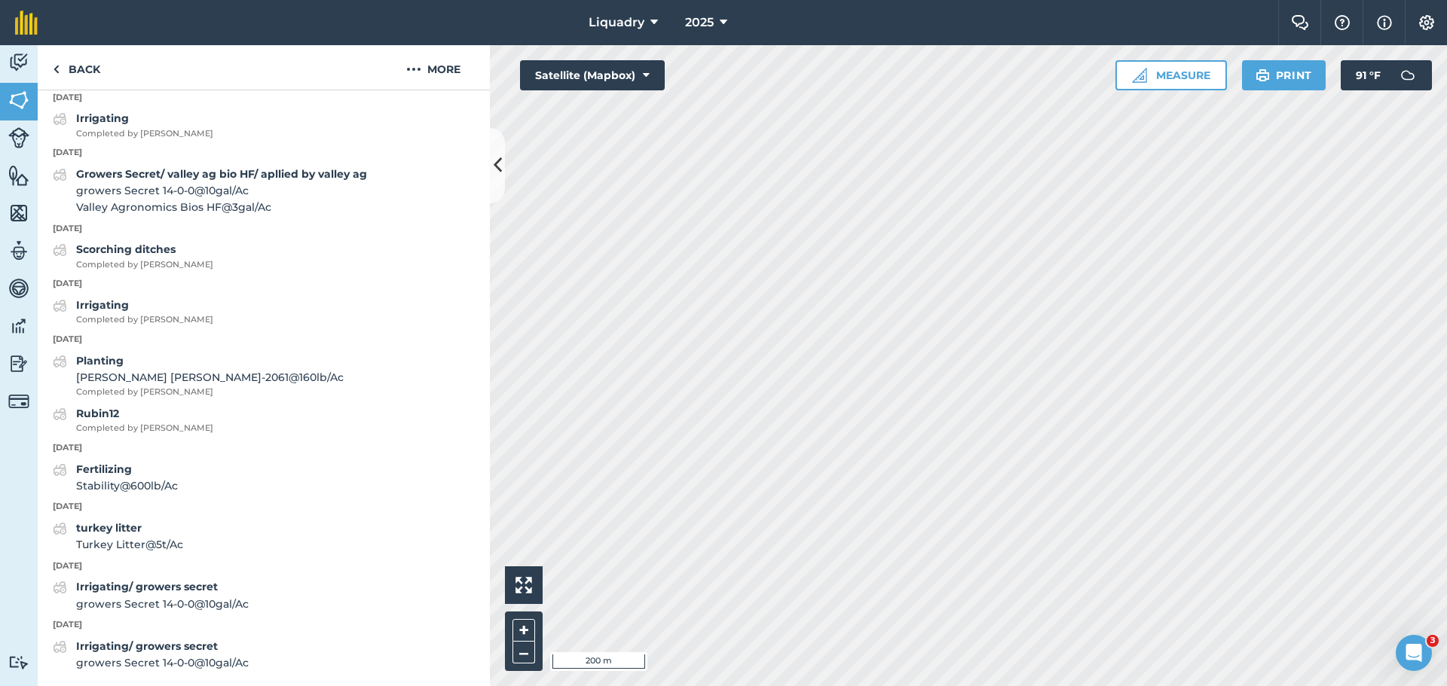
scroll to position [1766, 0]
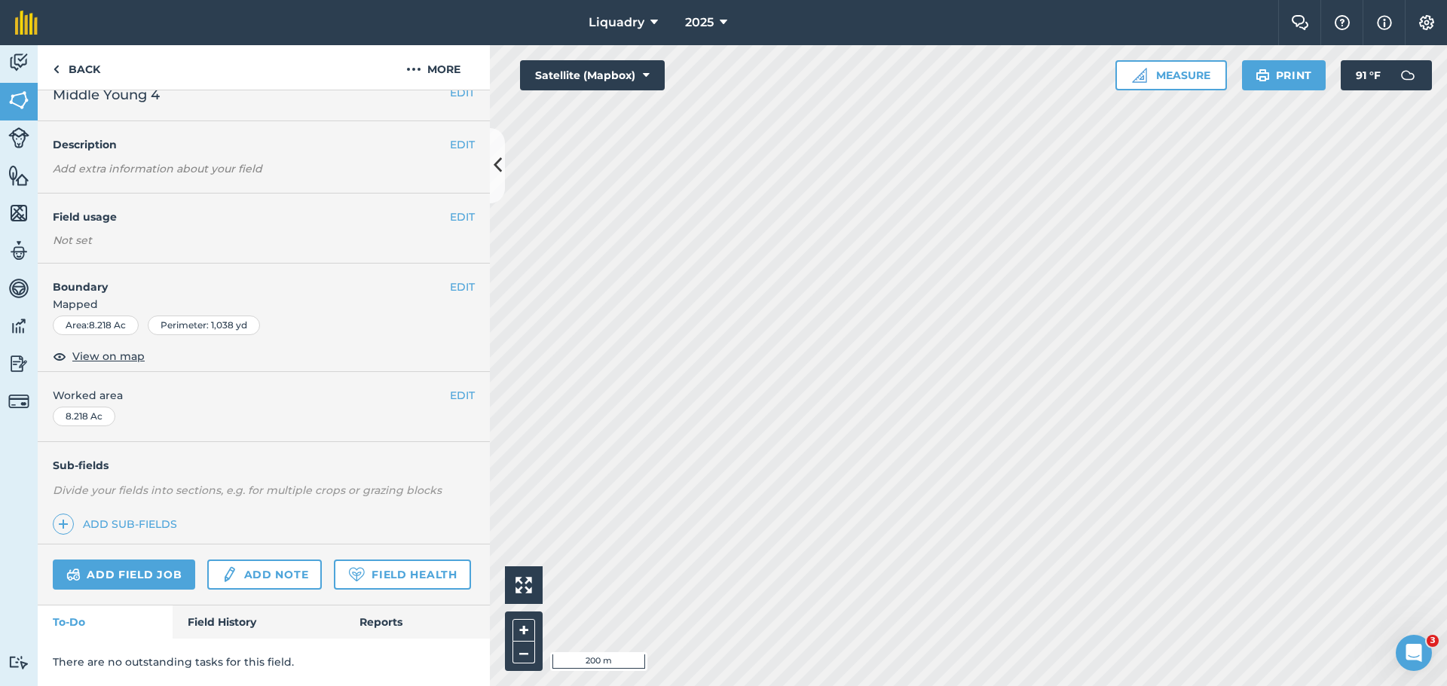
scroll to position [63, 0]
click at [255, 617] on link "Field History" at bounding box center [258, 622] width 171 height 33
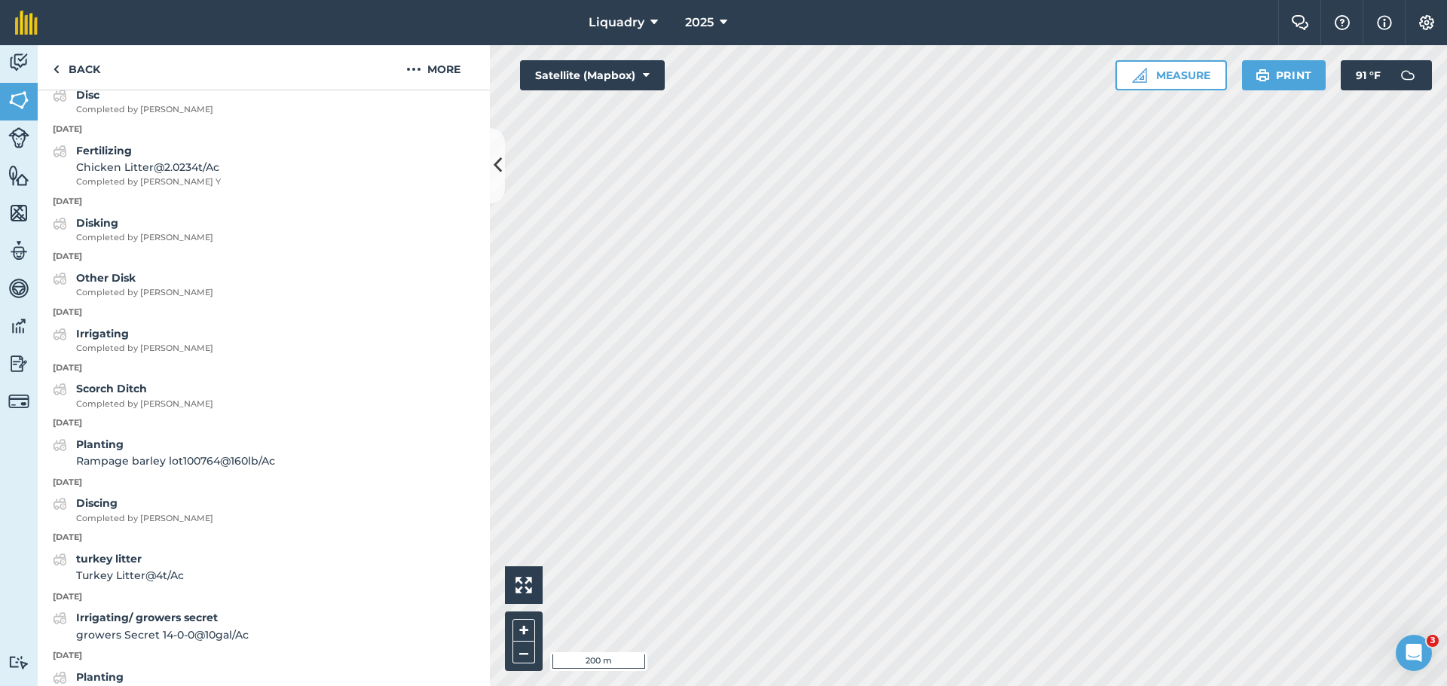
scroll to position [1687, 0]
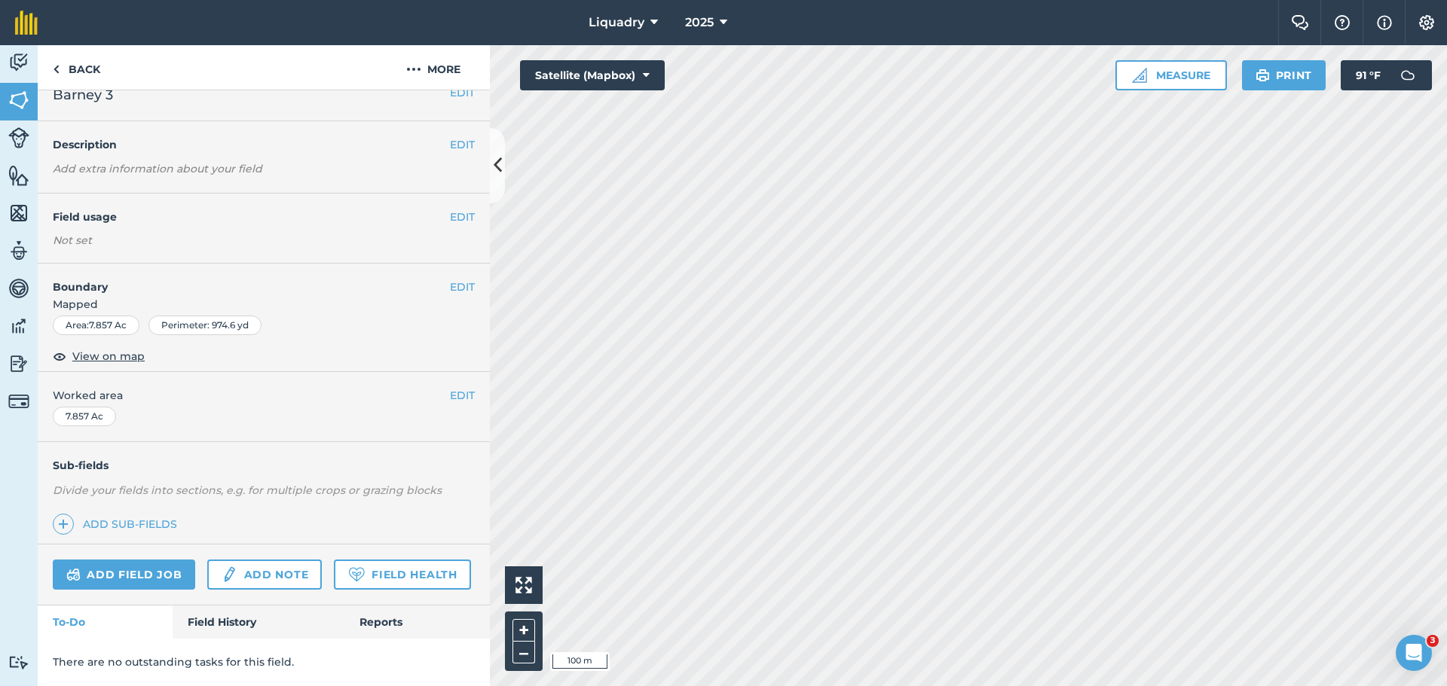
scroll to position [63, 0]
click at [217, 620] on link "Field History" at bounding box center [258, 622] width 171 height 33
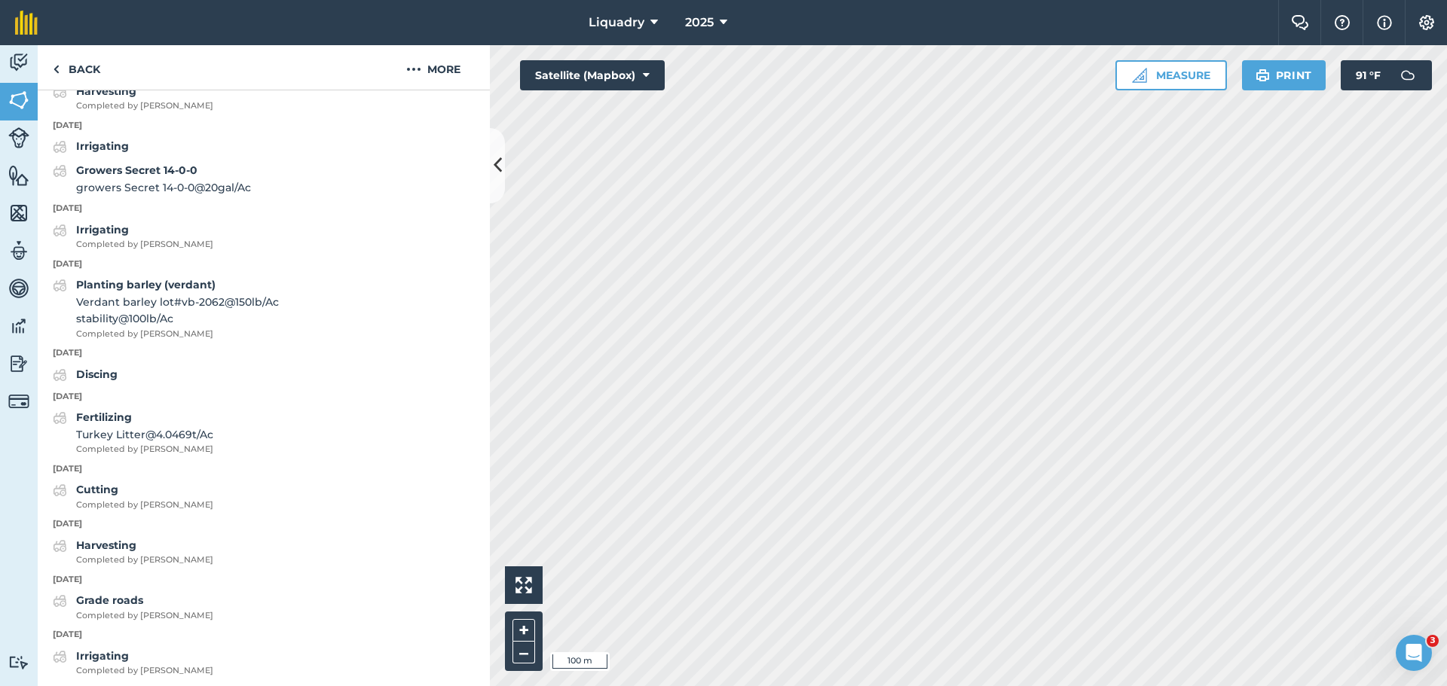
scroll to position [1459, 0]
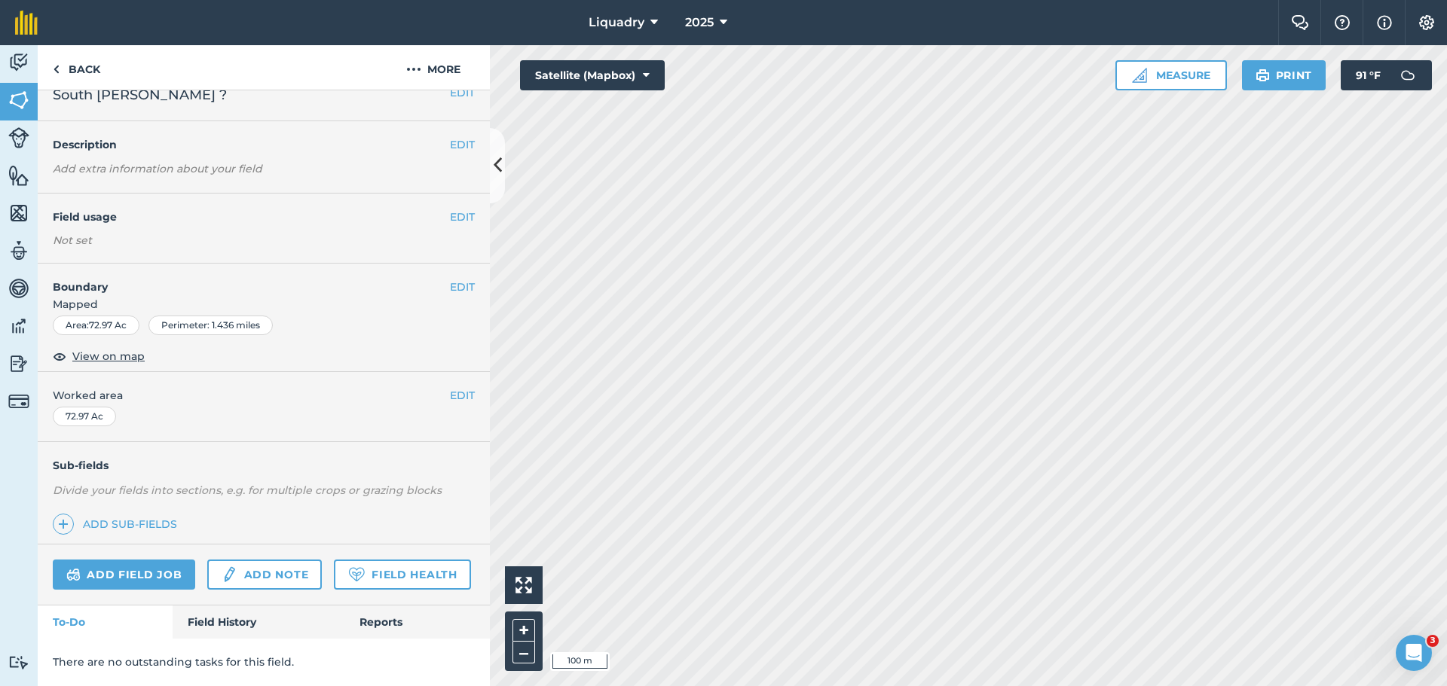
scroll to position [63, 0]
click at [211, 619] on link "Field History" at bounding box center [258, 622] width 171 height 33
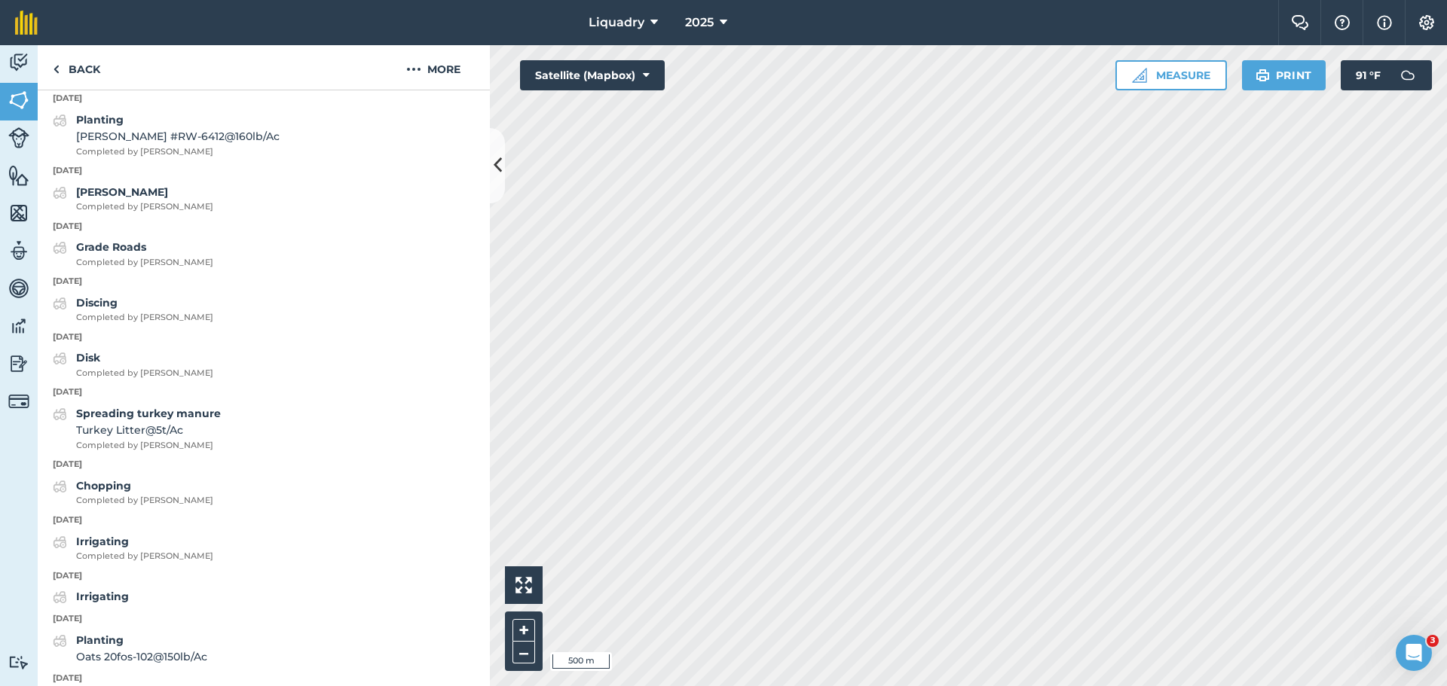
scroll to position [1516, 0]
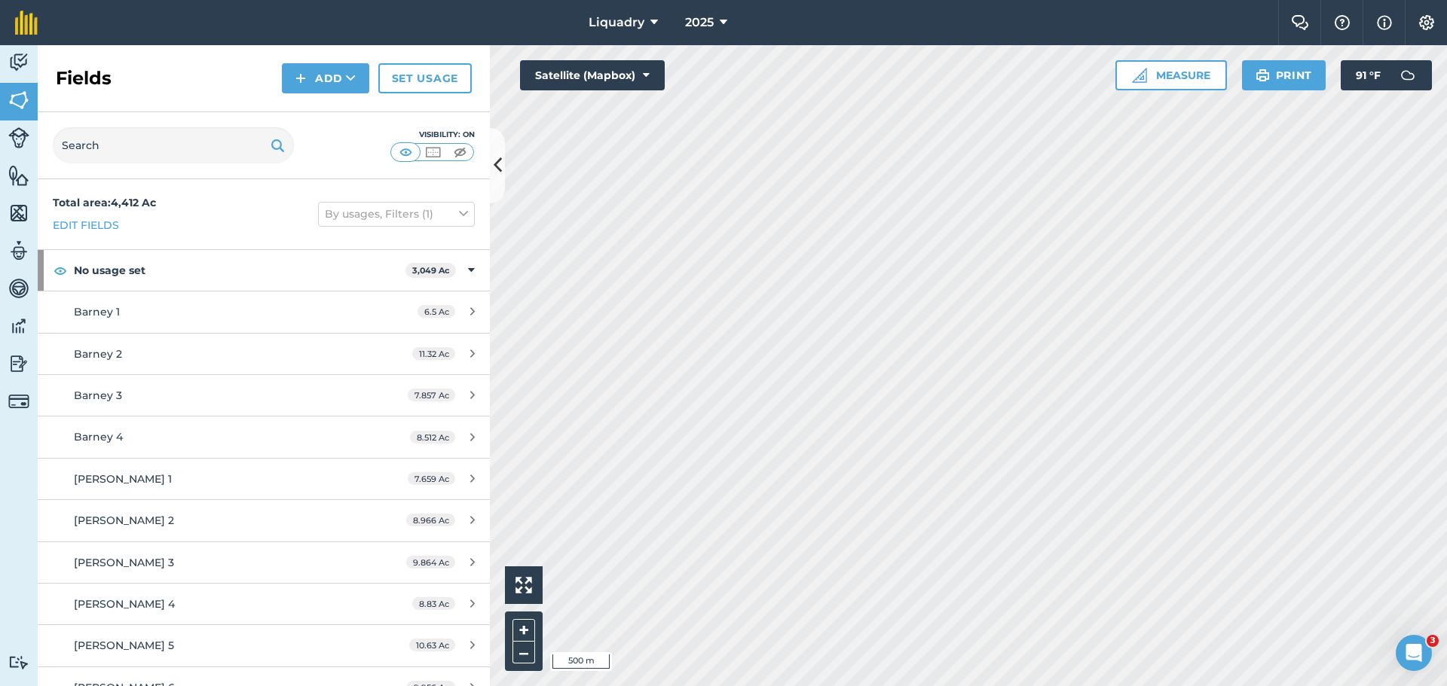
click at [1140, 66] on div "Hello i 500 m + – Satellite (Mapbox) Measure Print 91 ° F" at bounding box center [968, 365] width 957 height 641
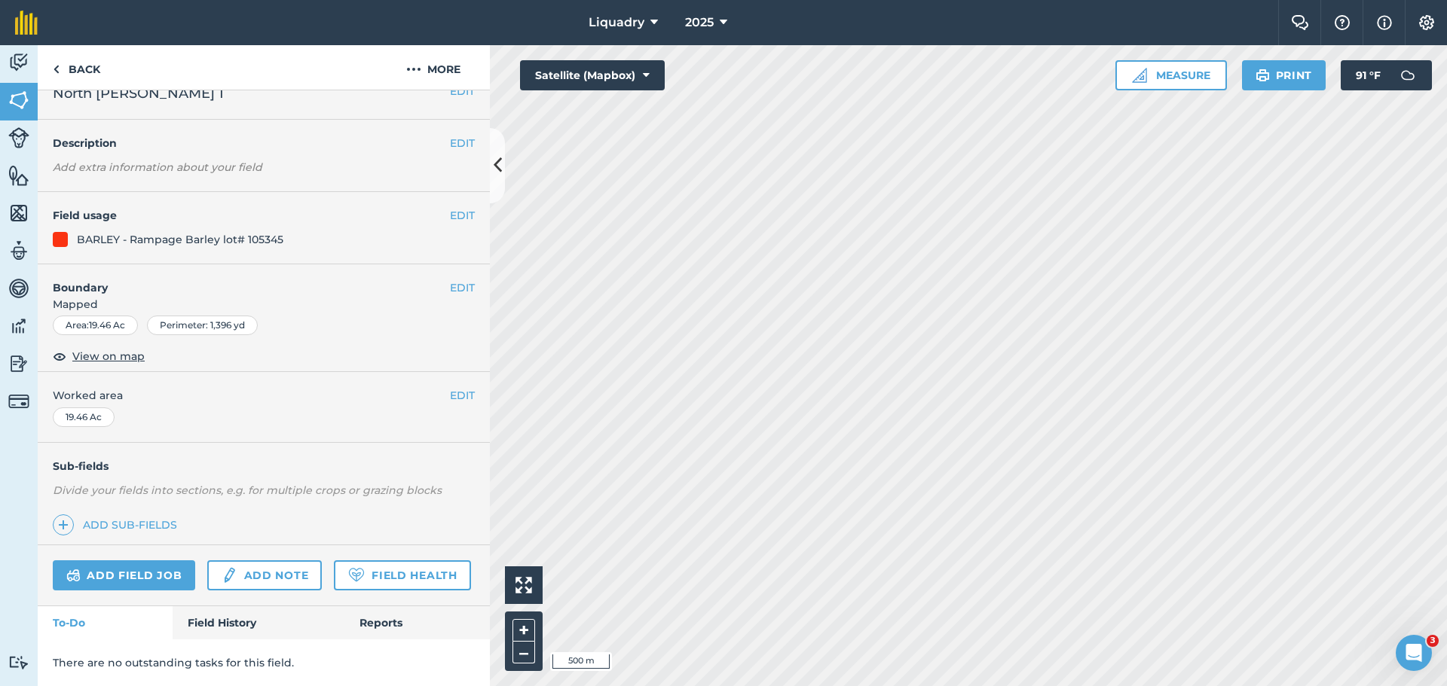
scroll to position [65, 0]
drag, startPoint x: 245, startPoint y: 623, endPoint x: 245, endPoint y: 613, distance: 9.8
click at [245, 622] on link "Field History" at bounding box center [258, 622] width 171 height 33
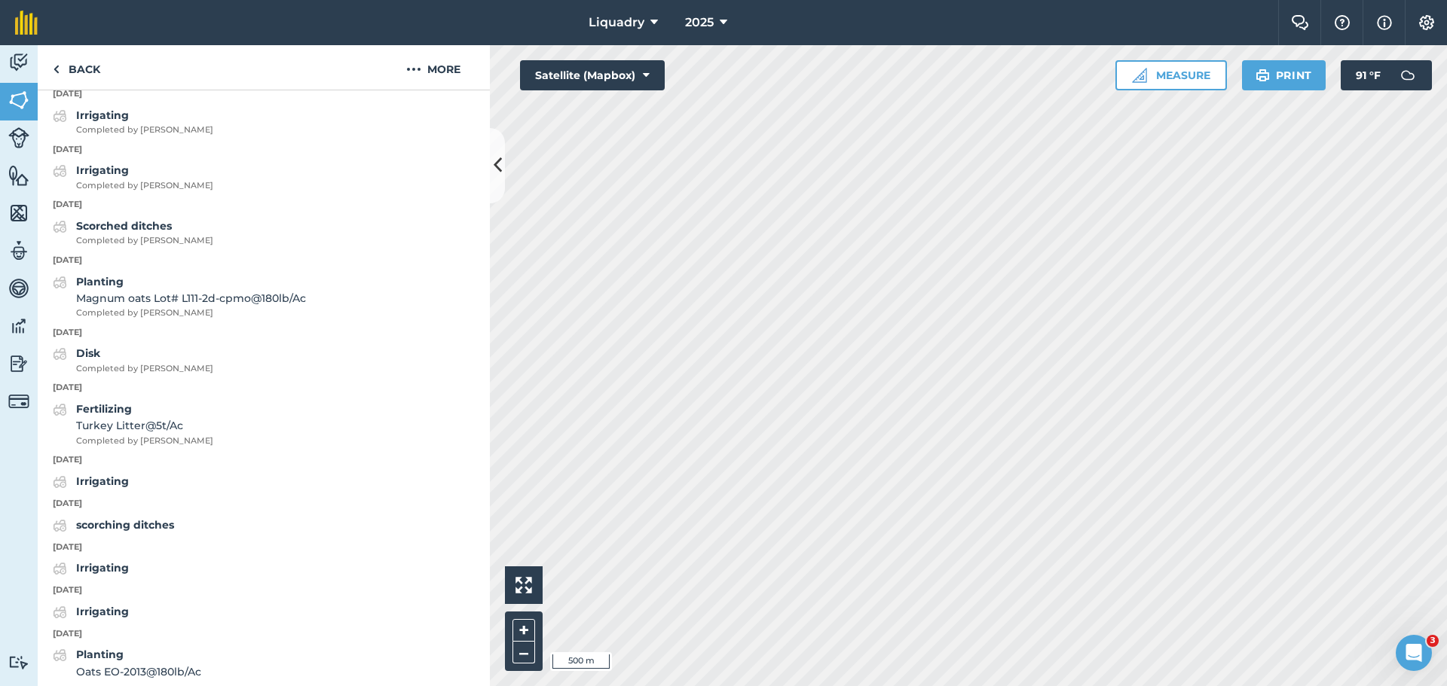
scroll to position [1561, 0]
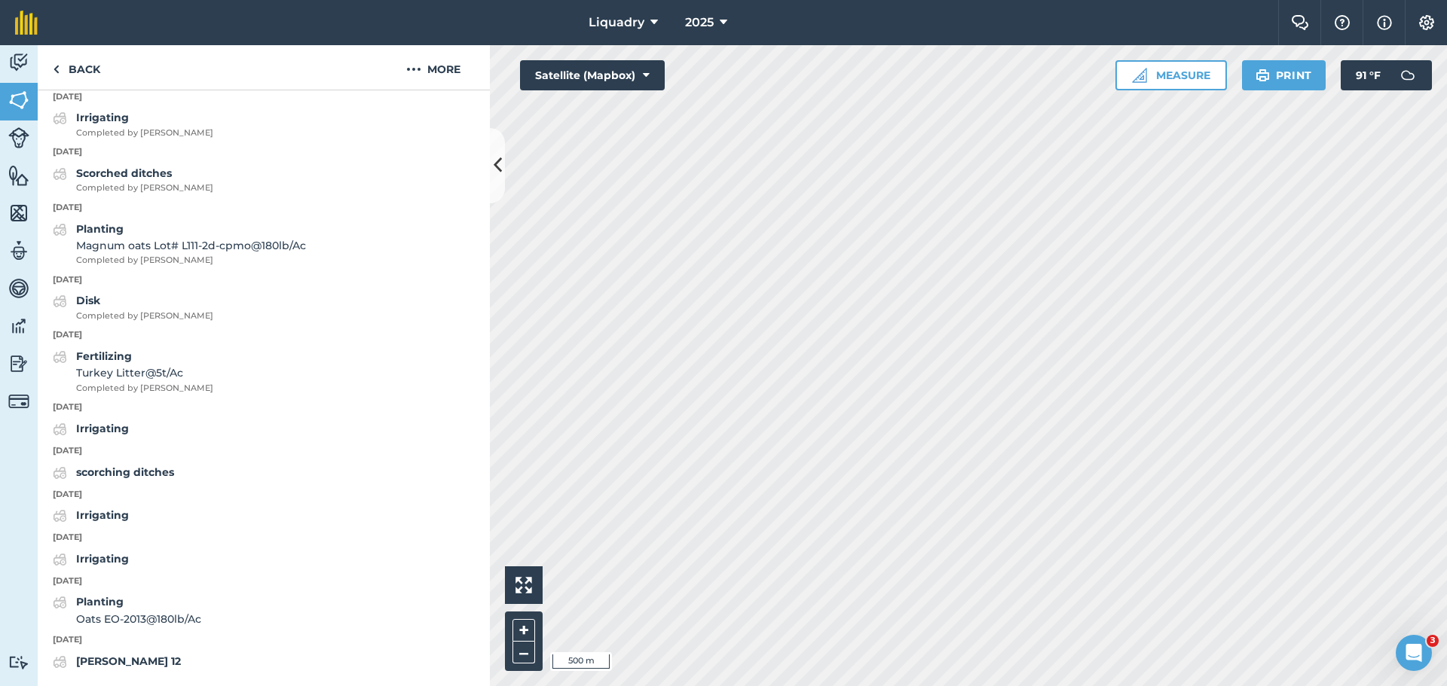
click at [1104, 686] on html "Liquadry 2025 Farm Chat Help Info Settings Liquadry - 2025 Printed on [DATE] Fi…" at bounding box center [723, 343] width 1447 height 686
click at [1074, 686] on html "Liquadry 2025 Farm Chat Help Info Settings Liquadry - 2025 Printed on [DATE] Fi…" at bounding box center [723, 343] width 1447 height 686
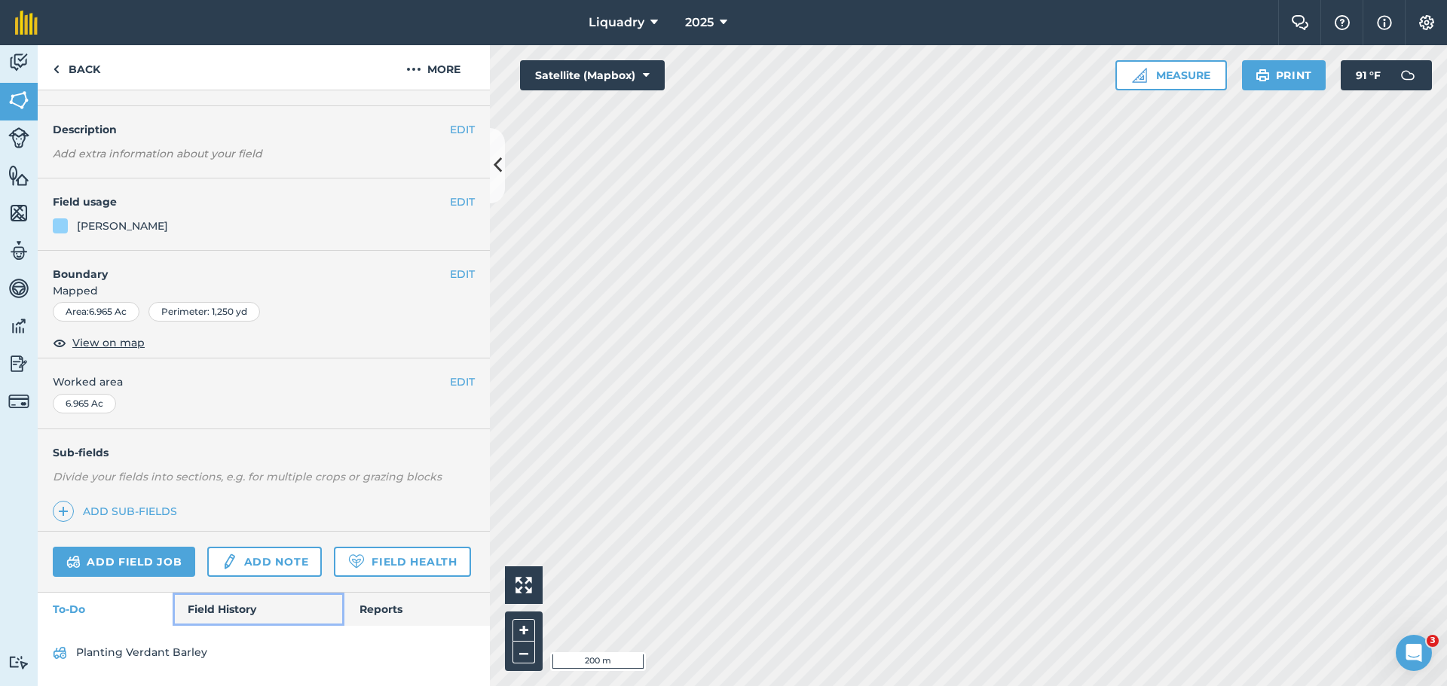
click at [229, 611] on link "Field History" at bounding box center [258, 609] width 171 height 33
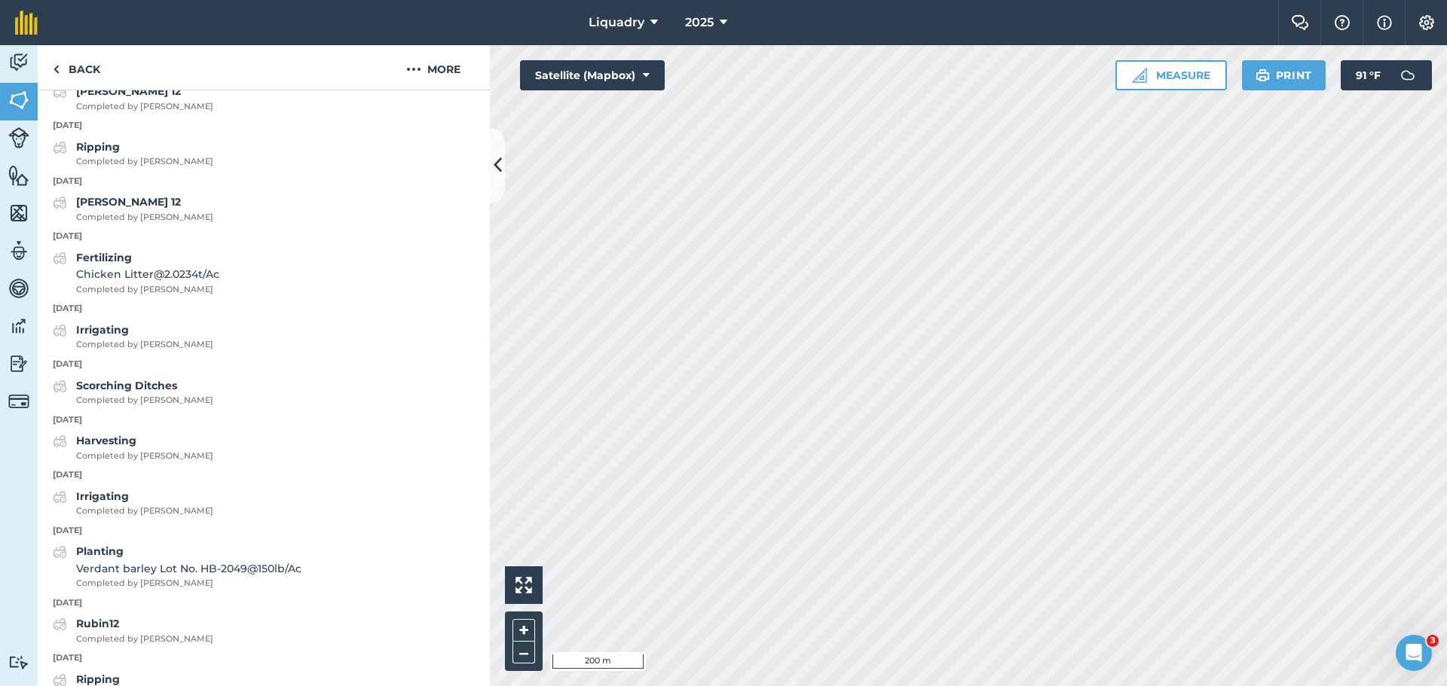
scroll to position [1660, 0]
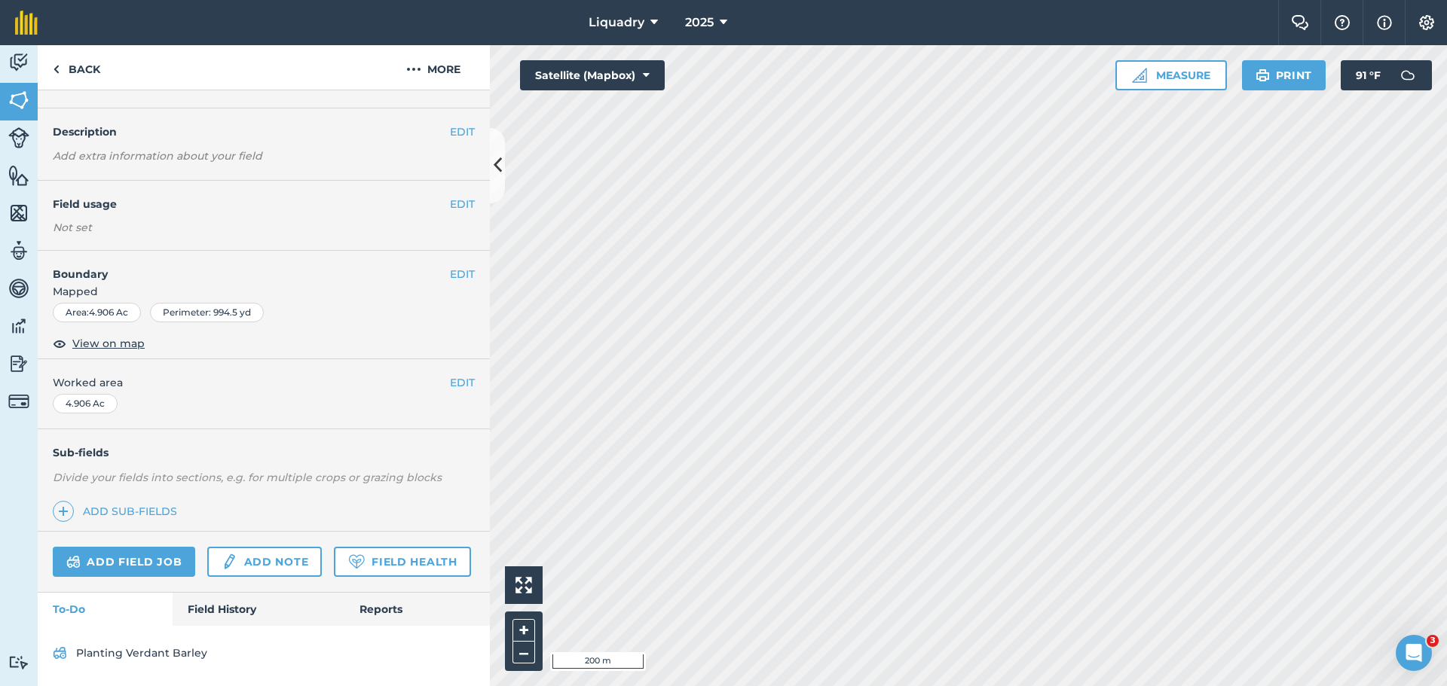
scroll to position [76, 0]
click at [227, 604] on link "Field History" at bounding box center [258, 609] width 171 height 33
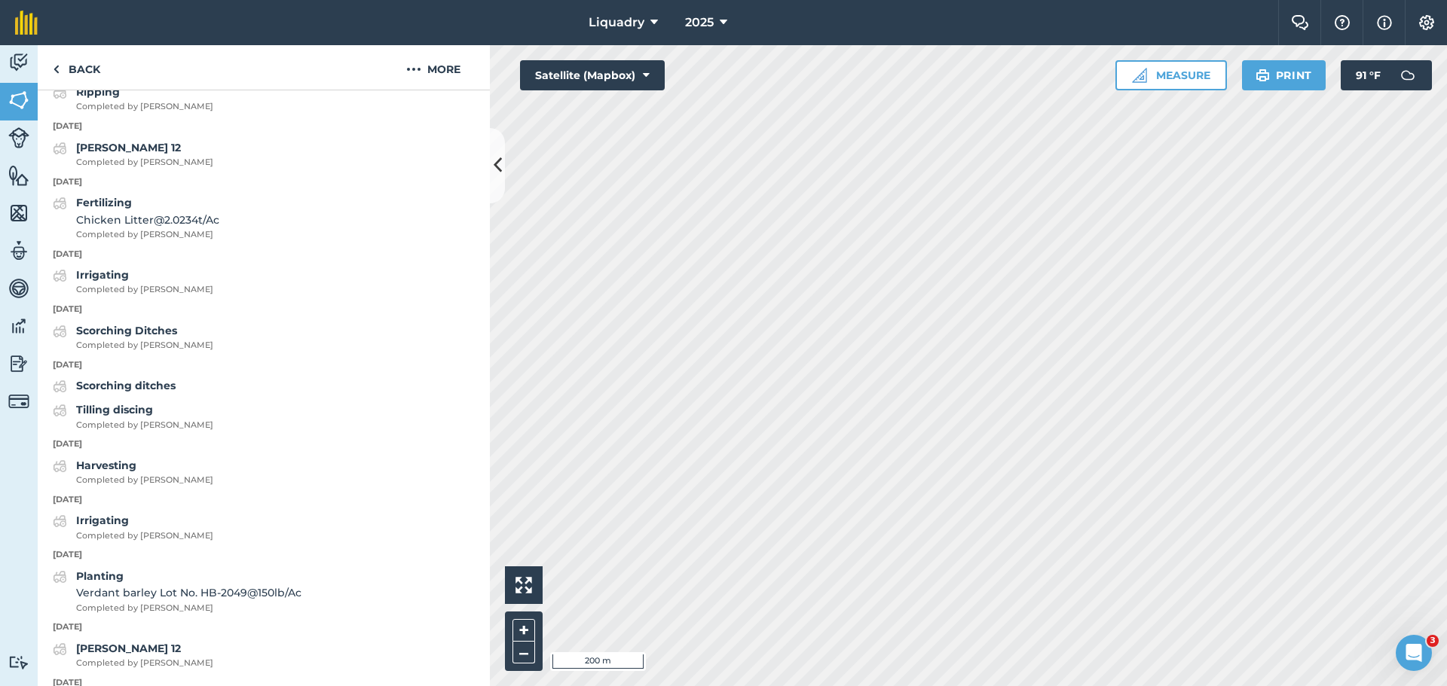
scroll to position [1618, 0]
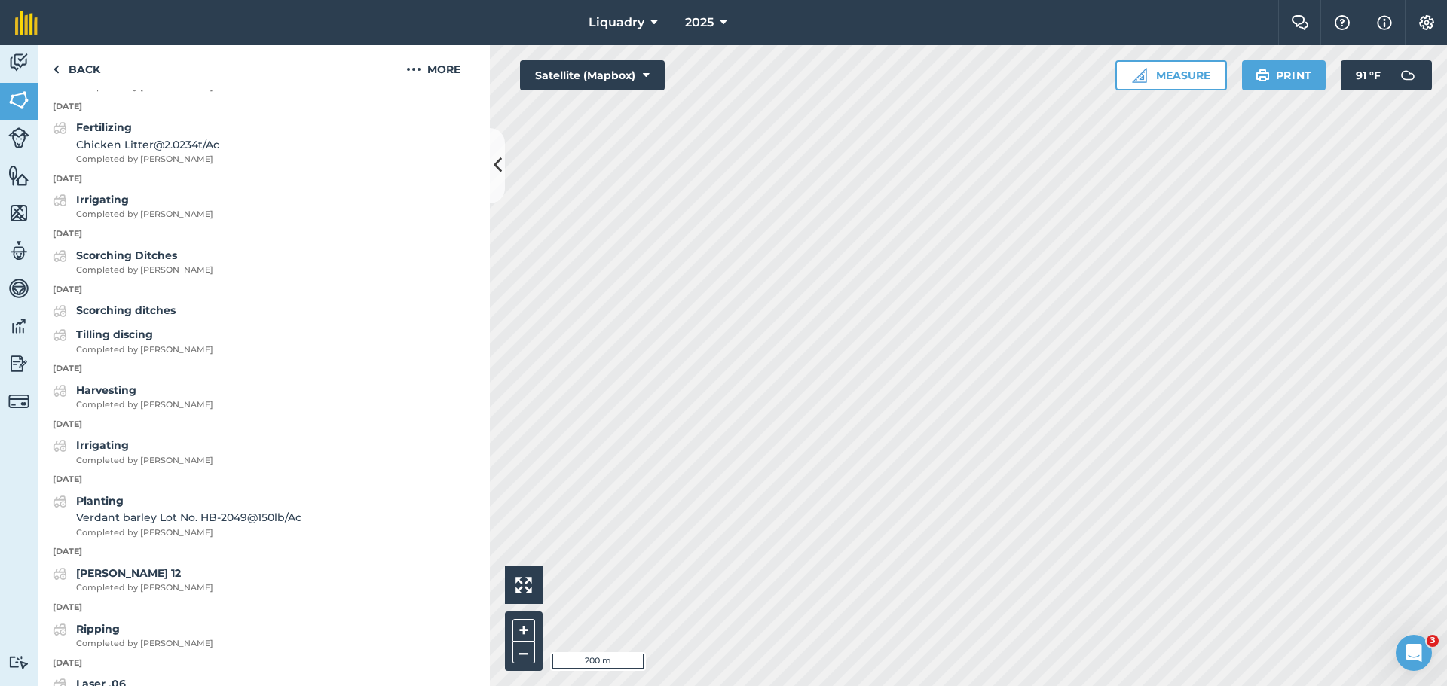
scroll to position [76, 0]
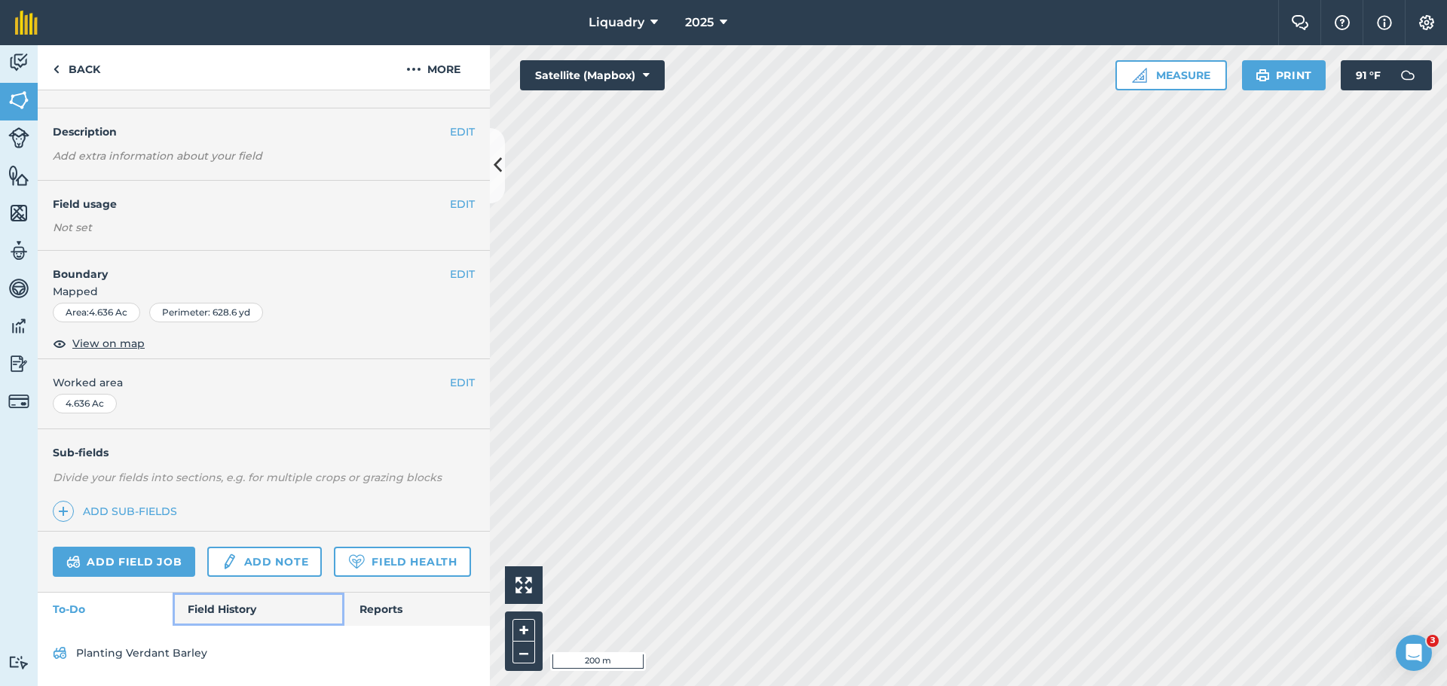
click at [219, 603] on link "Field History" at bounding box center [258, 609] width 171 height 33
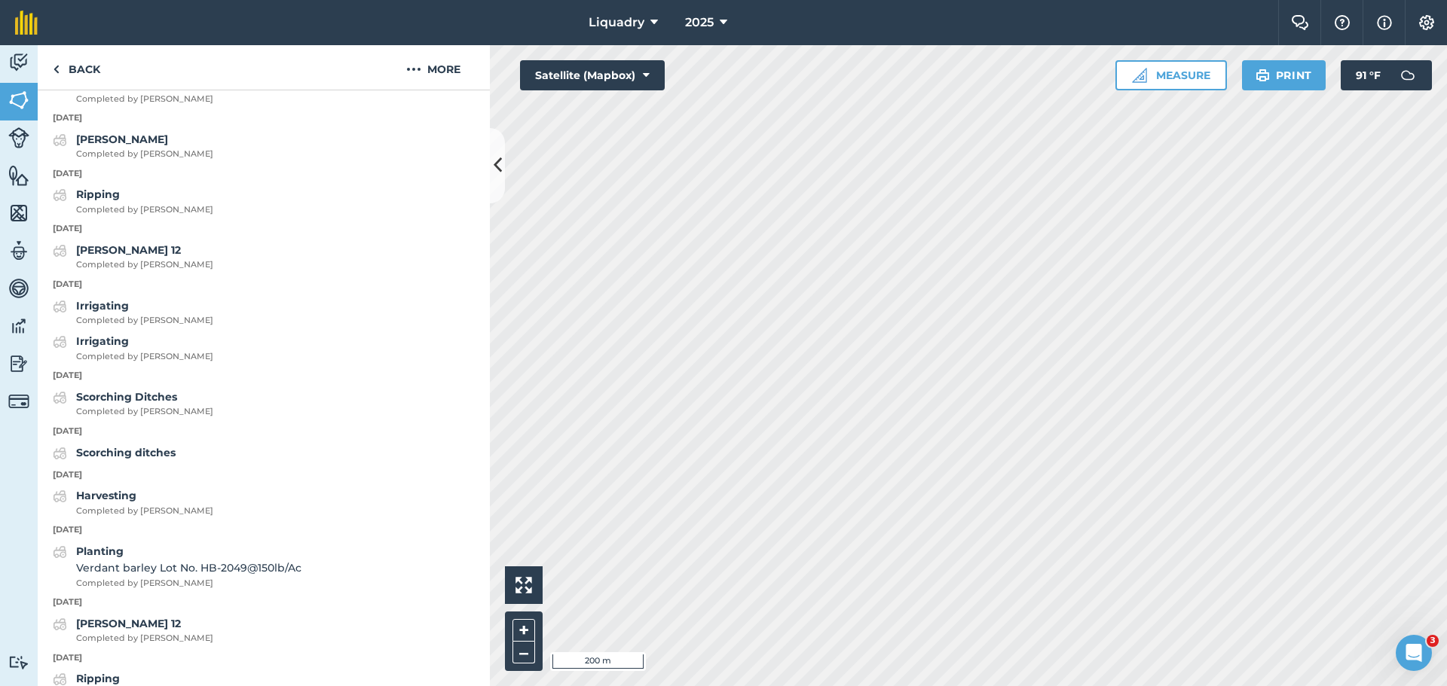
scroll to position [1462, 0]
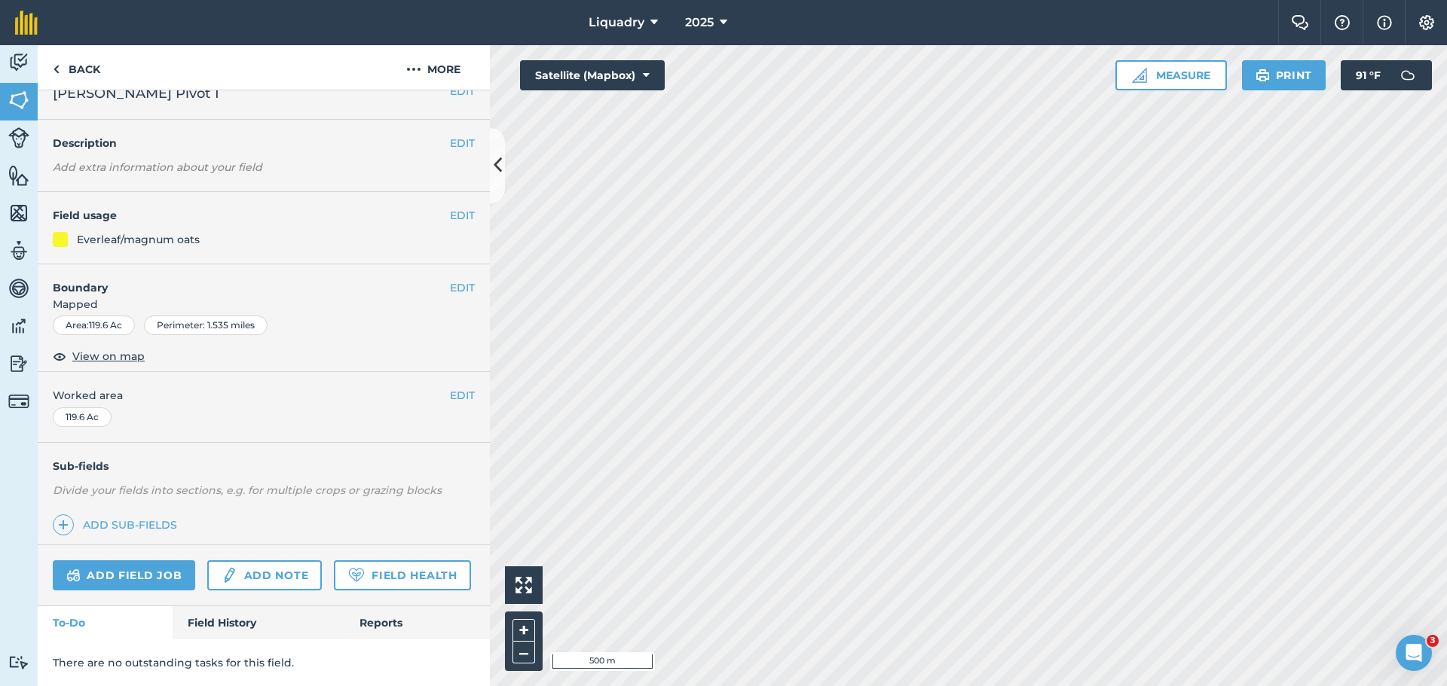
scroll to position [65, 0]
click at [216, 616] on link "Field History" at bounding box center [258, 622] width 171 height 33
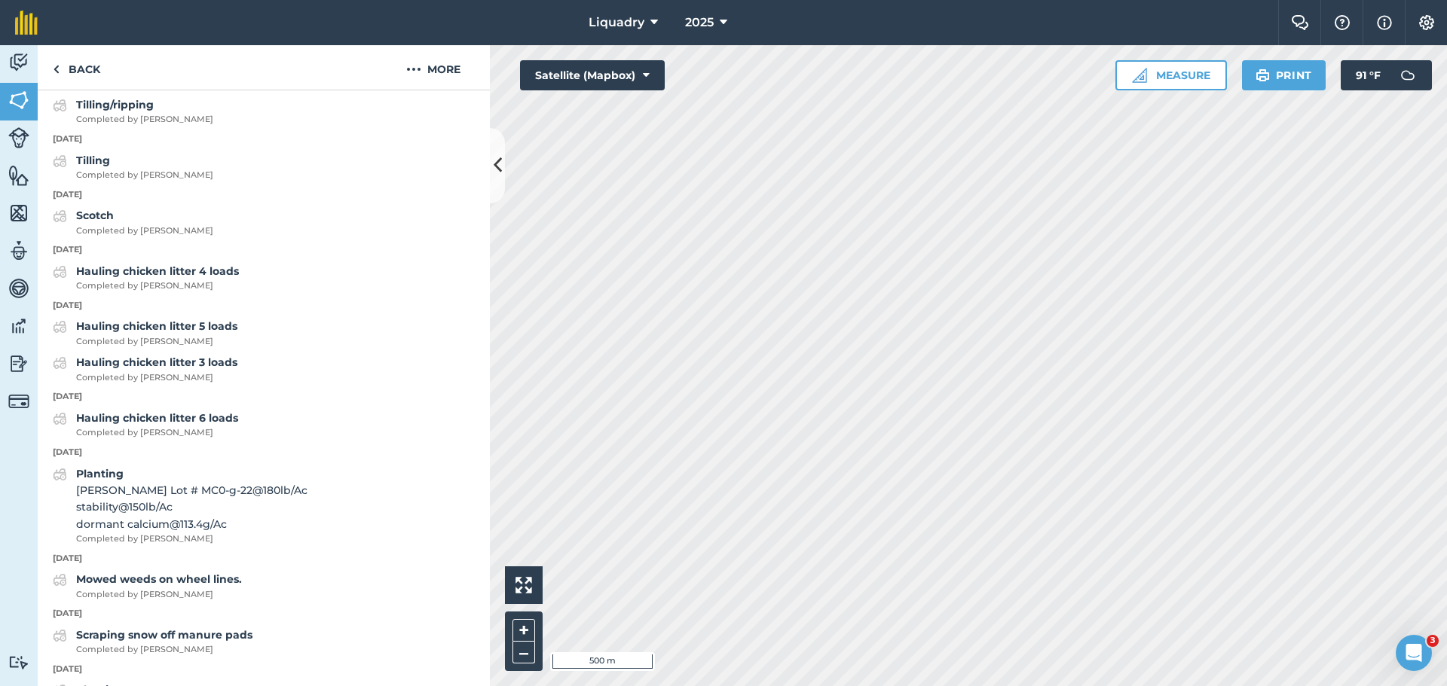
scroll to position [933, 0]
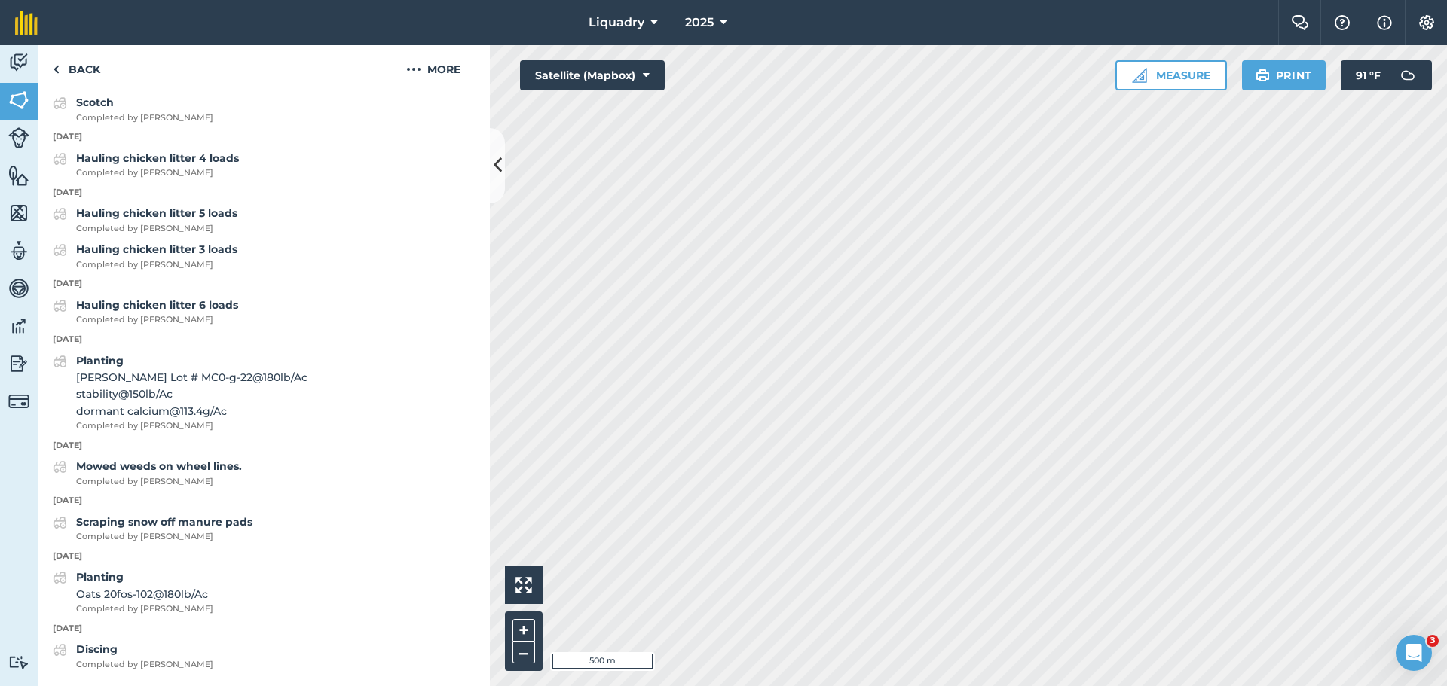
scroll to position [63, 0]
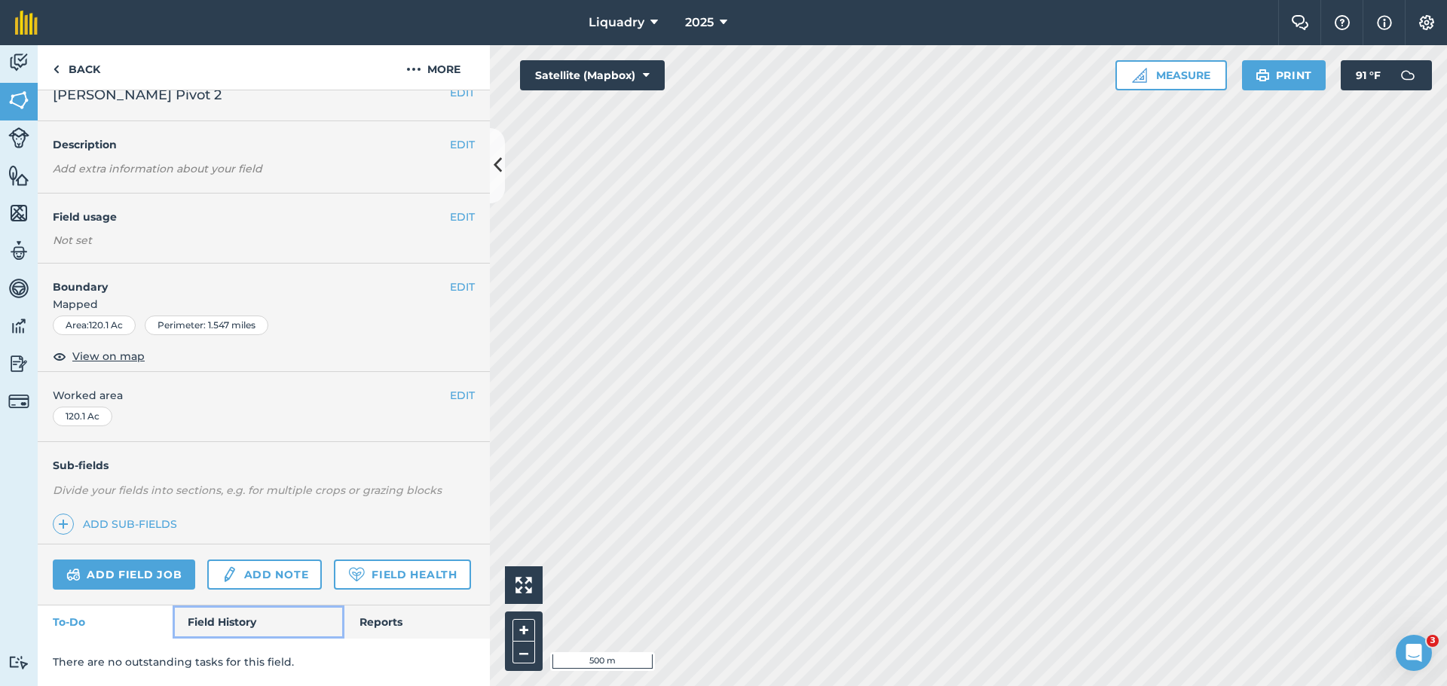
click at [208, 614] on link "Field History" at bounding box center [258, 622] width 171 height 33
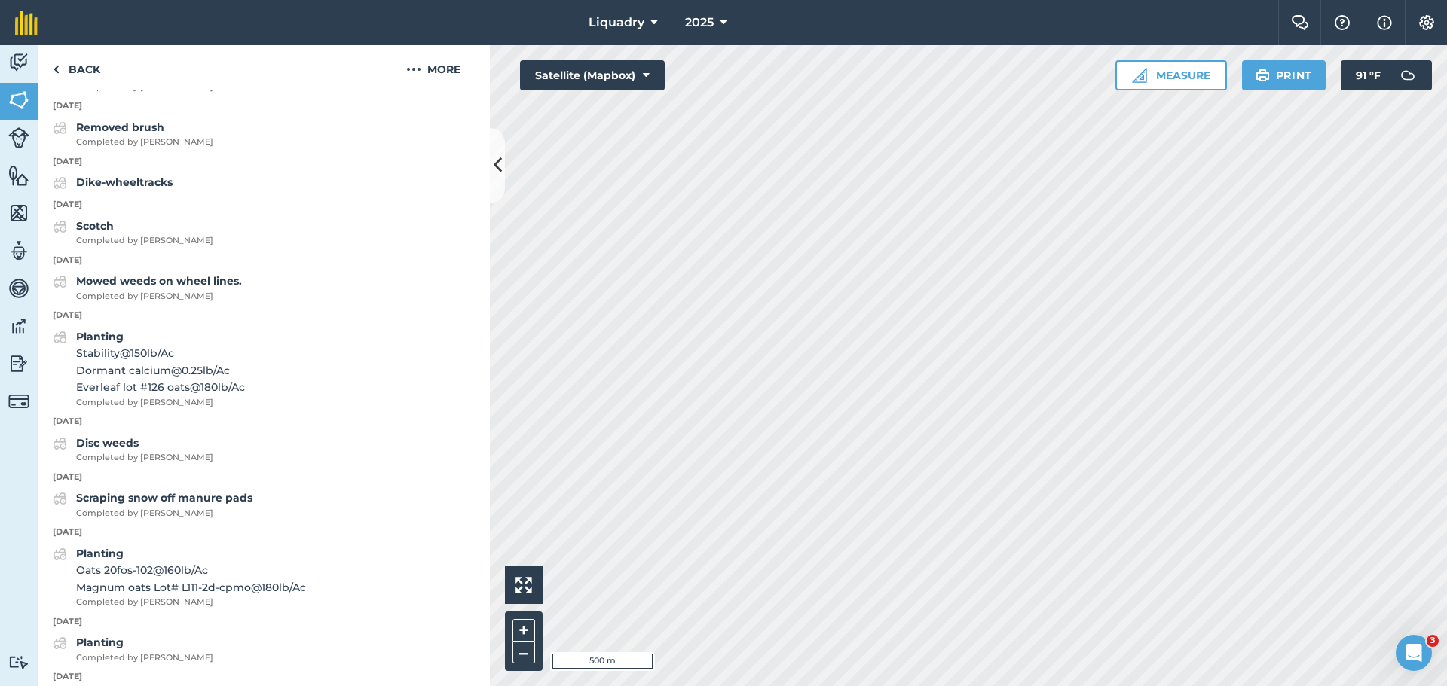
scroll to position [1233, 0]
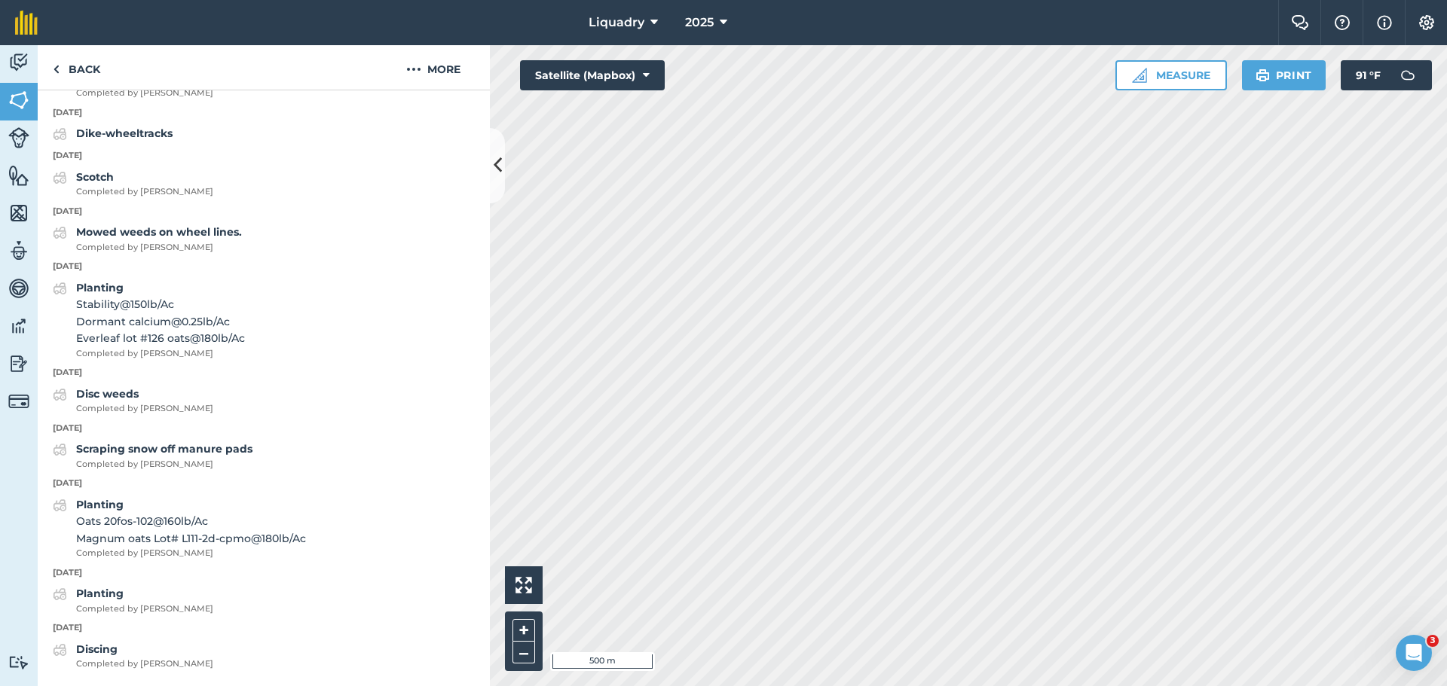
scroll to position [65, 0]
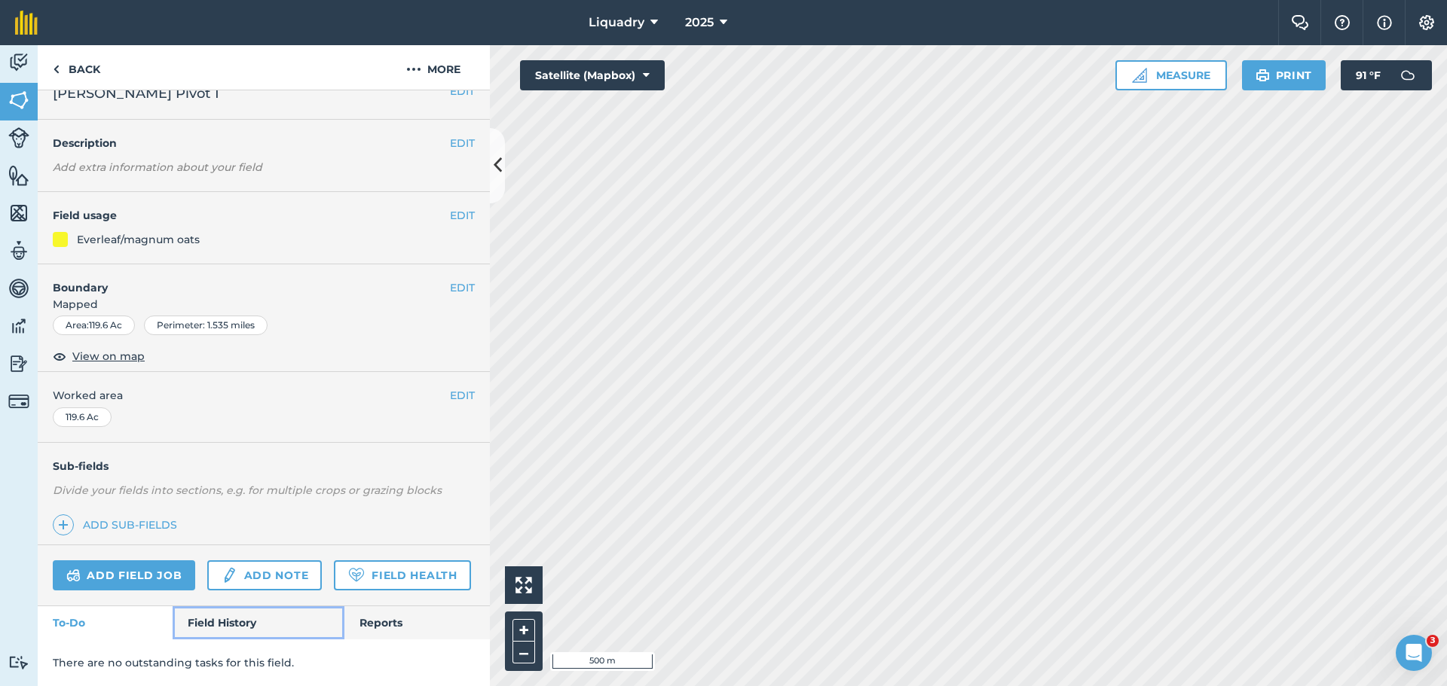
click at [208, 611] on link "Field History" at bounding box center [258, 622] width 171 height 33
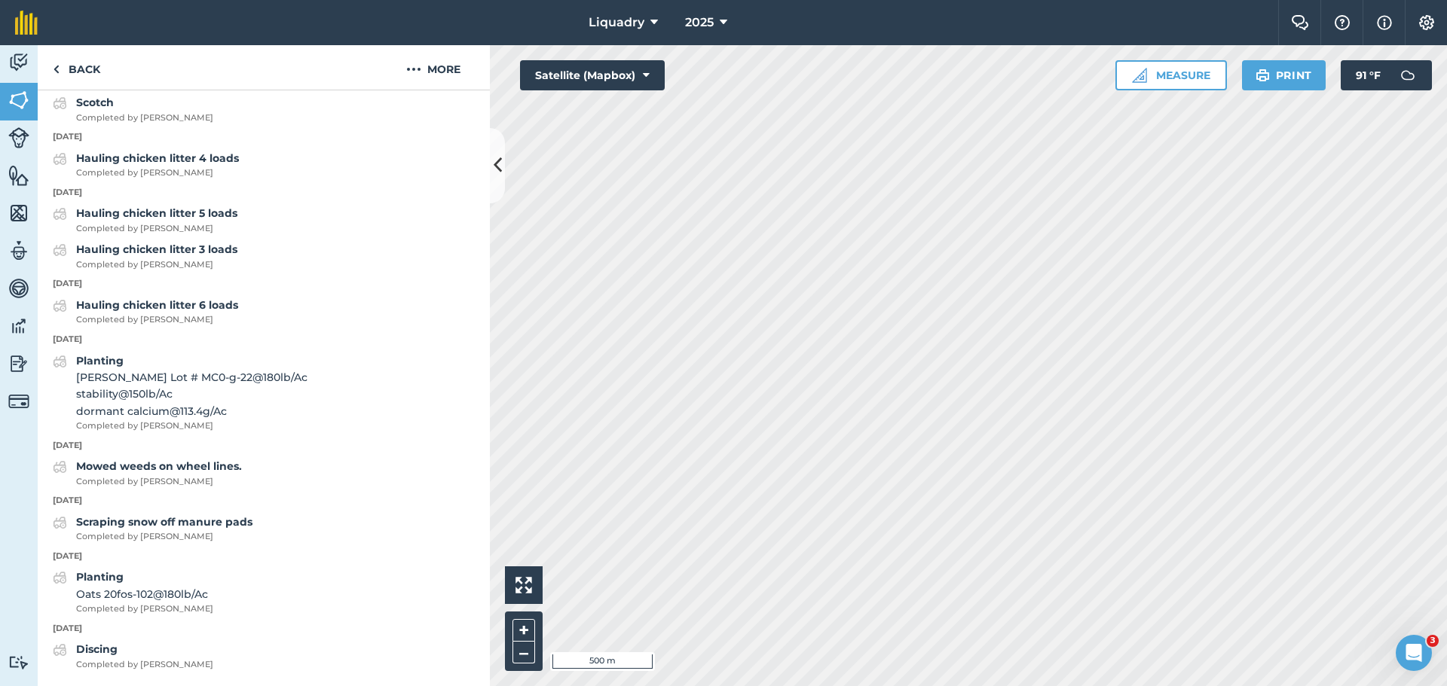
scroll to position [933, 0]
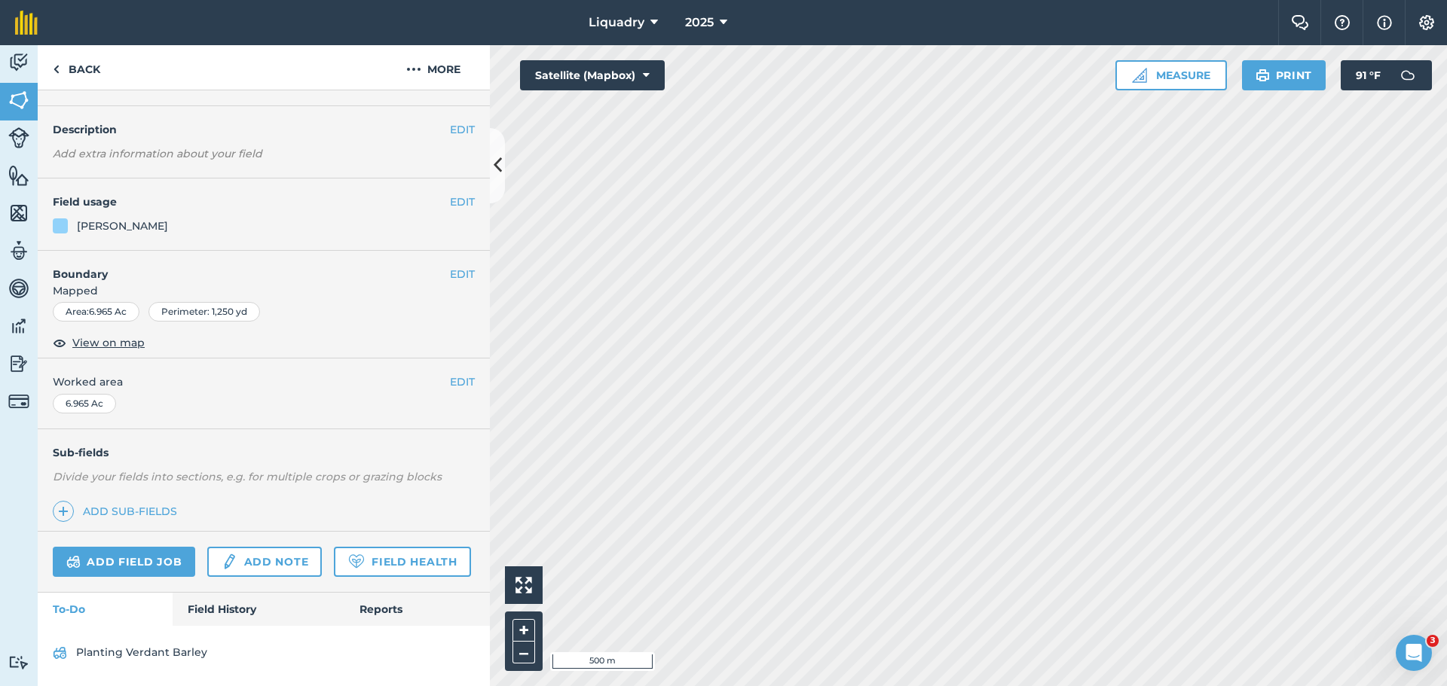
scroll to position [78, 0]
click at [231, 596] on link "Field History" at bounding box center [258, 609] width 171 height 33
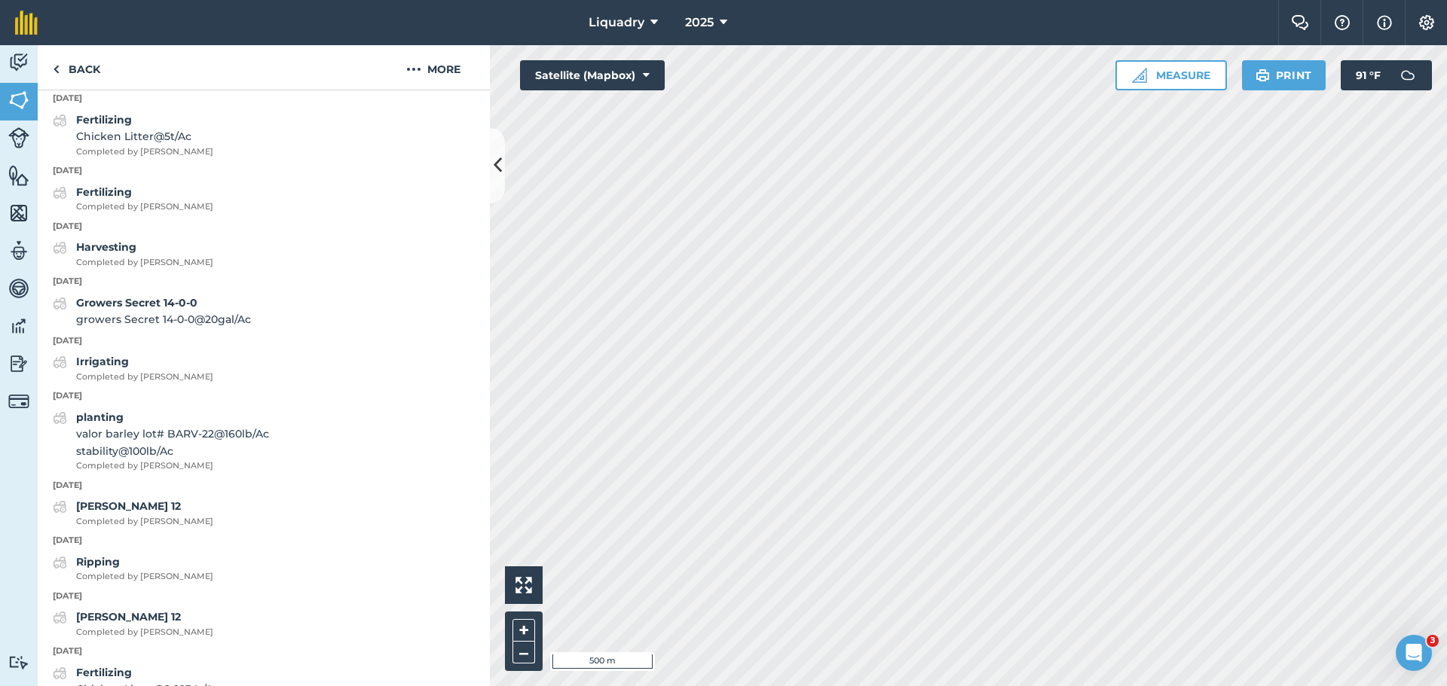
scroll to position [1434, 0]
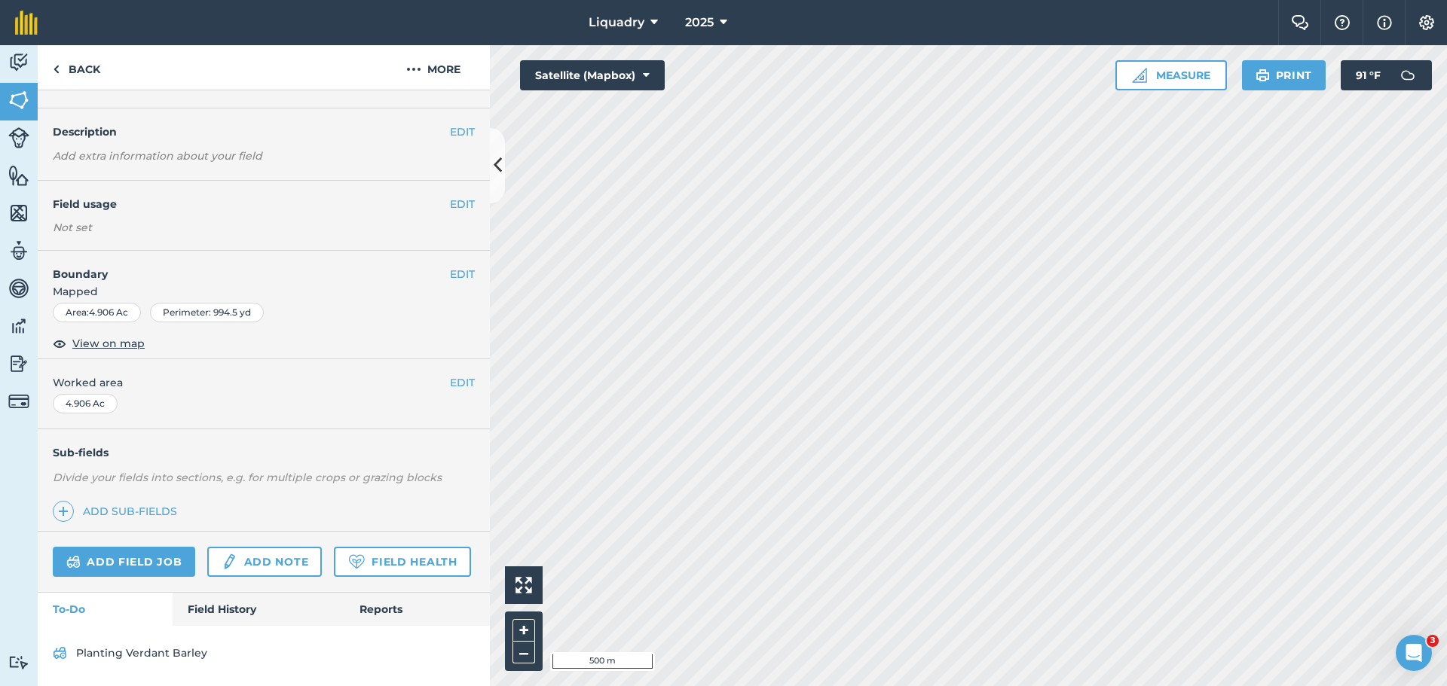
scroll to position [76, 0]
click at [226, 609] on link "Field History" at bounding box center [258, 609] width 171 height 33
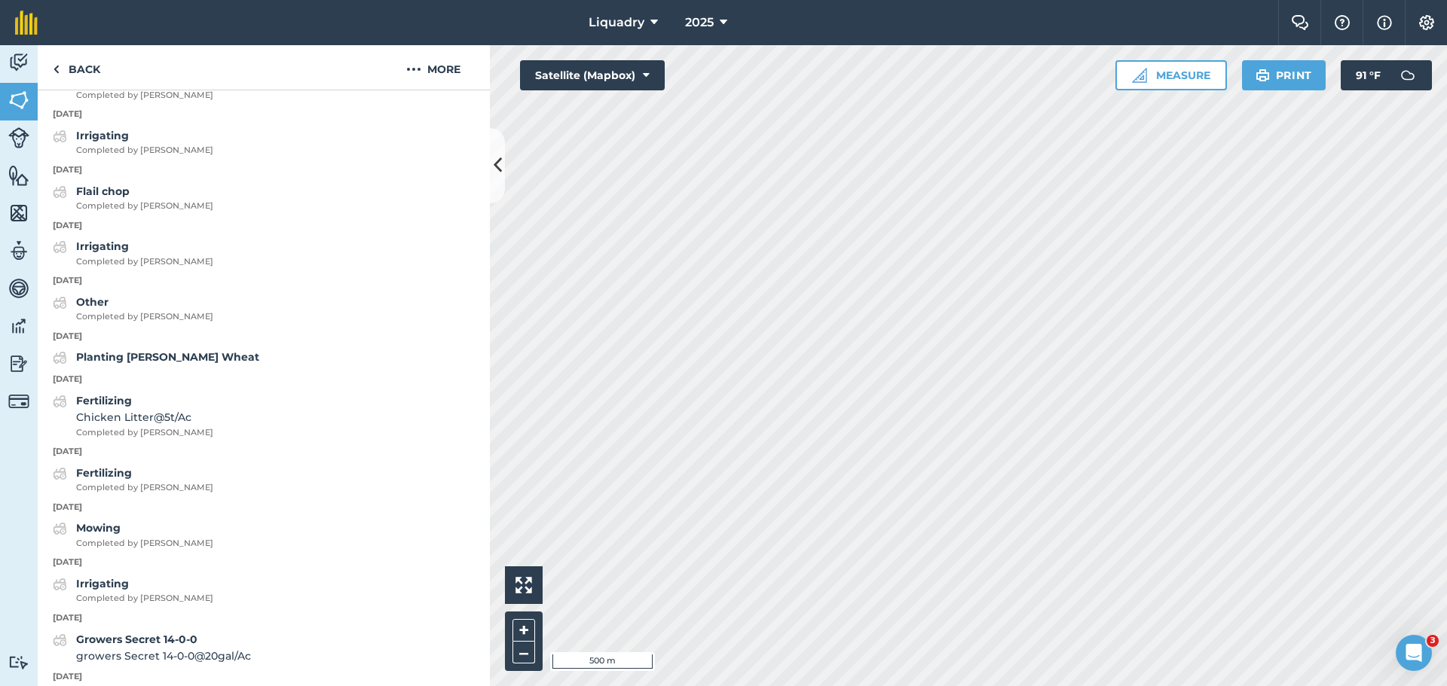
scroll to position [1131, 0]
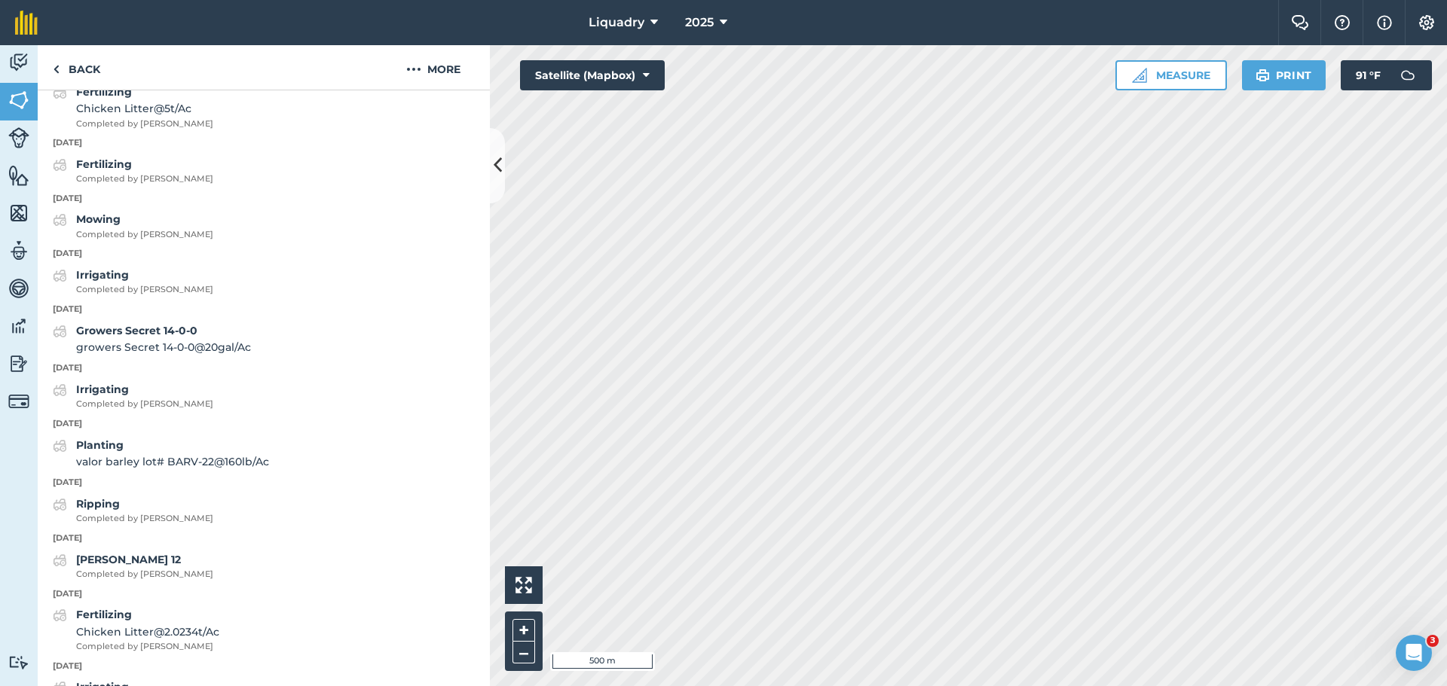
scroll to position [65, 0]
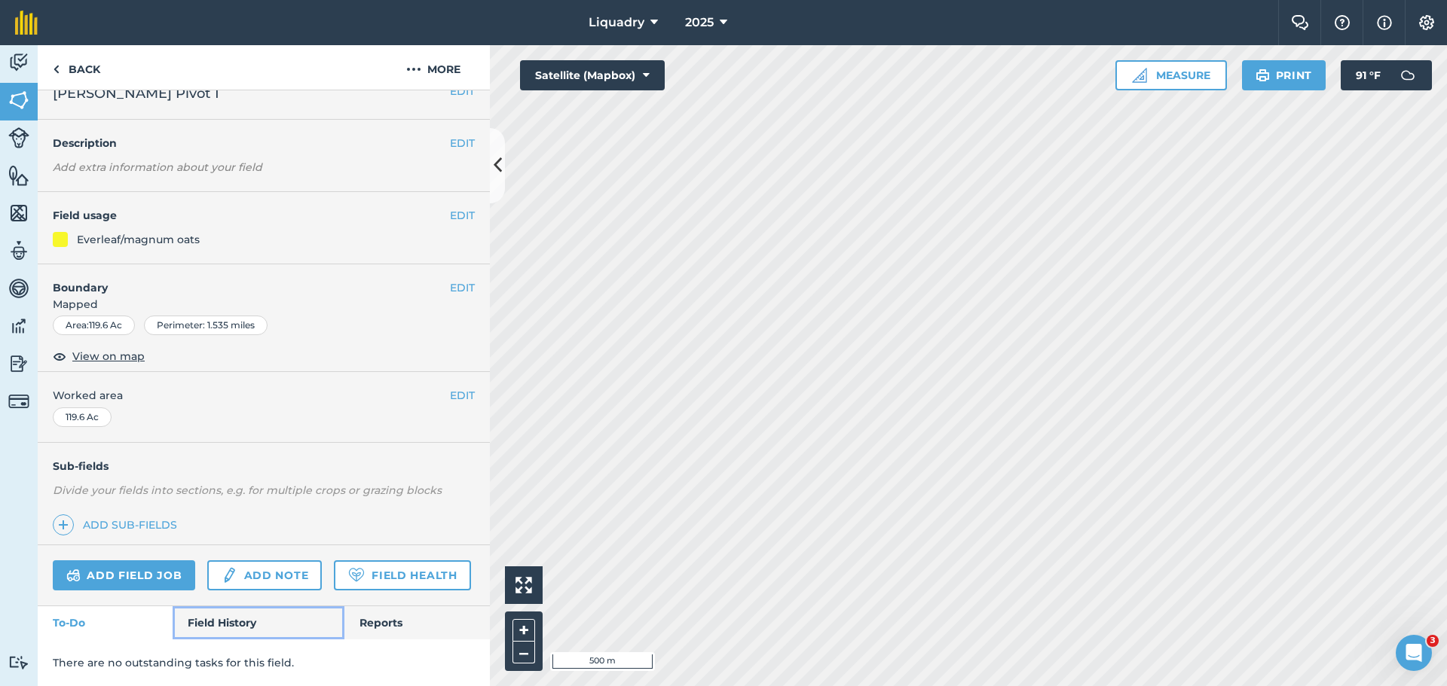
click at [196, 622] on link "Field History" at bounding box center [258, 622] width 171 height 33
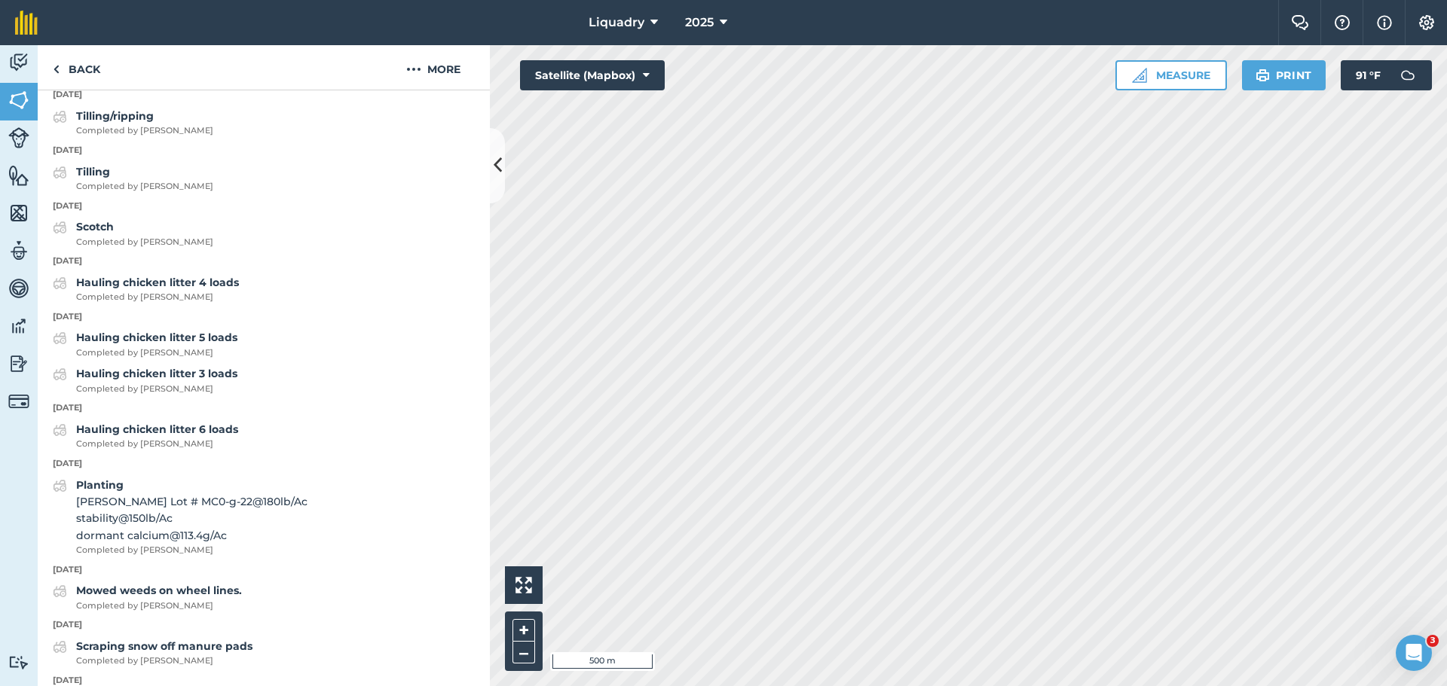
scroll to position [933, 0]
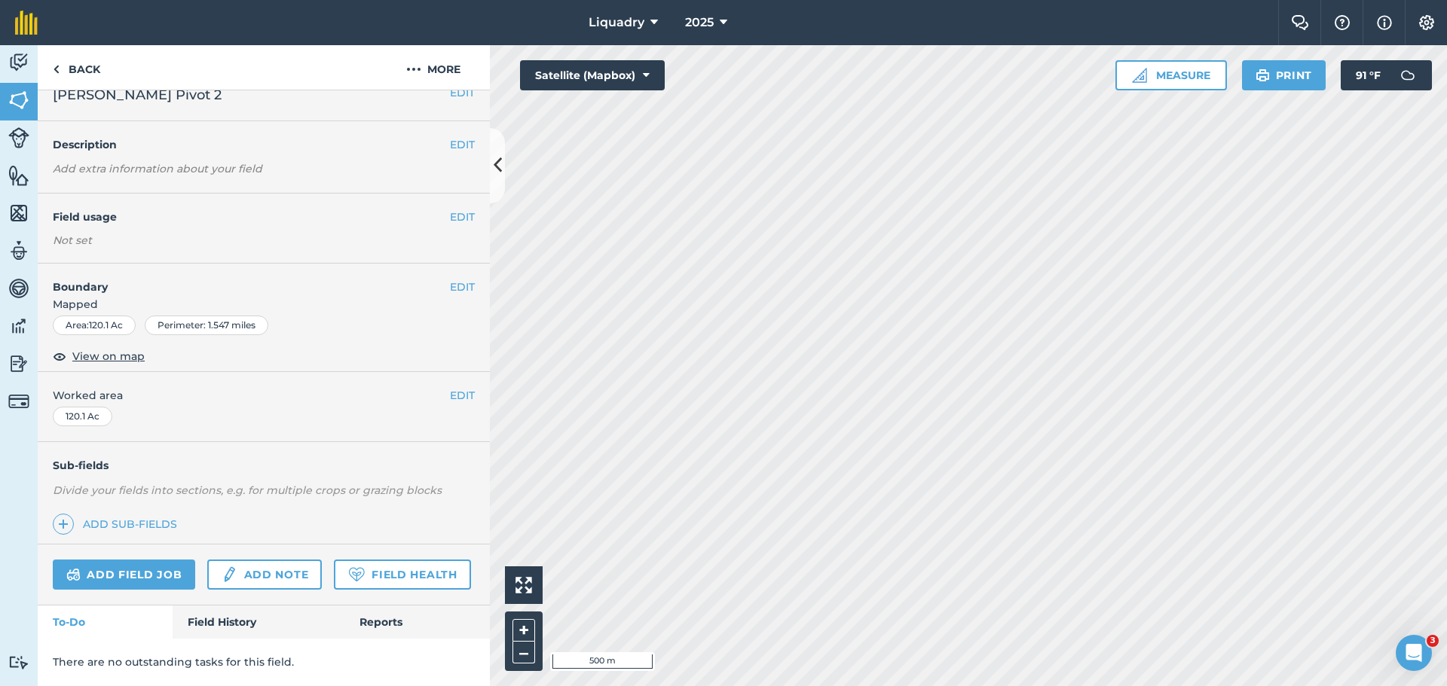
scroll to position [63, 0]
click at [227, 628] on link "Field History" at bounding box center [258, 622] width 171 height 33
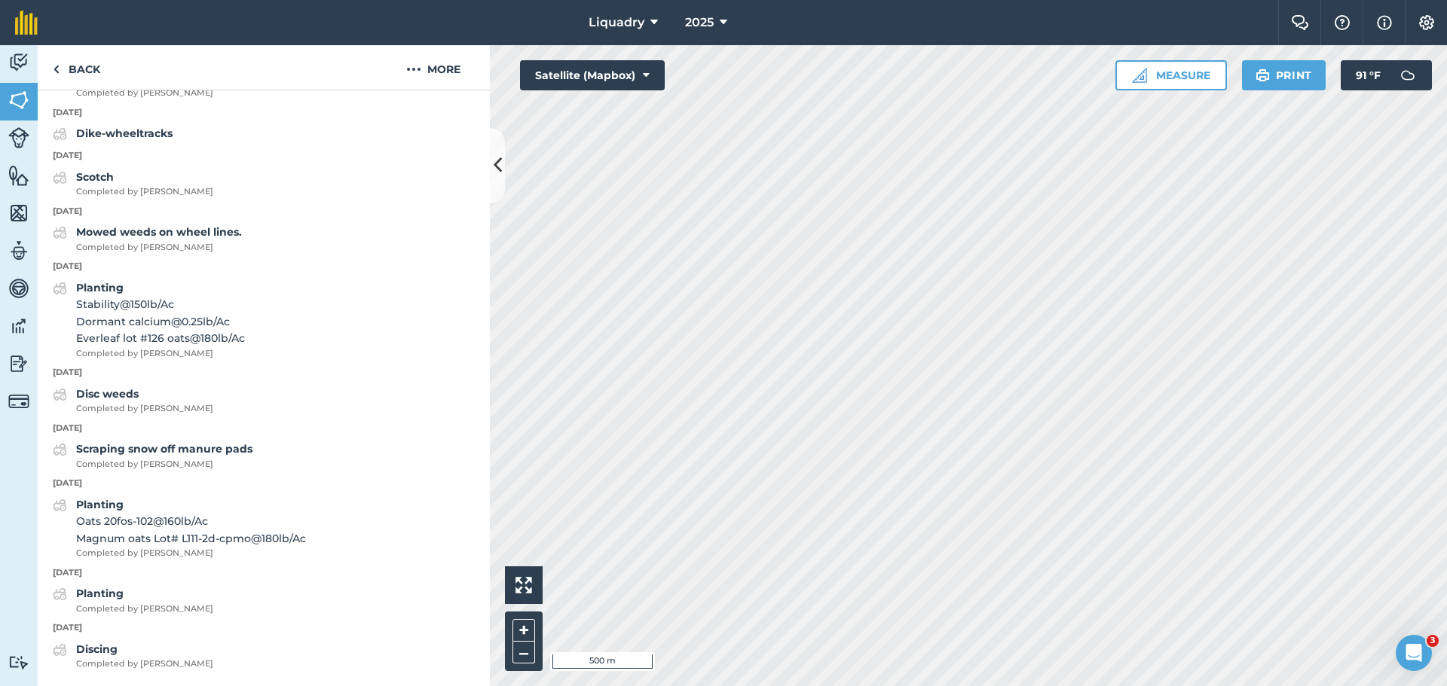
scroll to position [1233, 0]
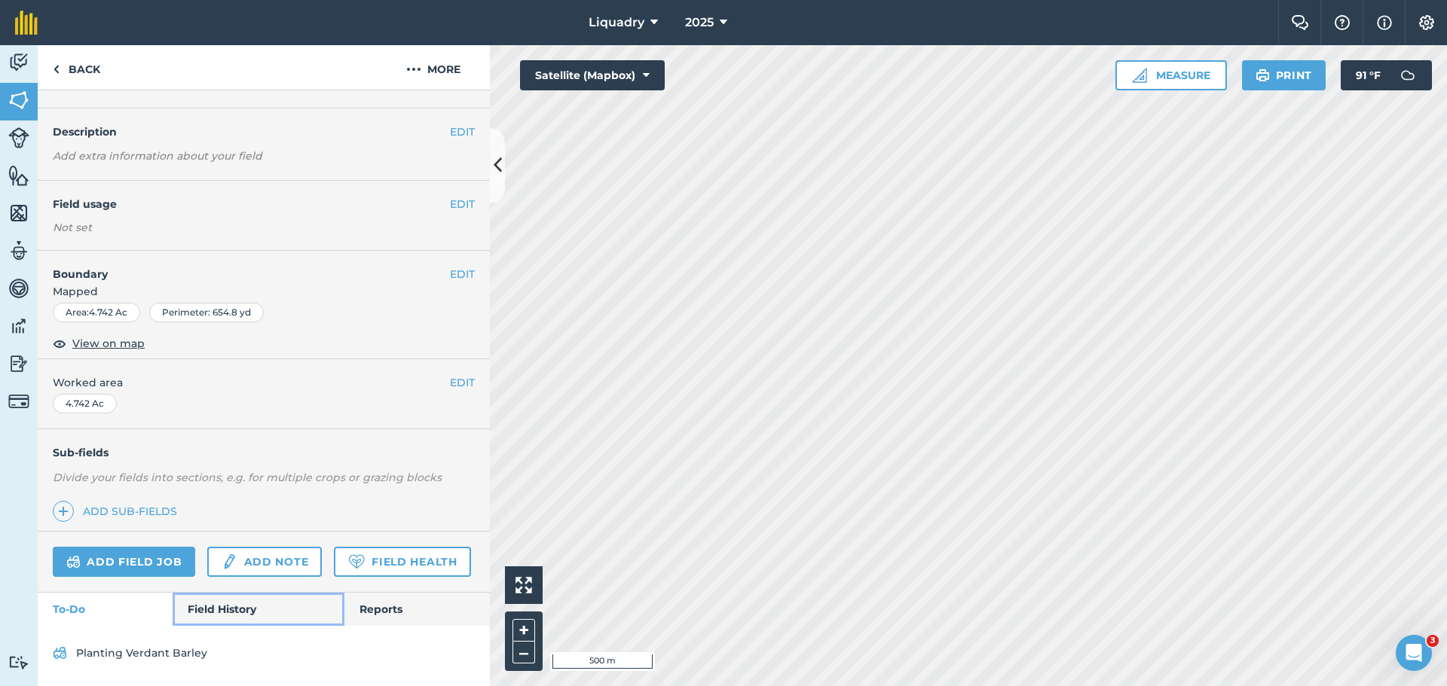
click at [218, 602] on link "Field History" at bounding box center [258, 609] width 171 height 33
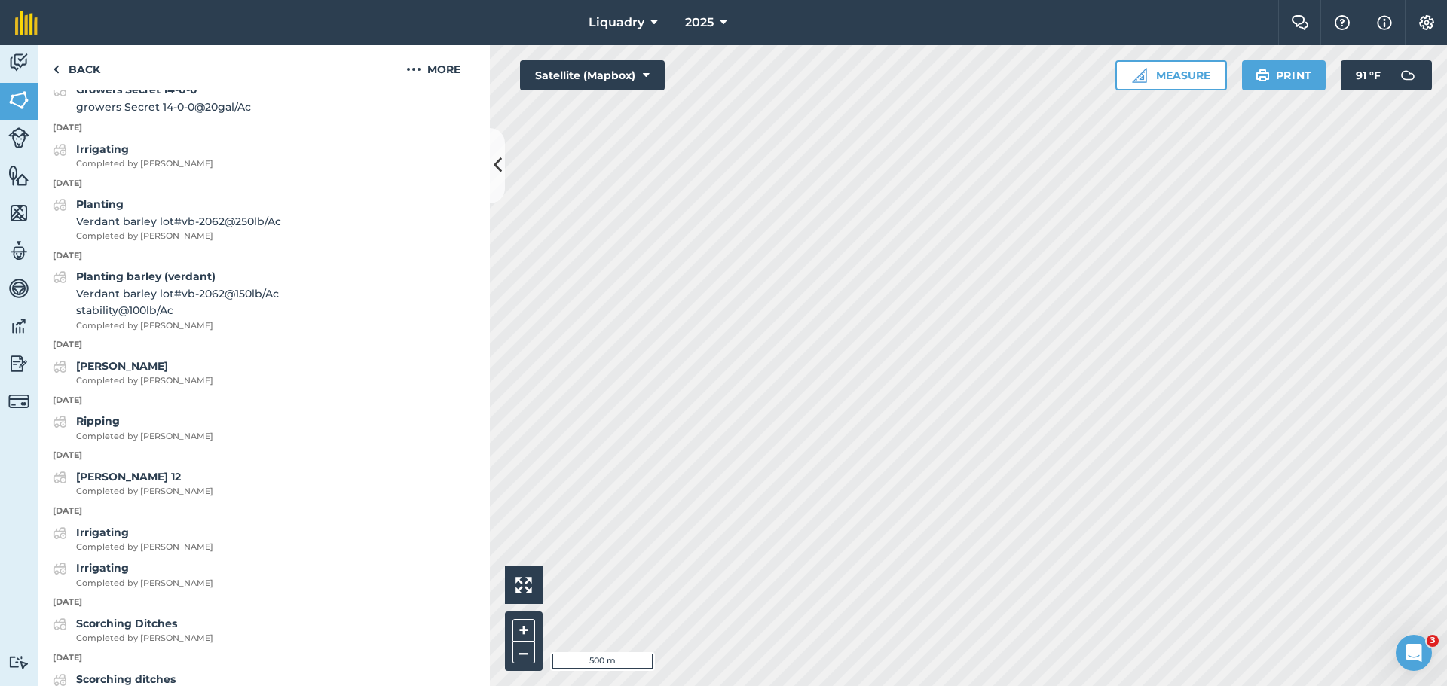
scroll to position [1282, 0]
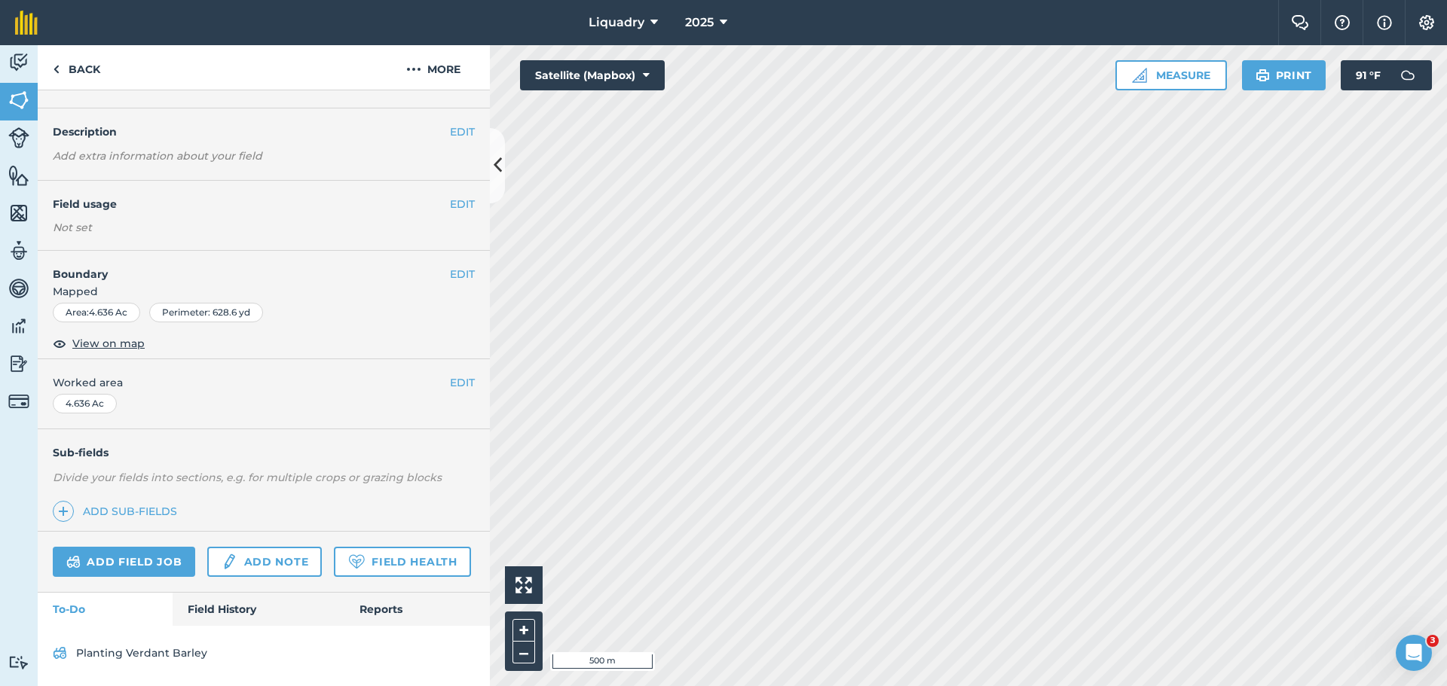
scroll to position [76, 0]
click at [209, 607] on link "Field History" at bounding box center [258, 609] width 171 height 33
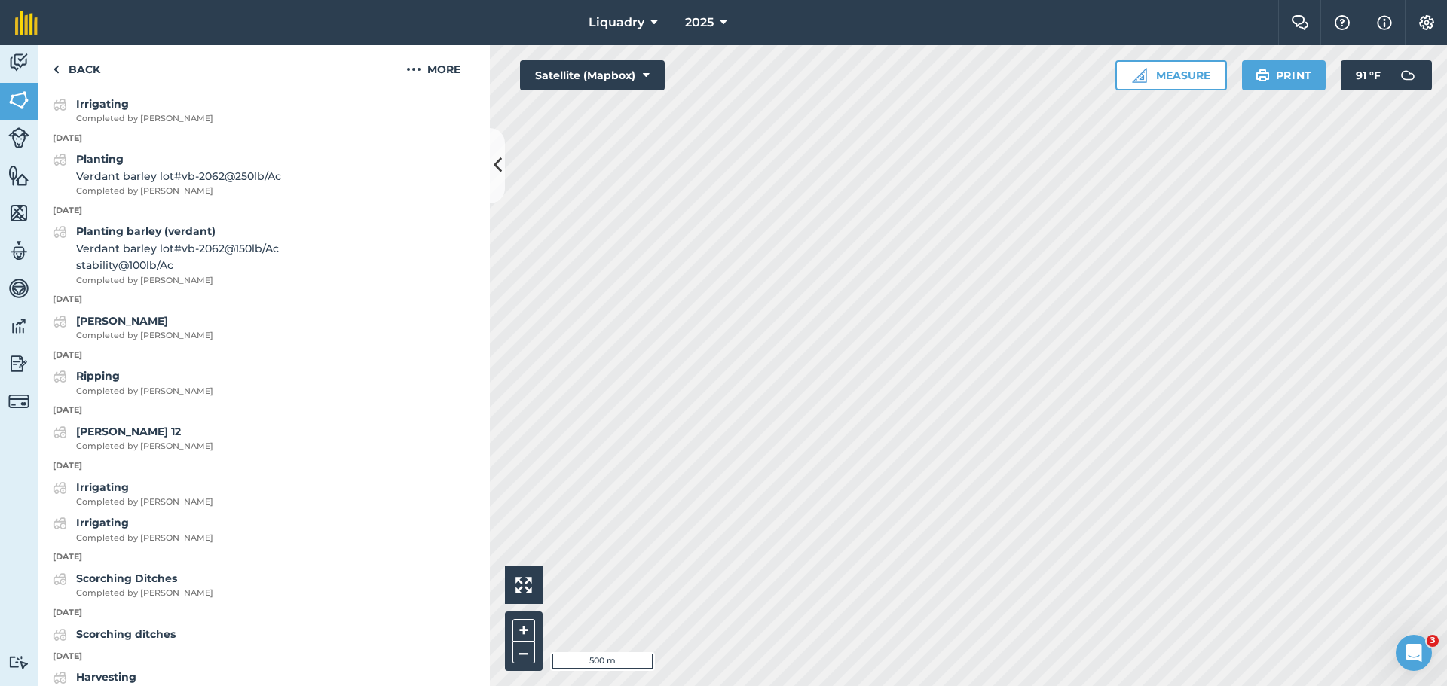
scroll to position [1282, 0]
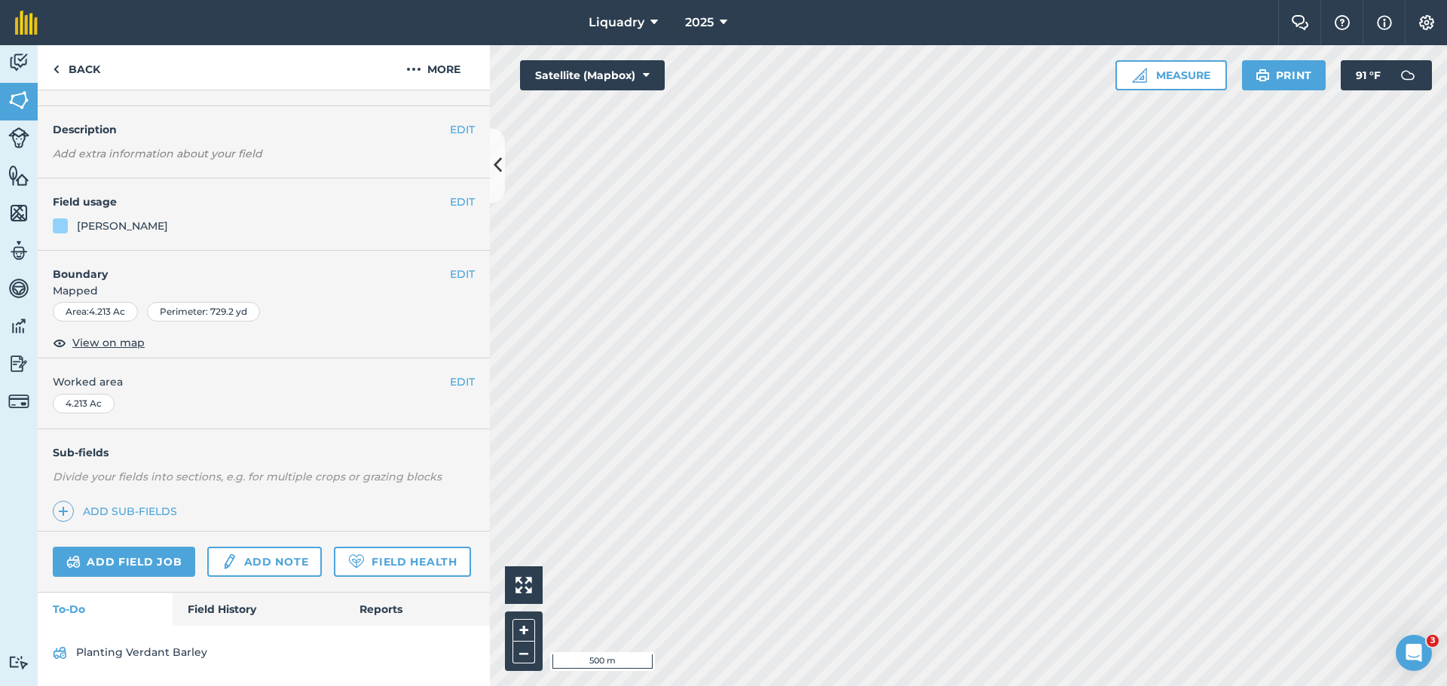
scroll to position [78, 0]
click at [224, 603] on link "Field History" at bounding box center [258, 609] width 171 height 33
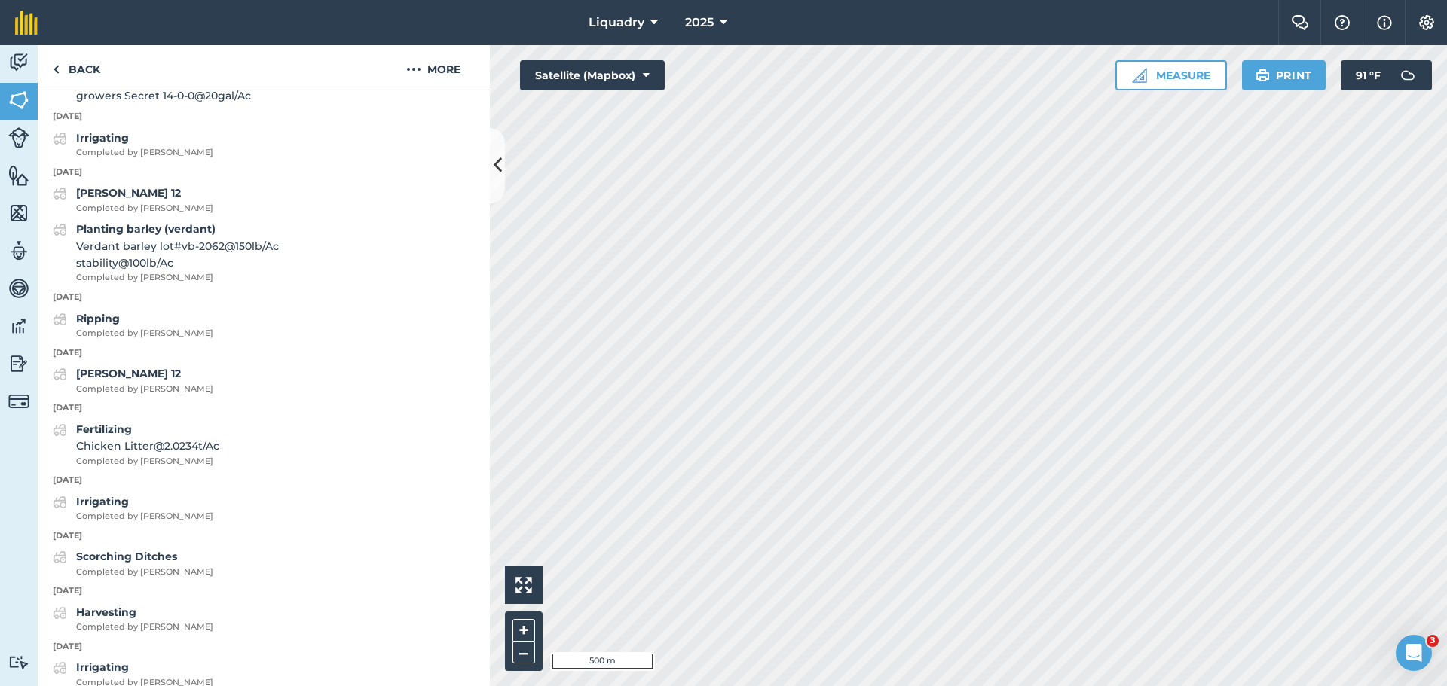
scroll to position [1660, 0]
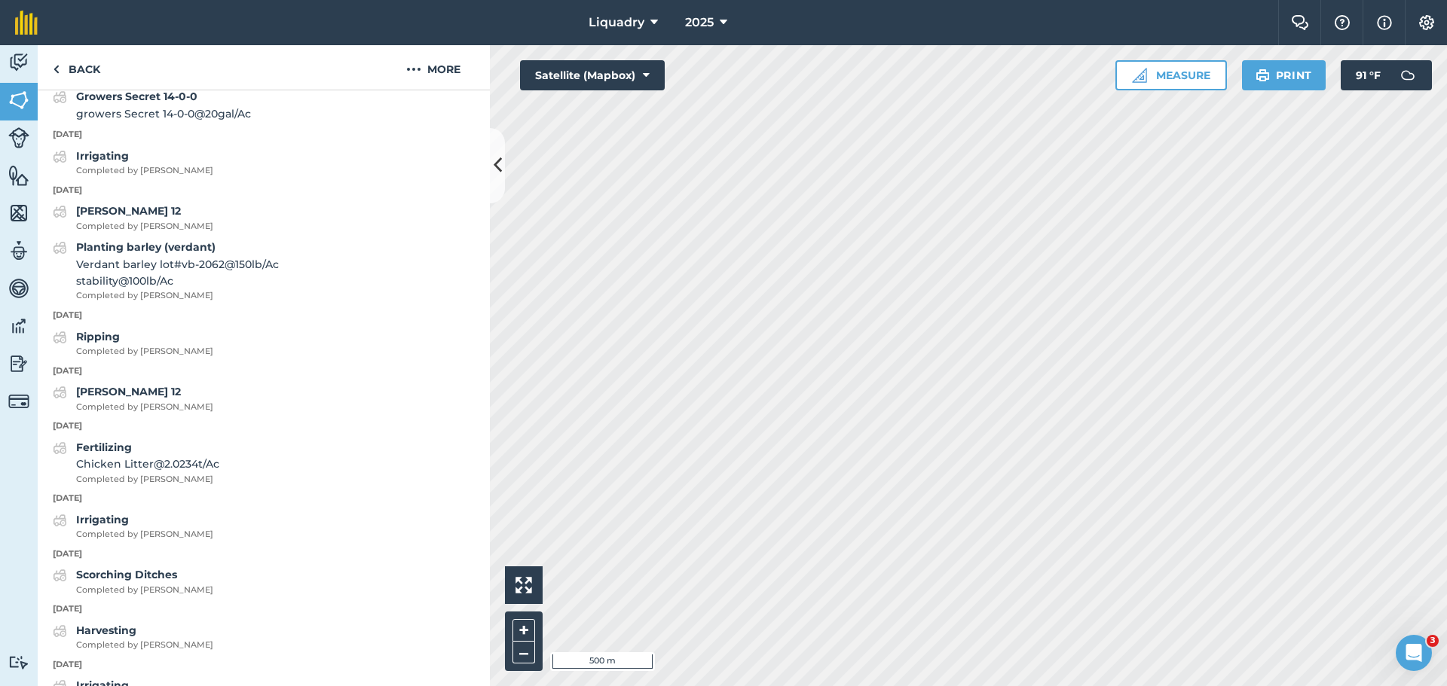
scroll to position [78, 0]
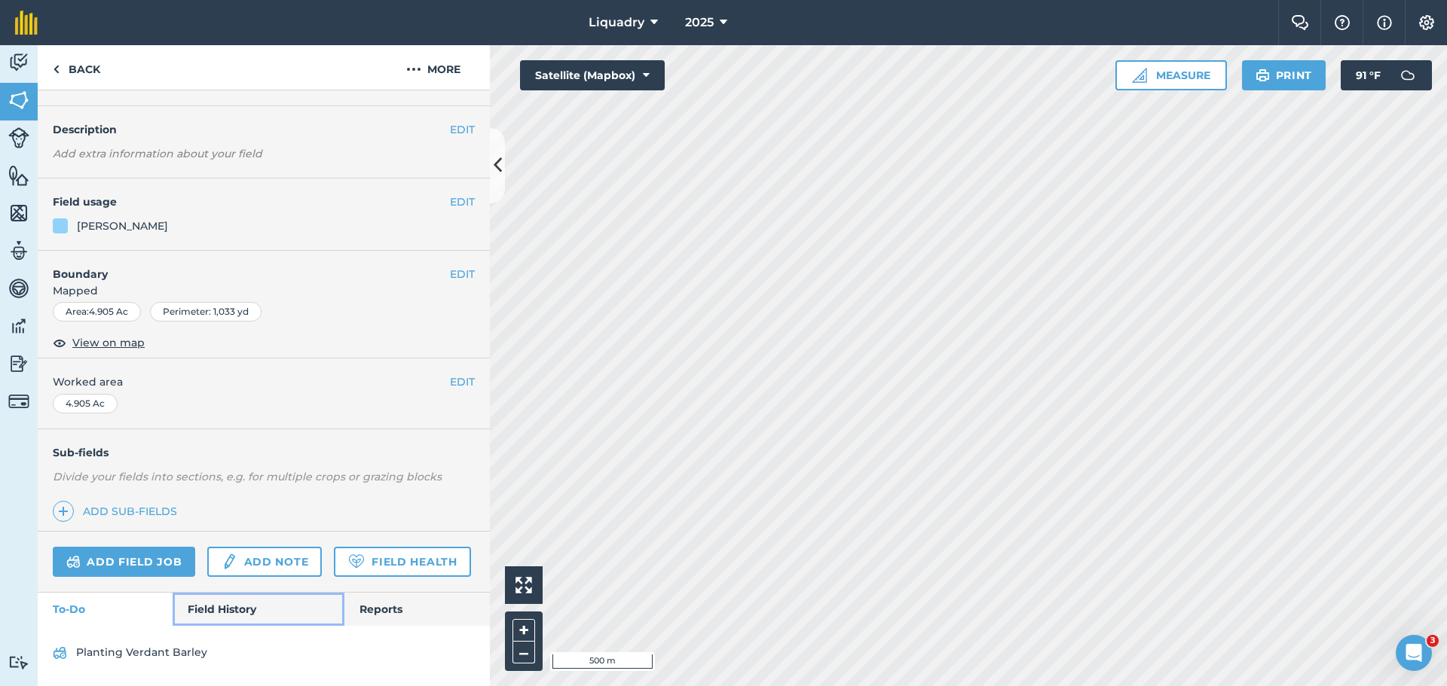
click at [223, 606] on link "Field History" at bounding box center [258, 609] width 171 height 33
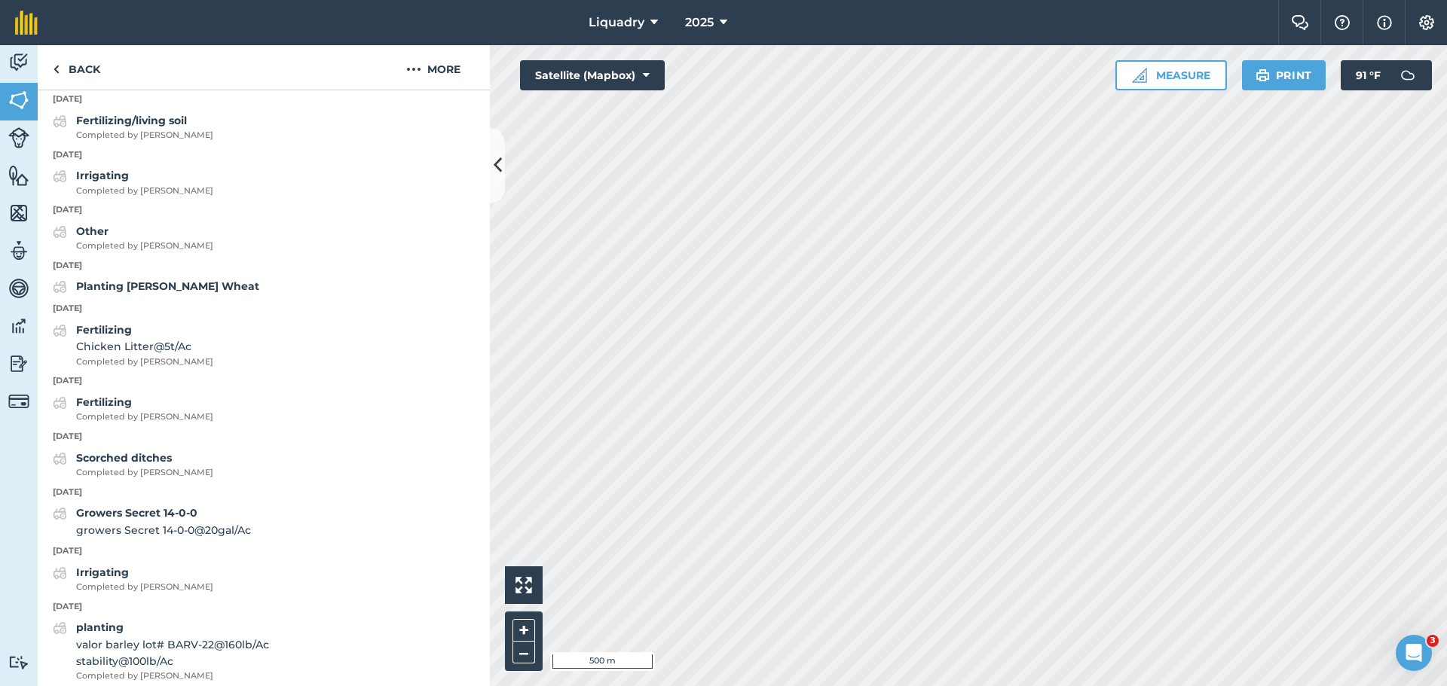
scroll to position [1208, 0]
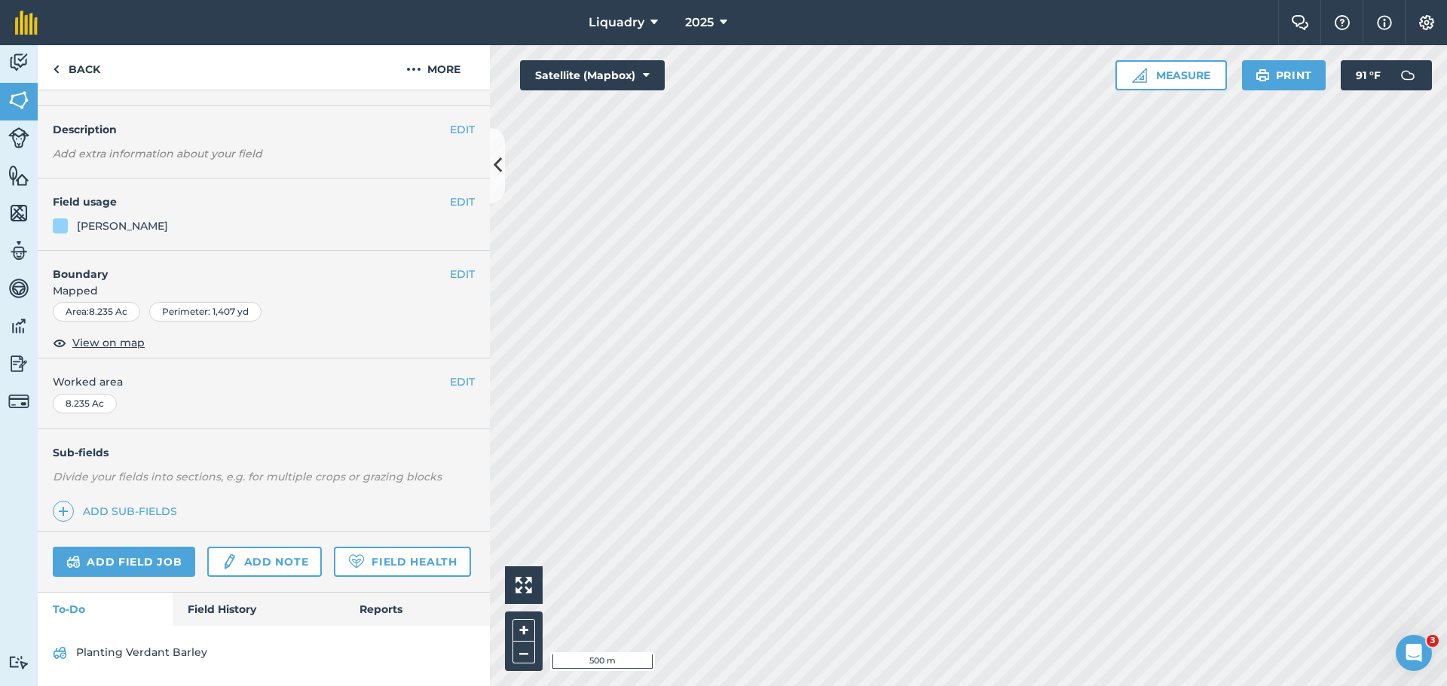
scroll to position [78, 0]
click at [221, 613] on link "Field History" at bounding box center [258, 609] width 171 height 33
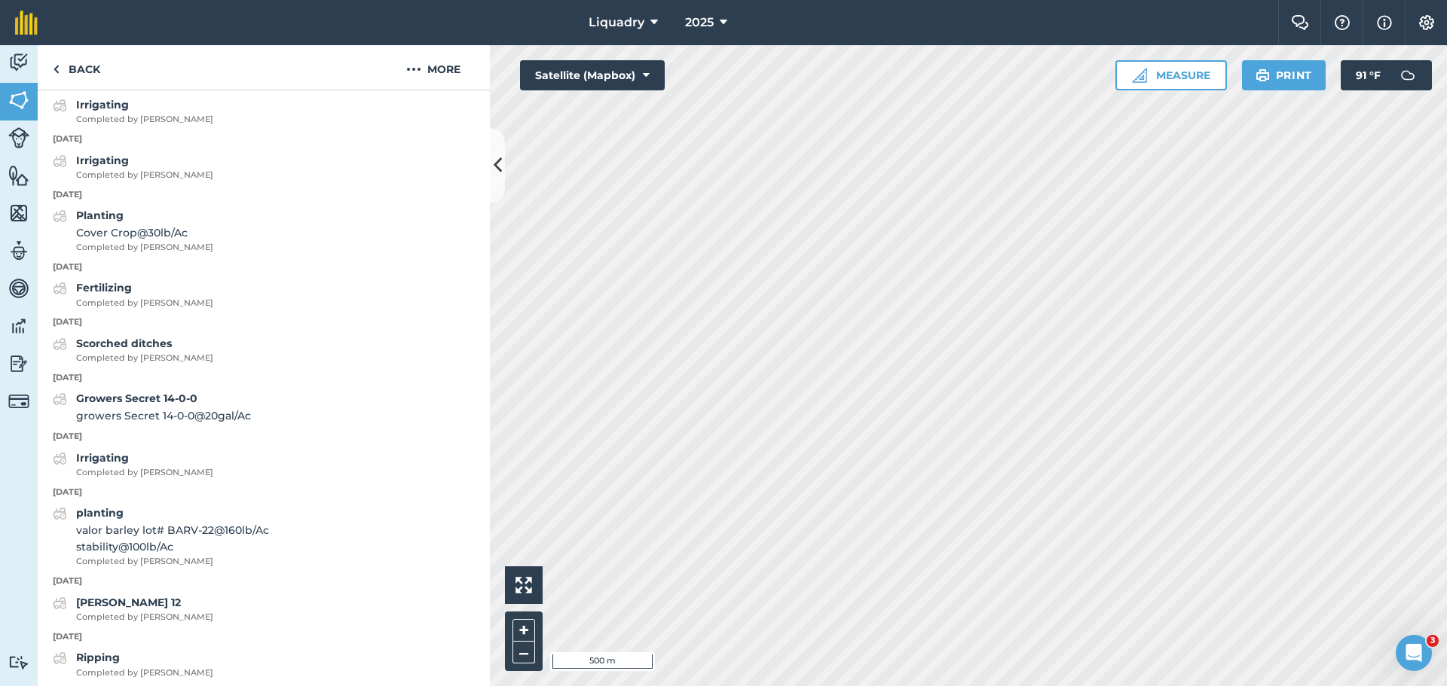
scroll to position [1434, 0]
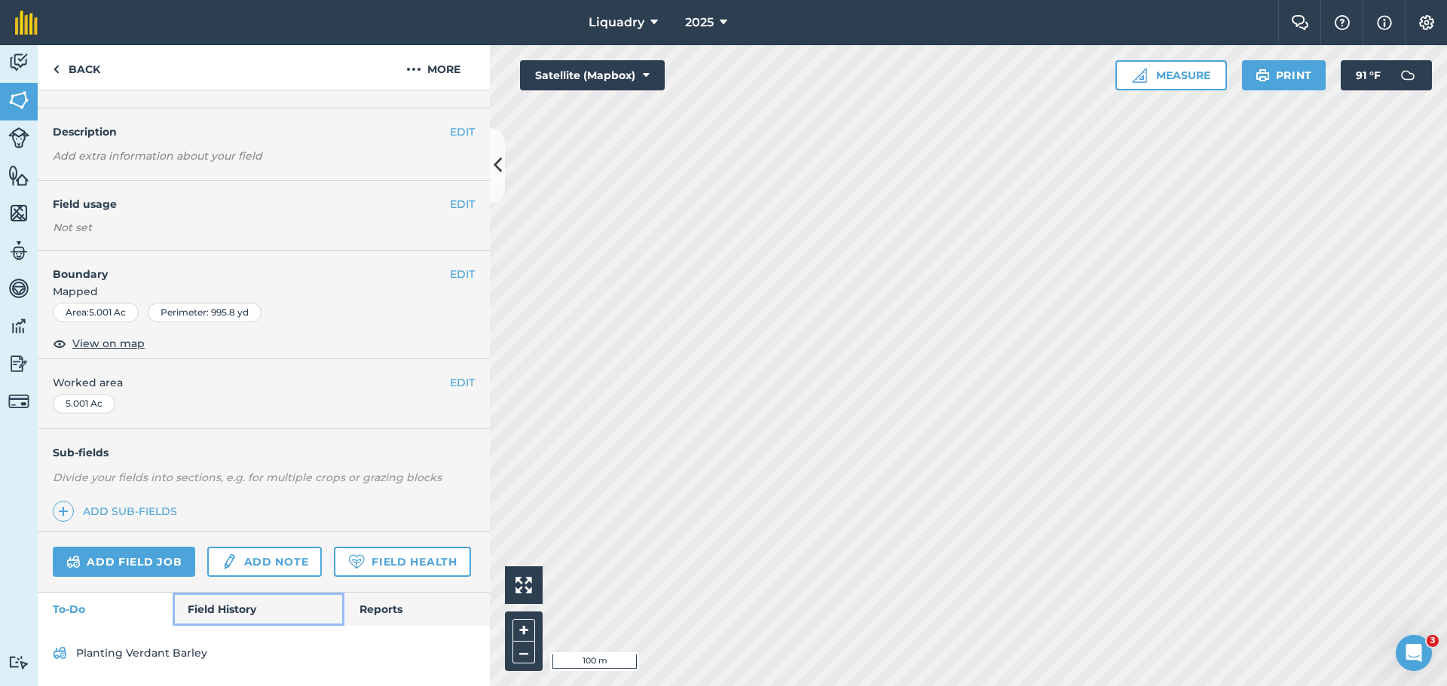
click at [226, 600] on link "Field History" at bounding box center [258, 609] width 171 height 33
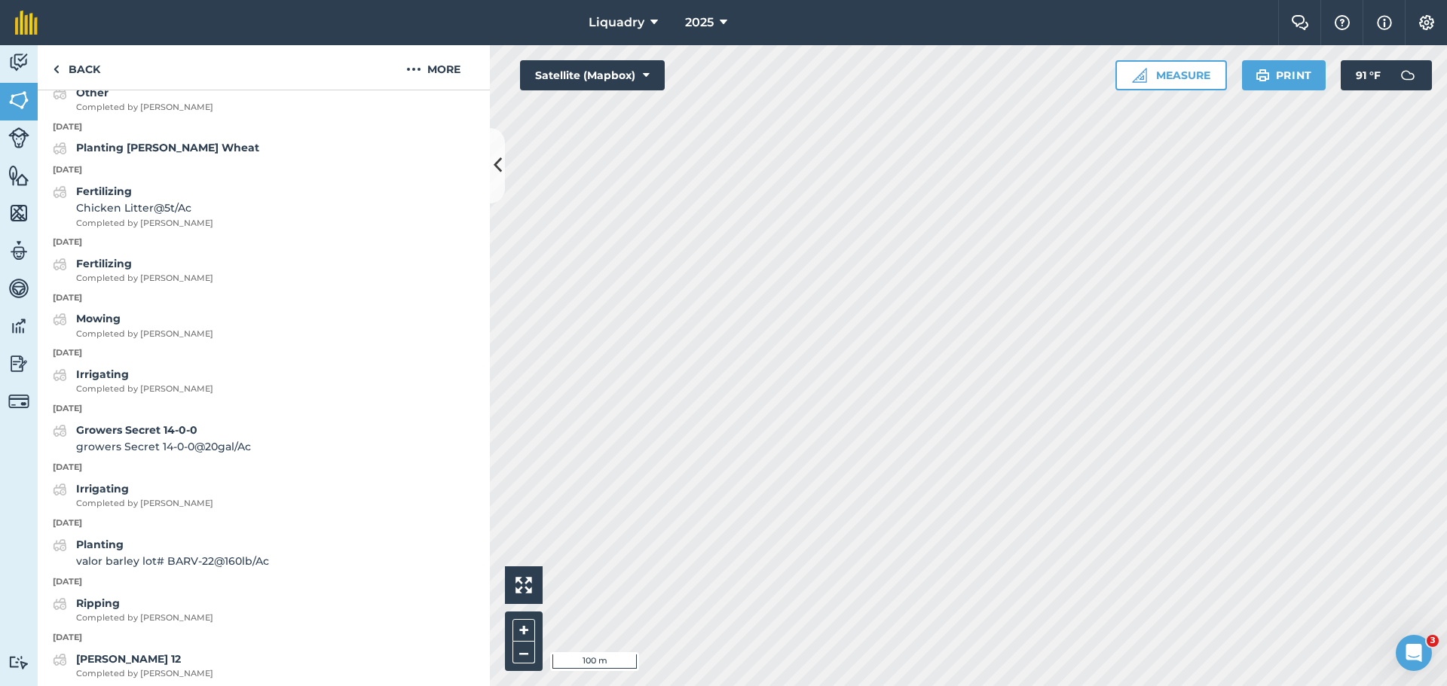
scroll to position [1282, 0]
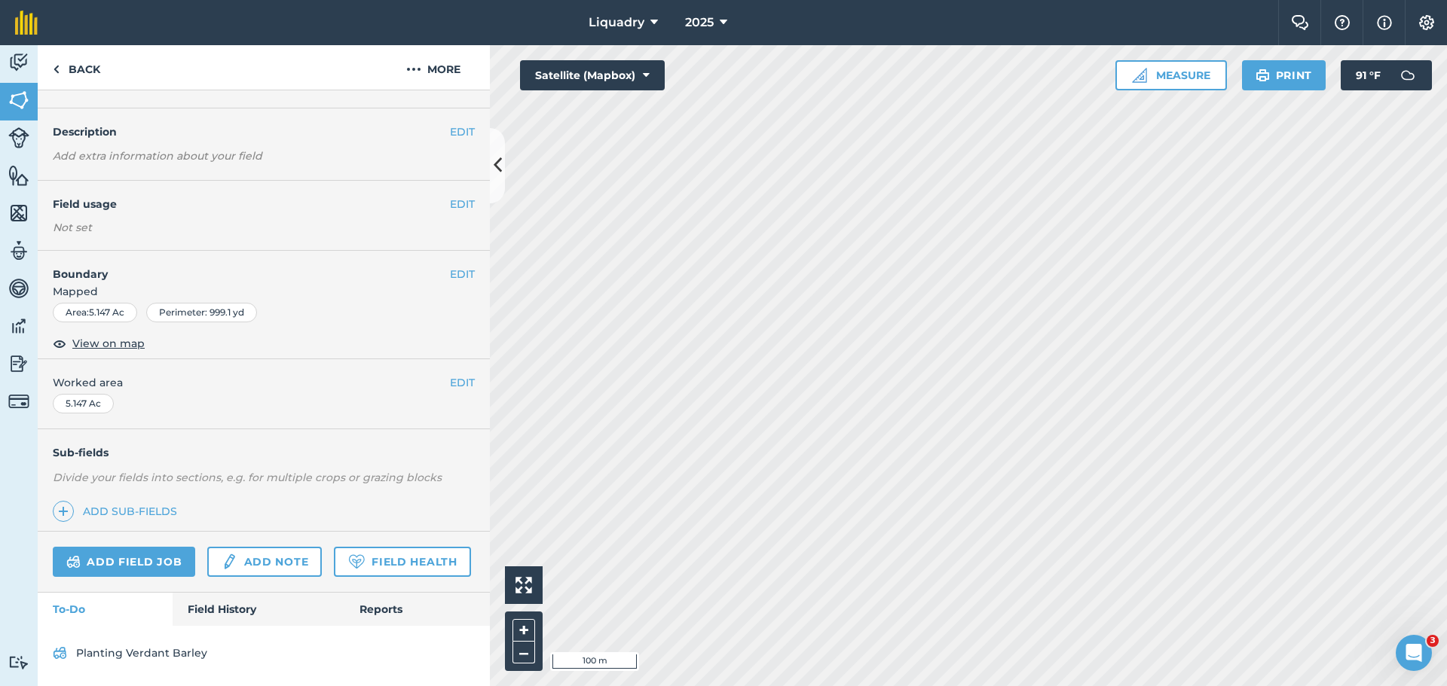
scroll to position [76, 0]
click at [246, 609] on link "Field History" at bounding box center [258, 609] width 171 height 33
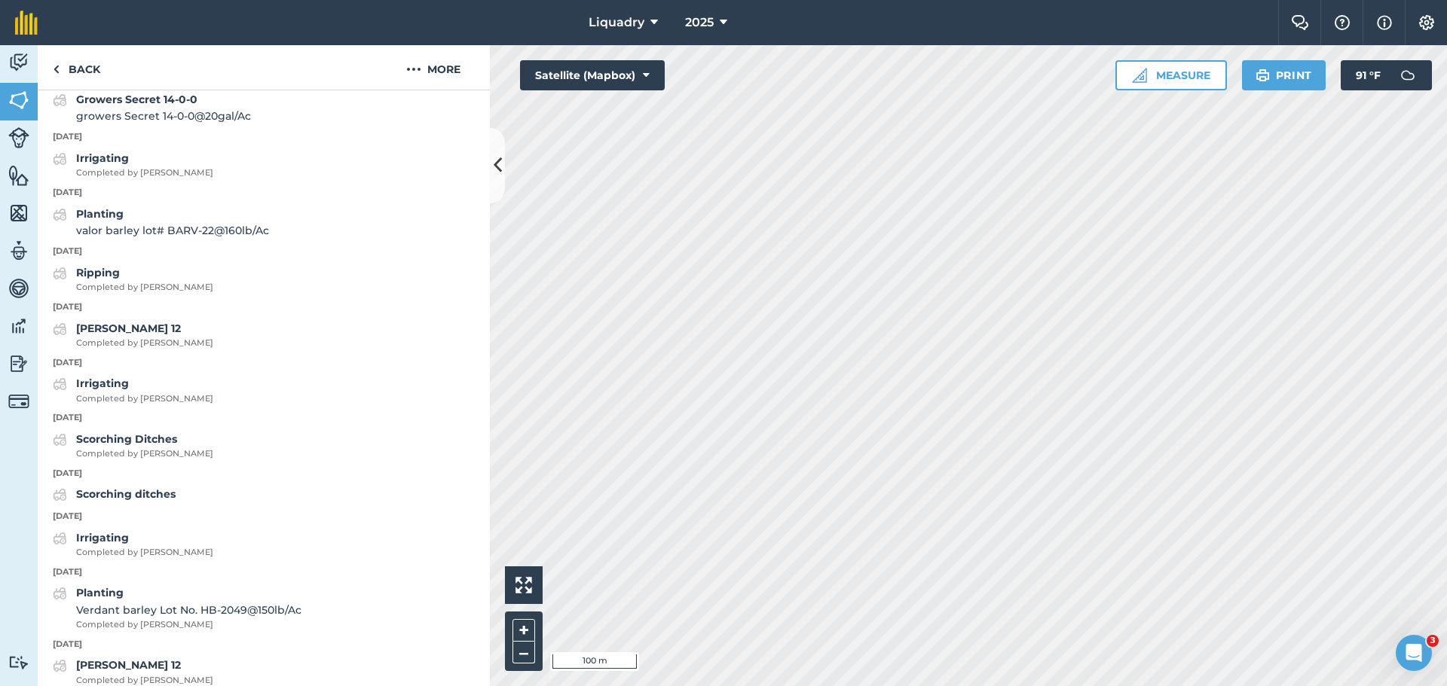
scroll to position [1357, 0]
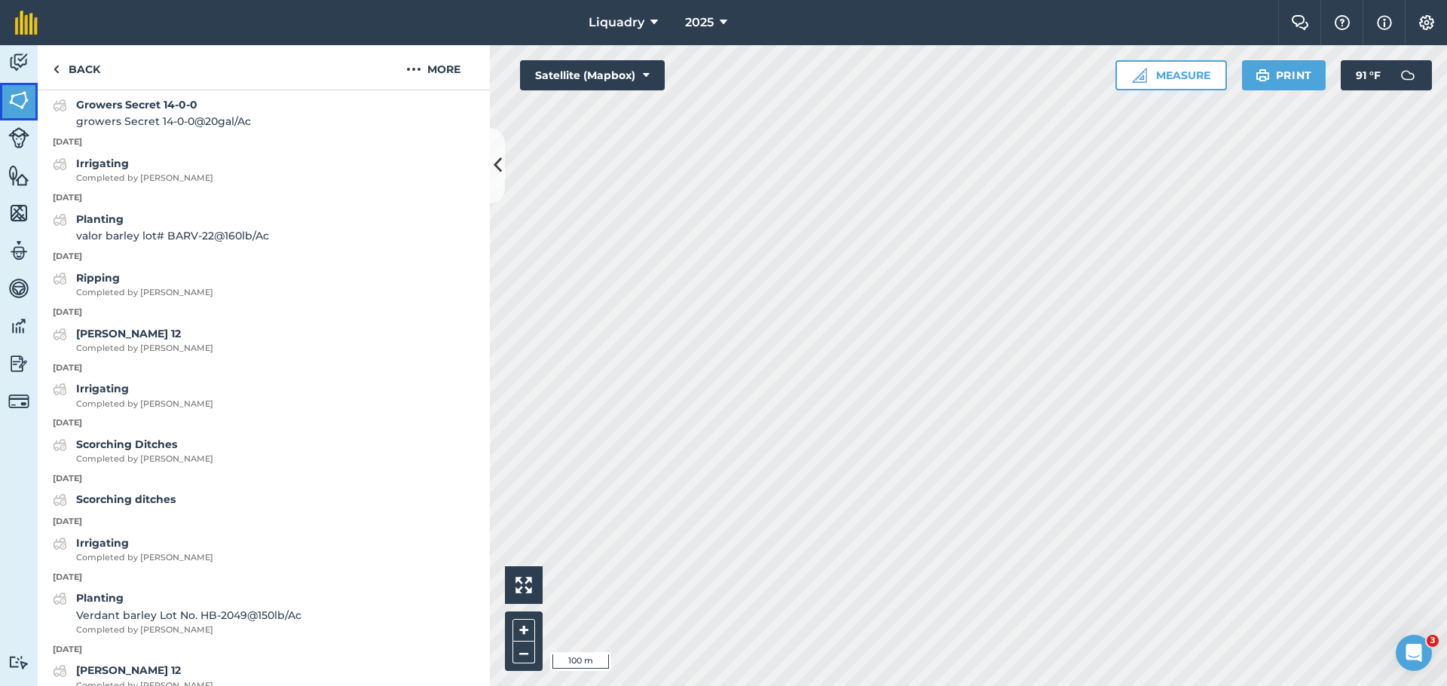
click at [18, 93] on img at bounding box center [18, 100] width 21 height 23
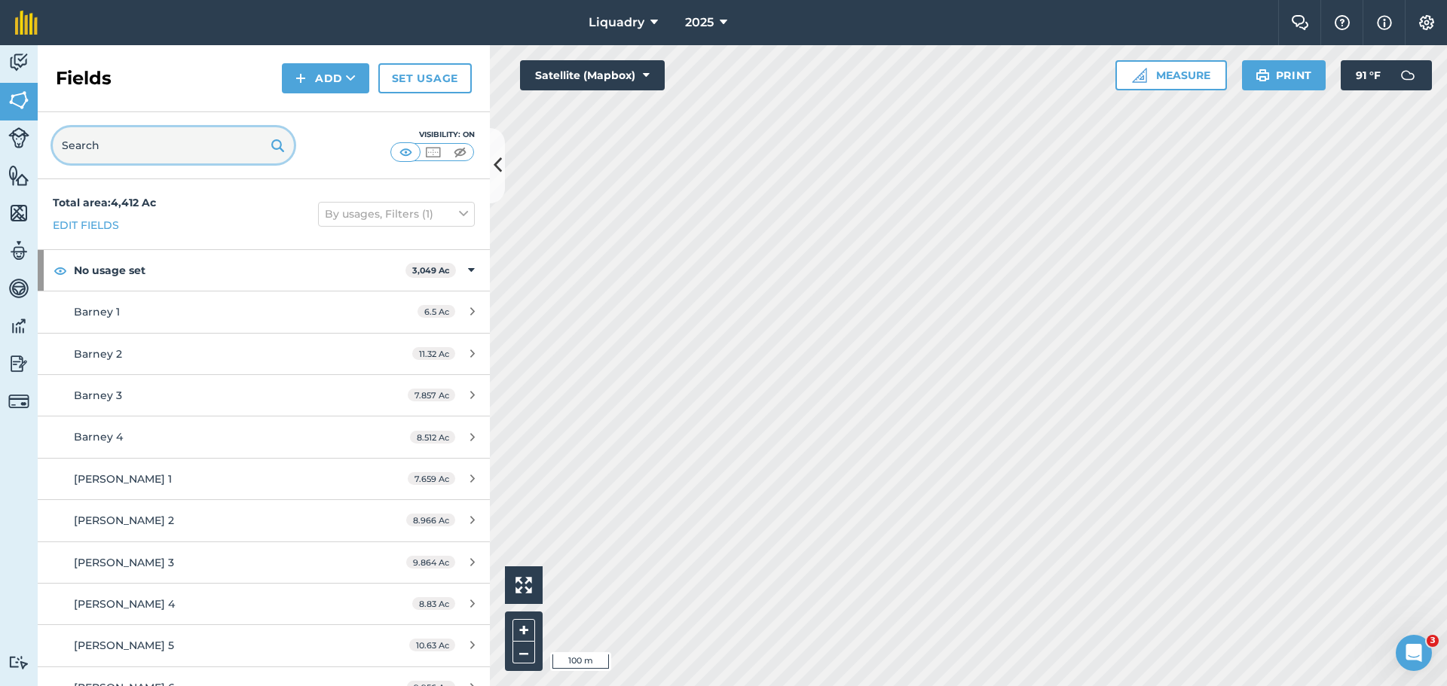
click at [200, 148] on input "text" at bounding box center [173, 145] width 241 height 36
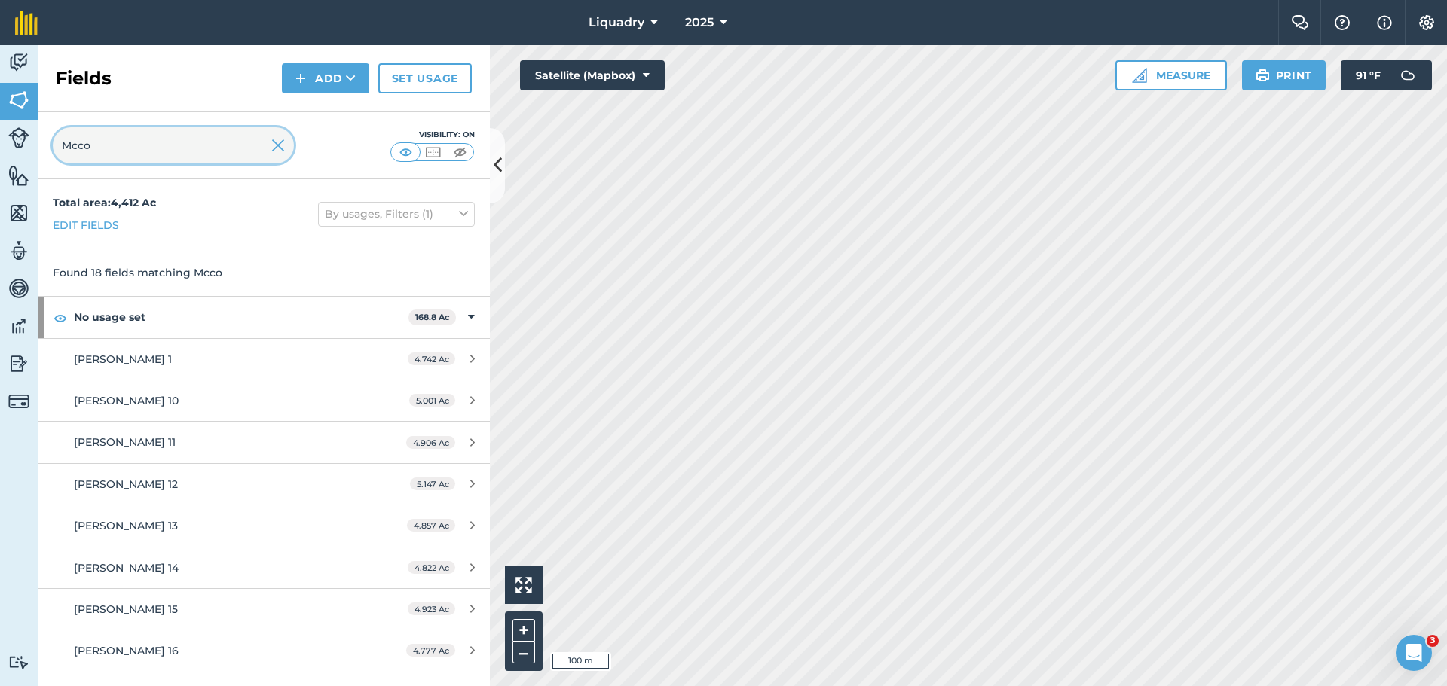
type input "Mcco"
click at [459, 209] on icon at bounding box center [463, 214] width 9 height 17
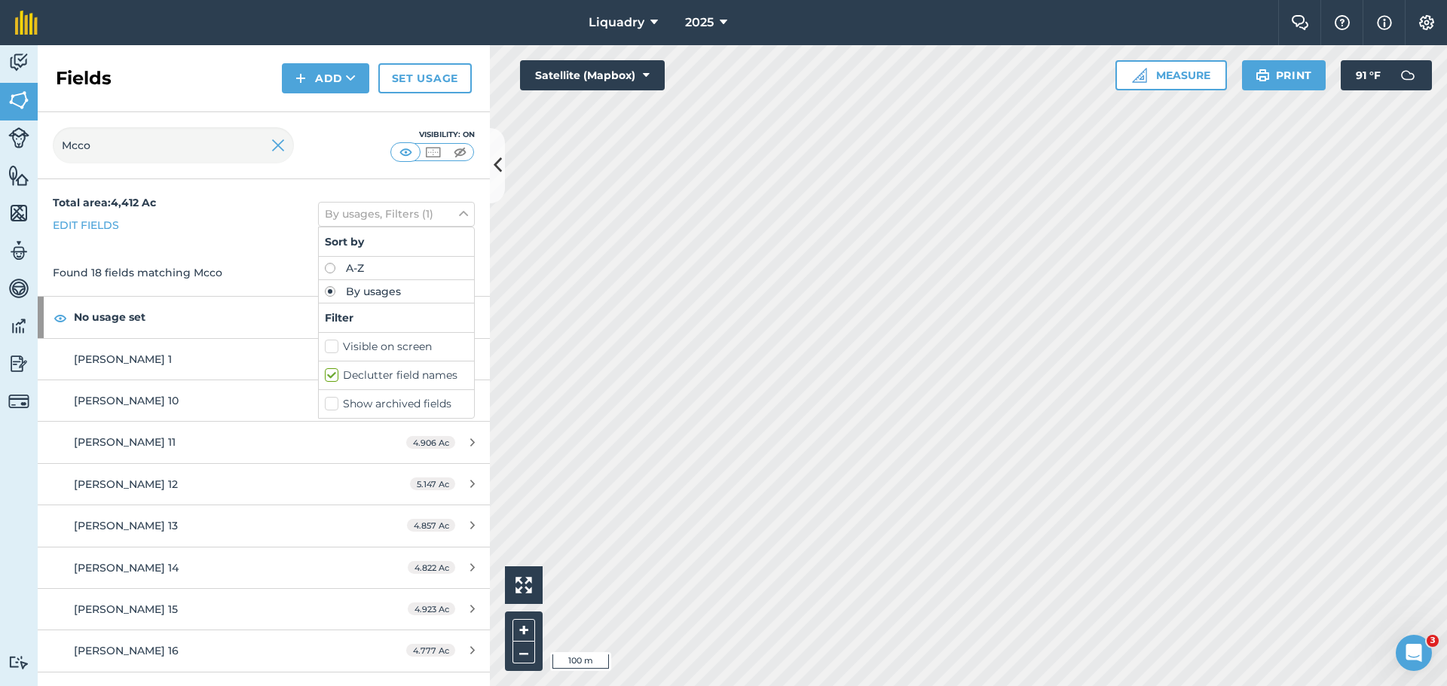
click at [385, 347] on label "Visible on screen" at bounding box center [396, 347] width 143 height 16
click at [335, 347] on input "Visible on screen" at bounding box center [330, 344] width 10 height 10
checkbox input "true"
click at [459, 209] on icon at bounding box center [463, 214] width 9 height 17
click at [277, 137] on img at bounding box center [278, 145] width 14 height 18
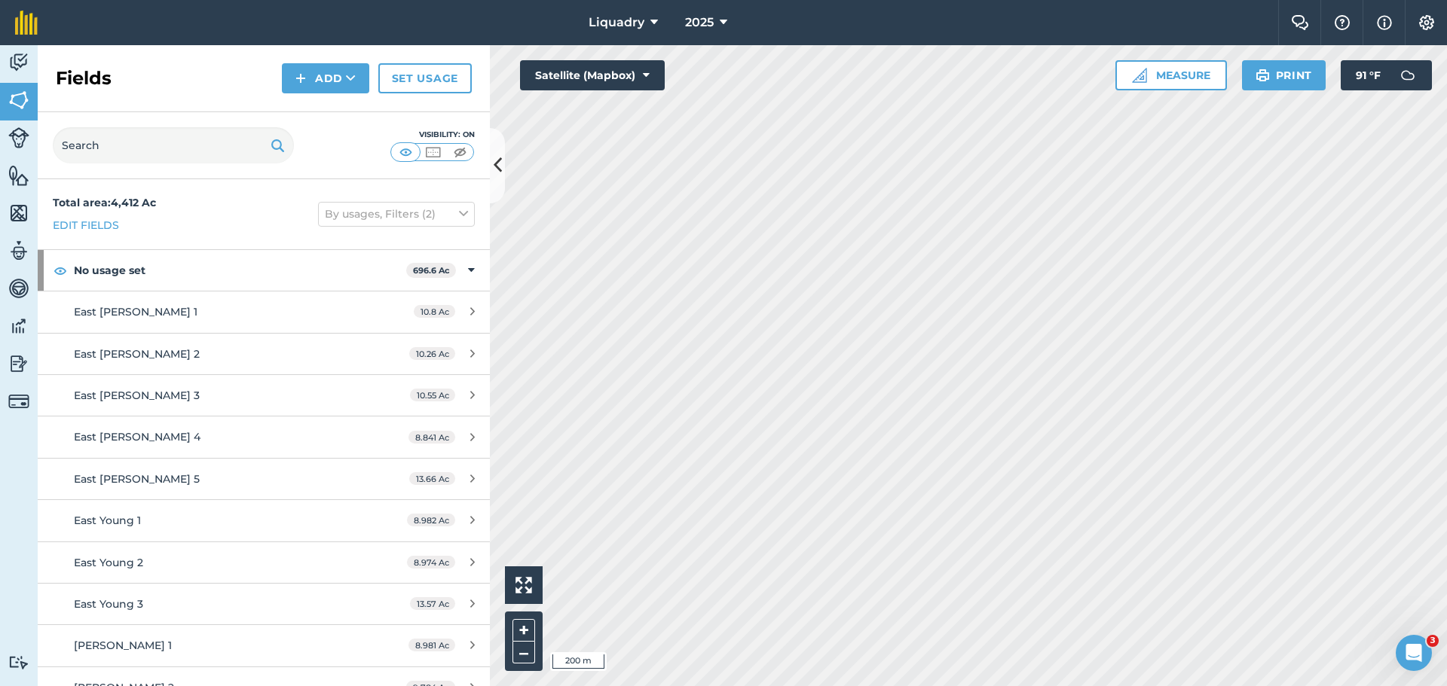
click at [778, 17] on div "Liquadry 2025 Farm Chat Help Info Settings Liquadry - 2025 Printed on [DATE] Fi…" at bounding box center [723, 343] width 1447 height 686
click at [593, 15] on div "Liquadry 2025 Farm Chat Help Info Settings Liquadry - 2025 Printed on [DATE] Fi…" at bounding box center [723, 343] width 1447 height 686
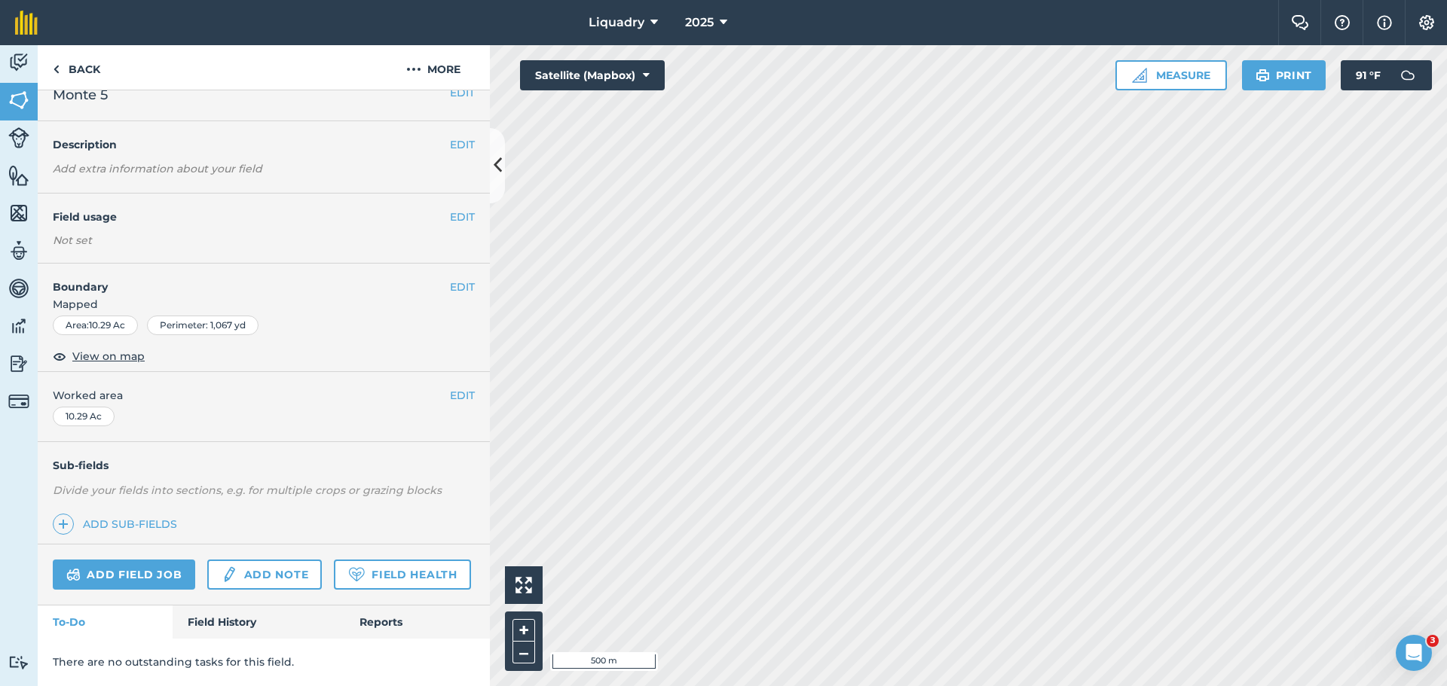
scroll to position [63, 0]
click at [232, 608] on link "Field History" at bounding box center [258, 622] width 171 height 33
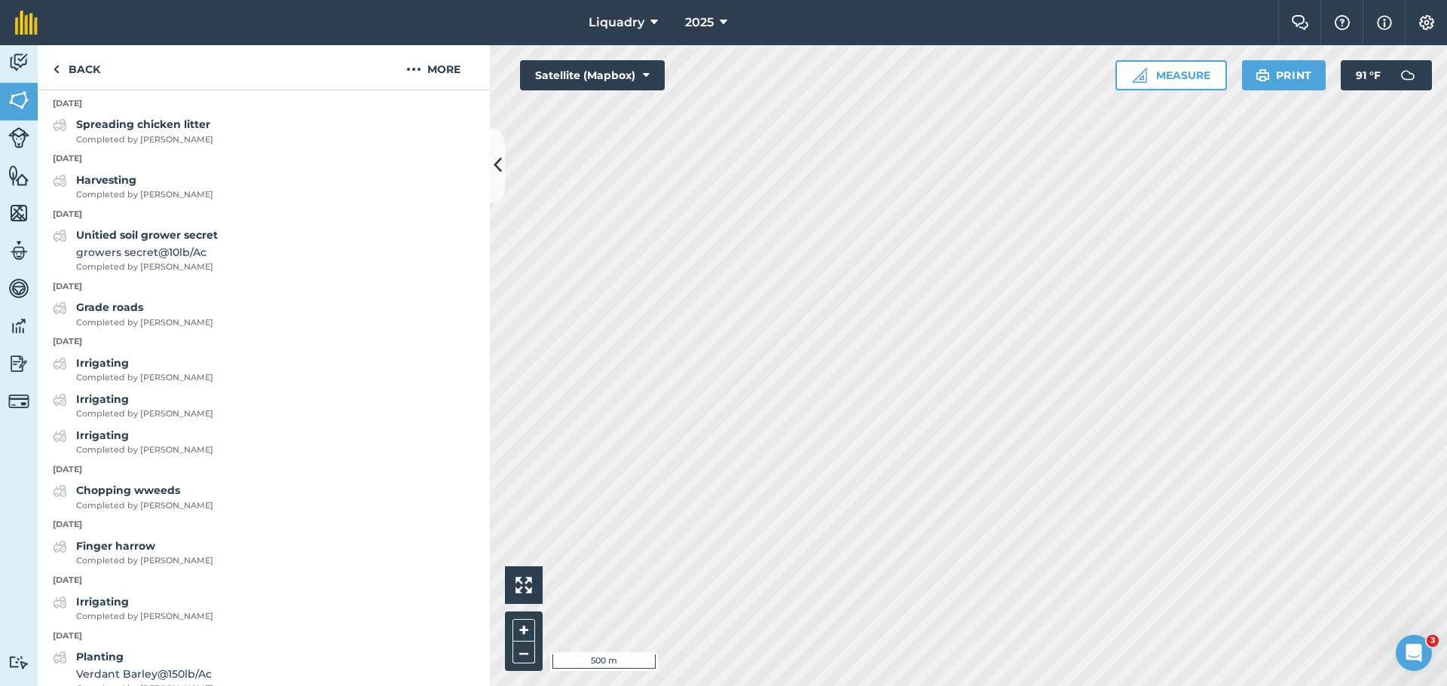
scroll to position [1269, 0]
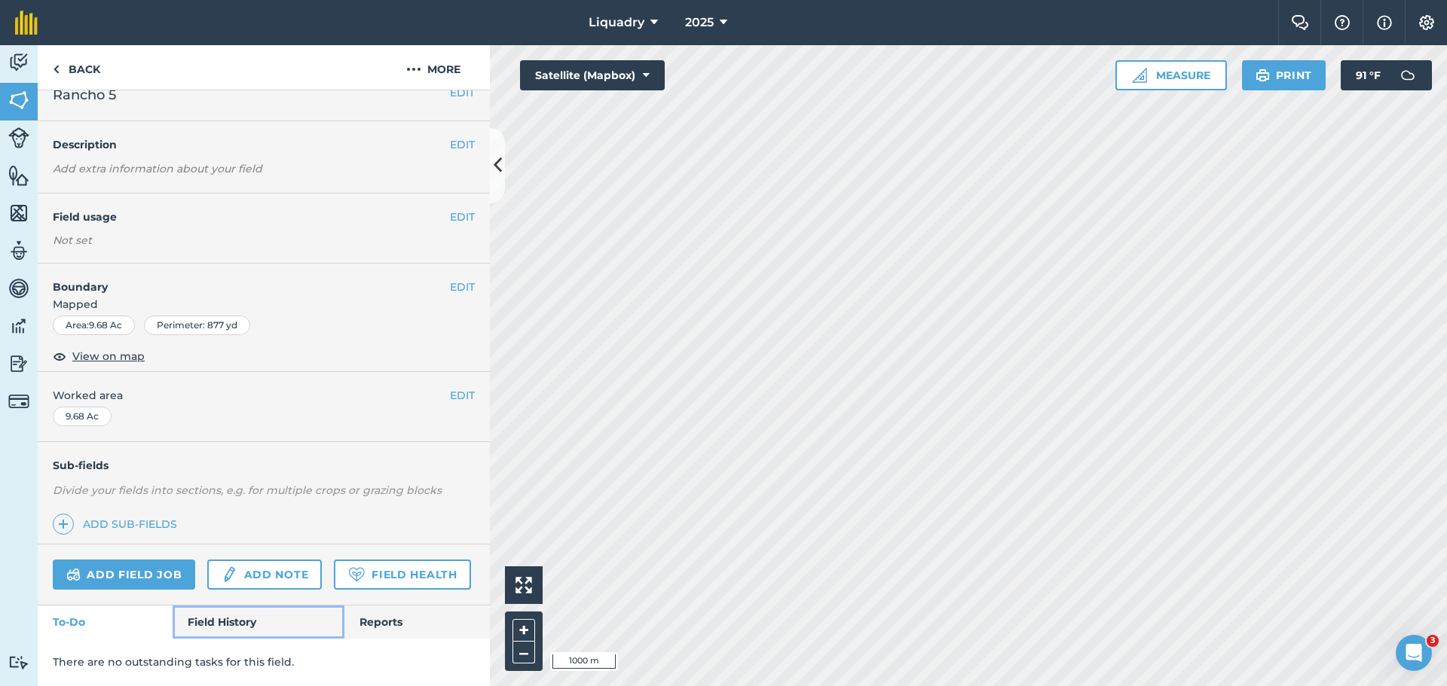
click at [237, 613] on link "Field History" at bounding box center [258, 622] width 171 height 33
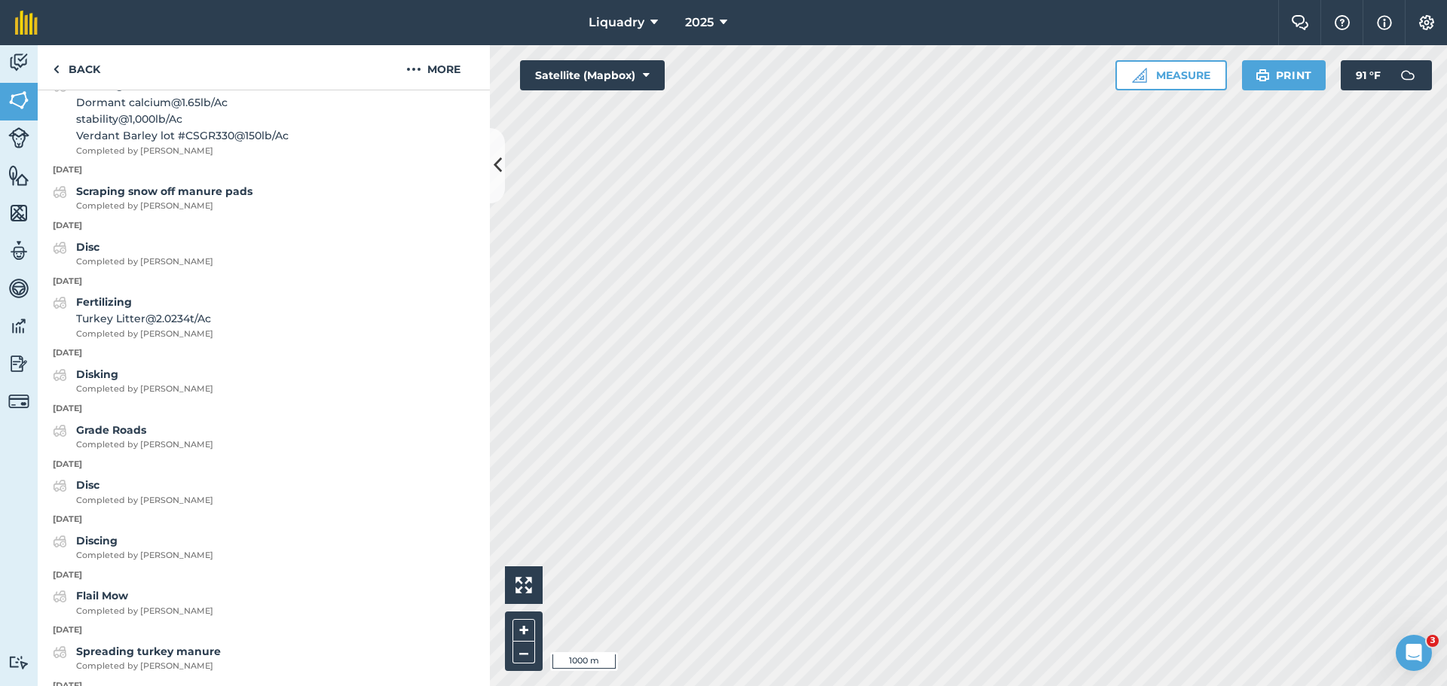
scroll to position [958, 0]
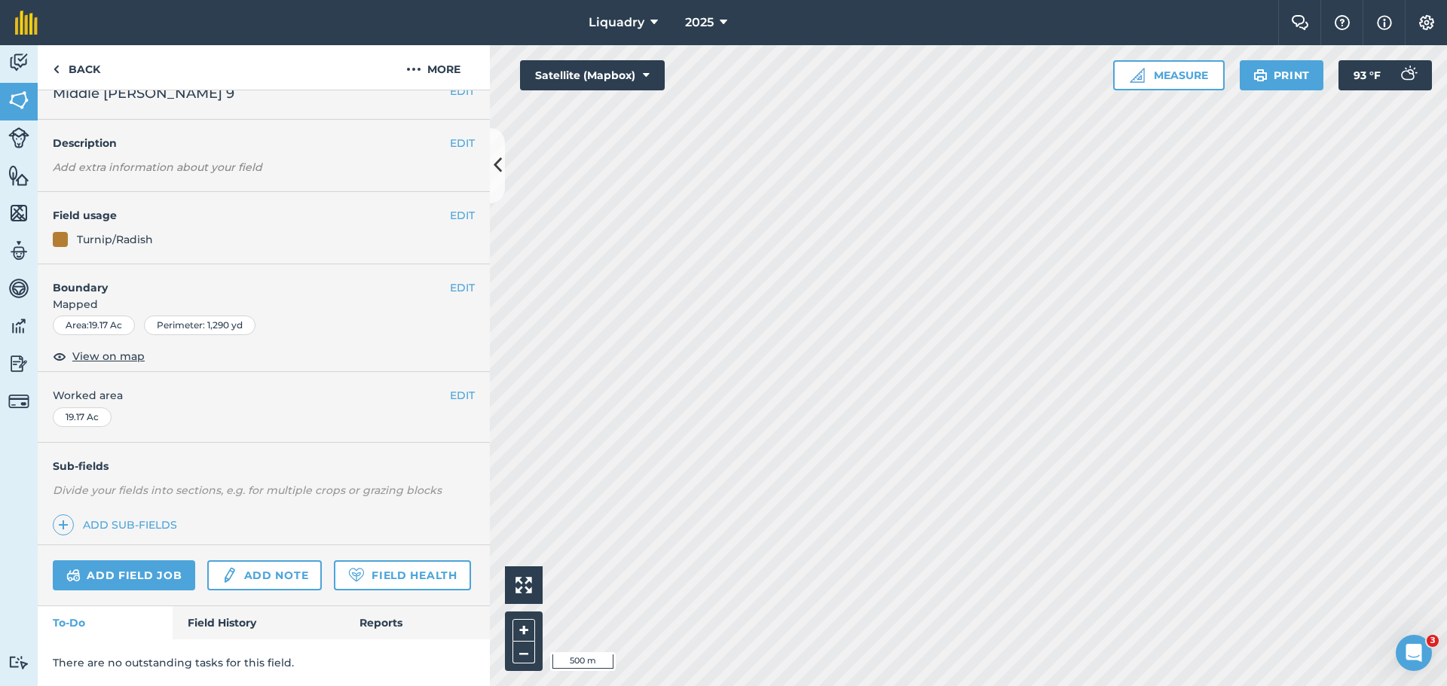
scroll to position [65, 0]
click at [200, 606] on link "Field History" at bounding box center [258, 622] width 171 height 33
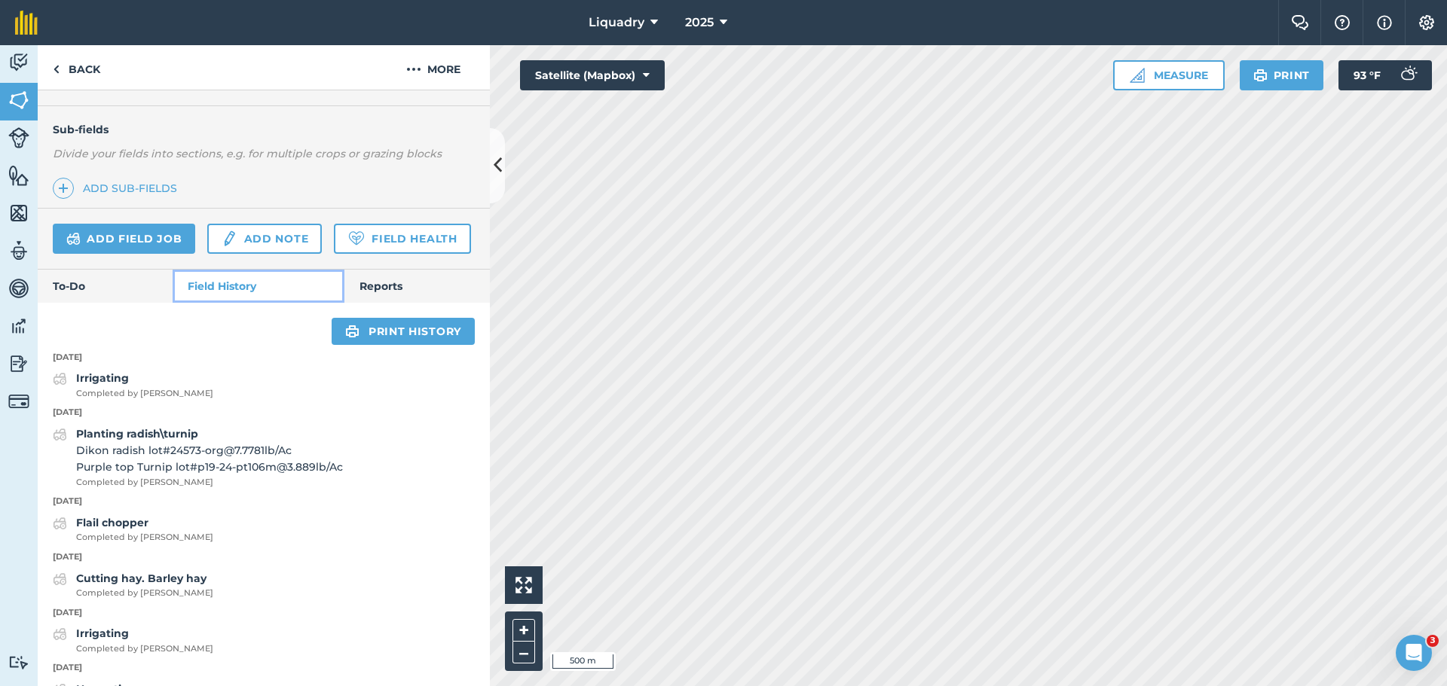
scroll to position [366, 0]
